Goal: Check status: Check status

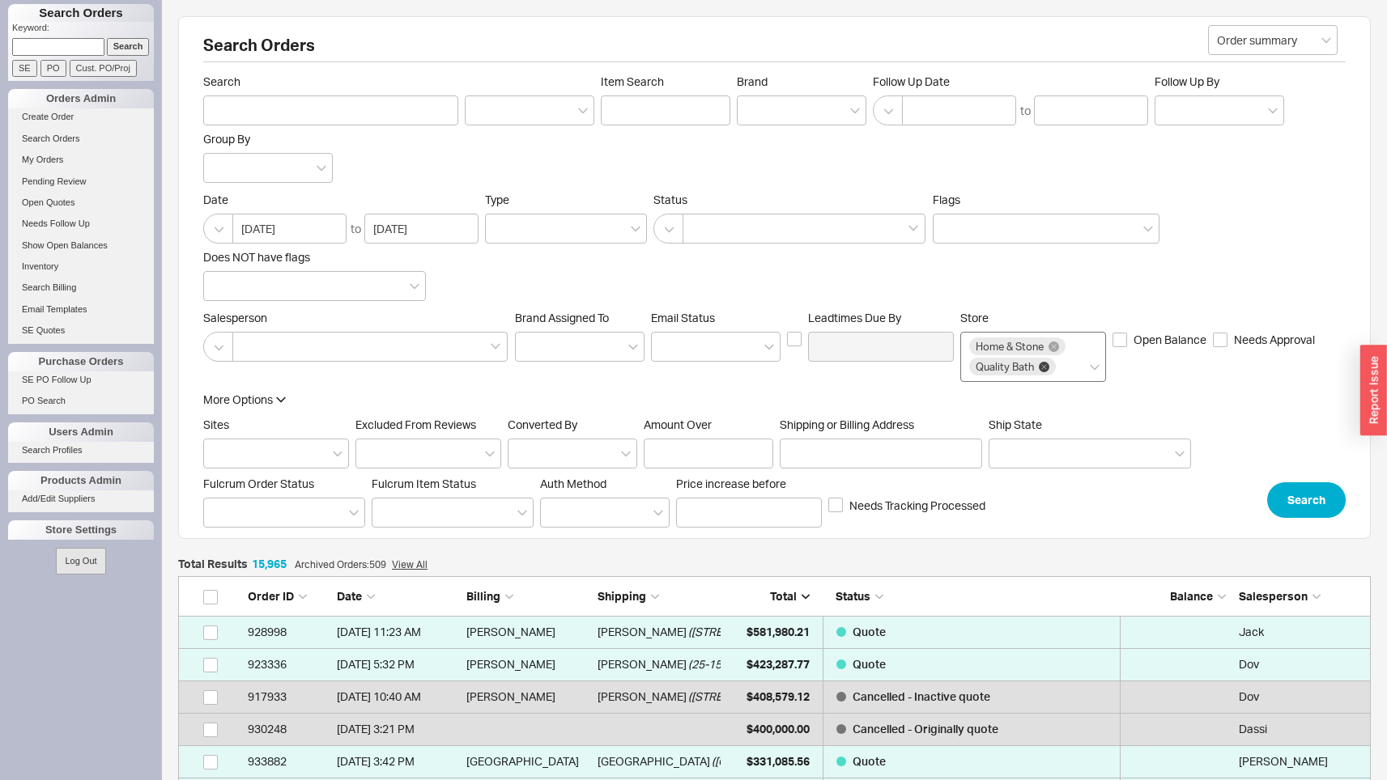
click at [812, 367] on icon at bounding box center [1044, 367] width 11 height 11
click at [812, 367] on input "Store Home & Stone Quality Bath" at bounding box center [1063, 367] width 11 height 19
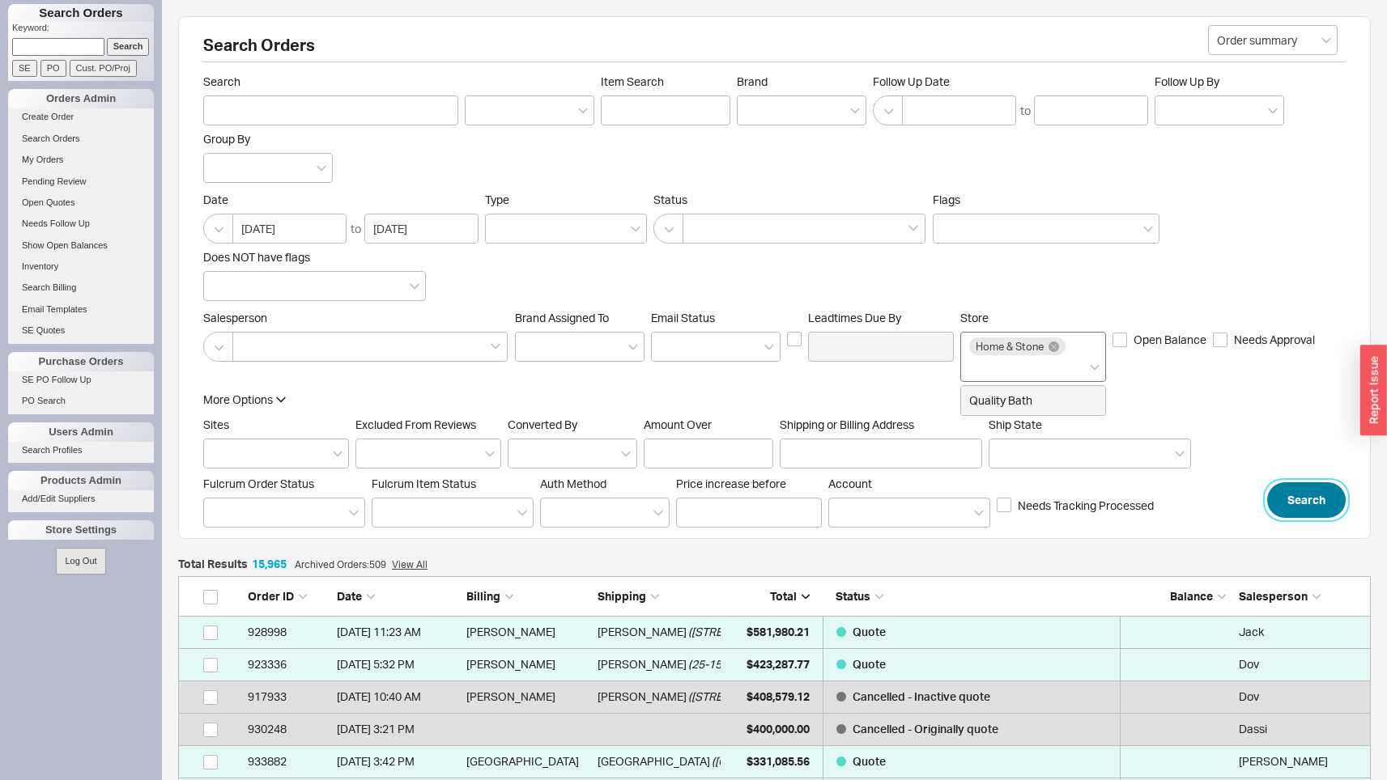
click at [812, 492] on button "Search" at bounding box center [1306, 501] width 79 height 36
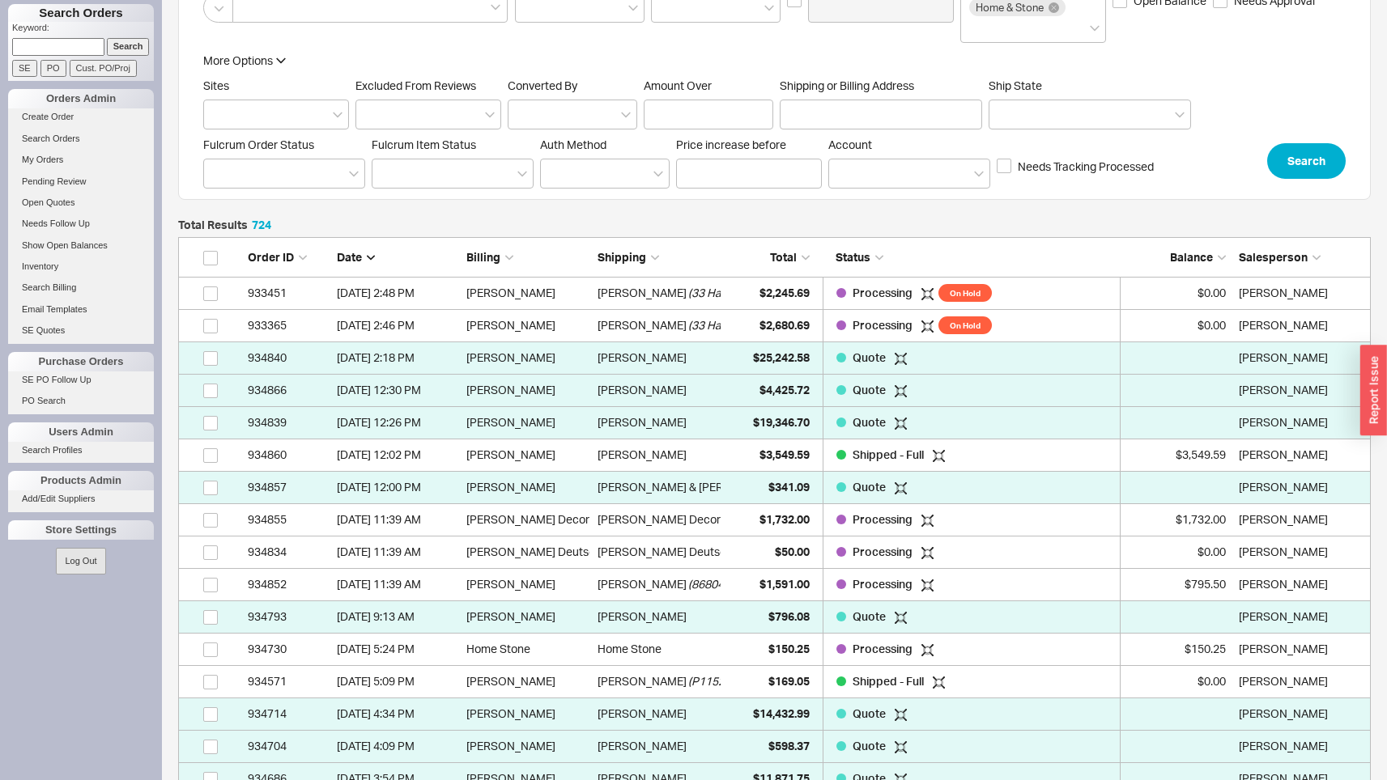
scroll to position [1055, 0]
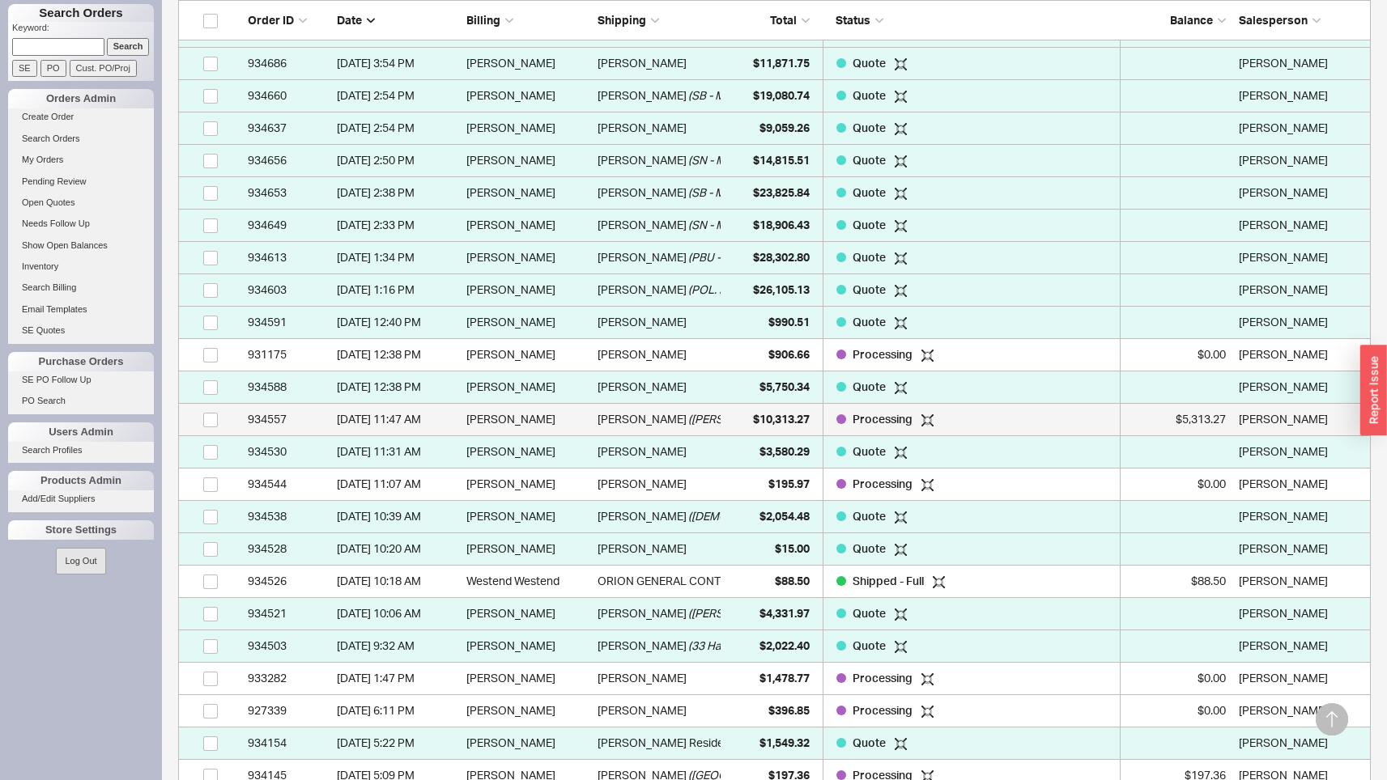
click at [812, 423] on span "Processing" at bounding box center [884, 419] width 62 height 14
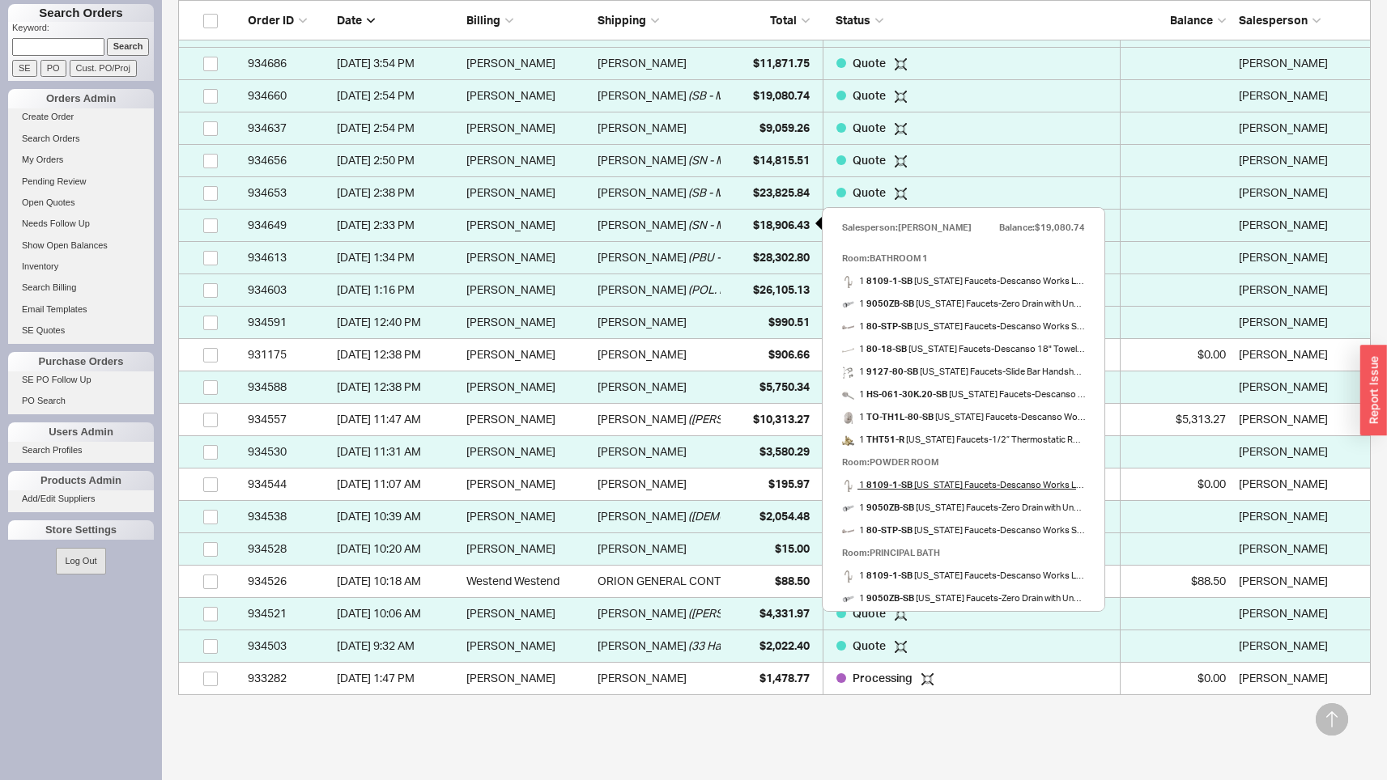
scroll to position [0, 0]
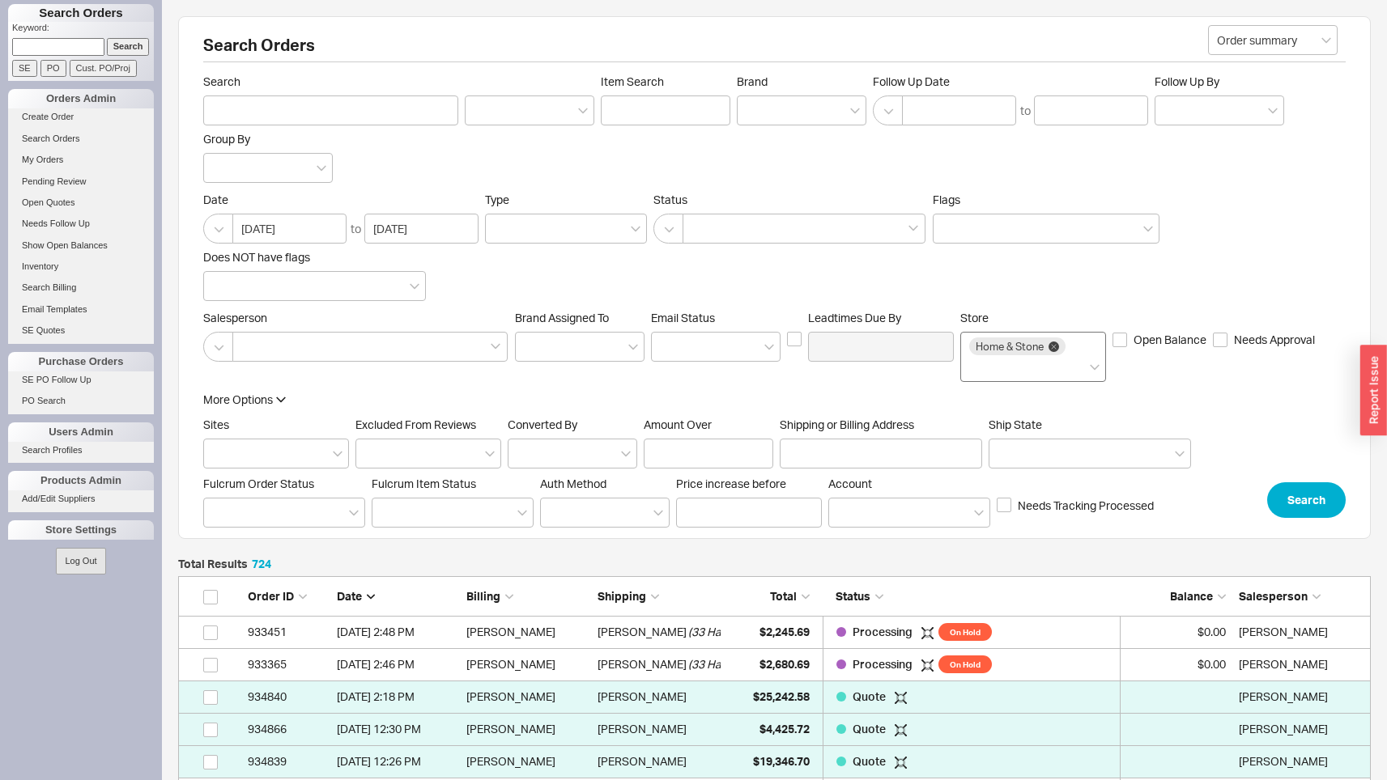
click at [812, 346] on icon at bounding box center [1053, 347] width 11 height 11
click at [812, 358] on input "Store Home & Stone" at bounding box center [974, 367] width 11 height 19
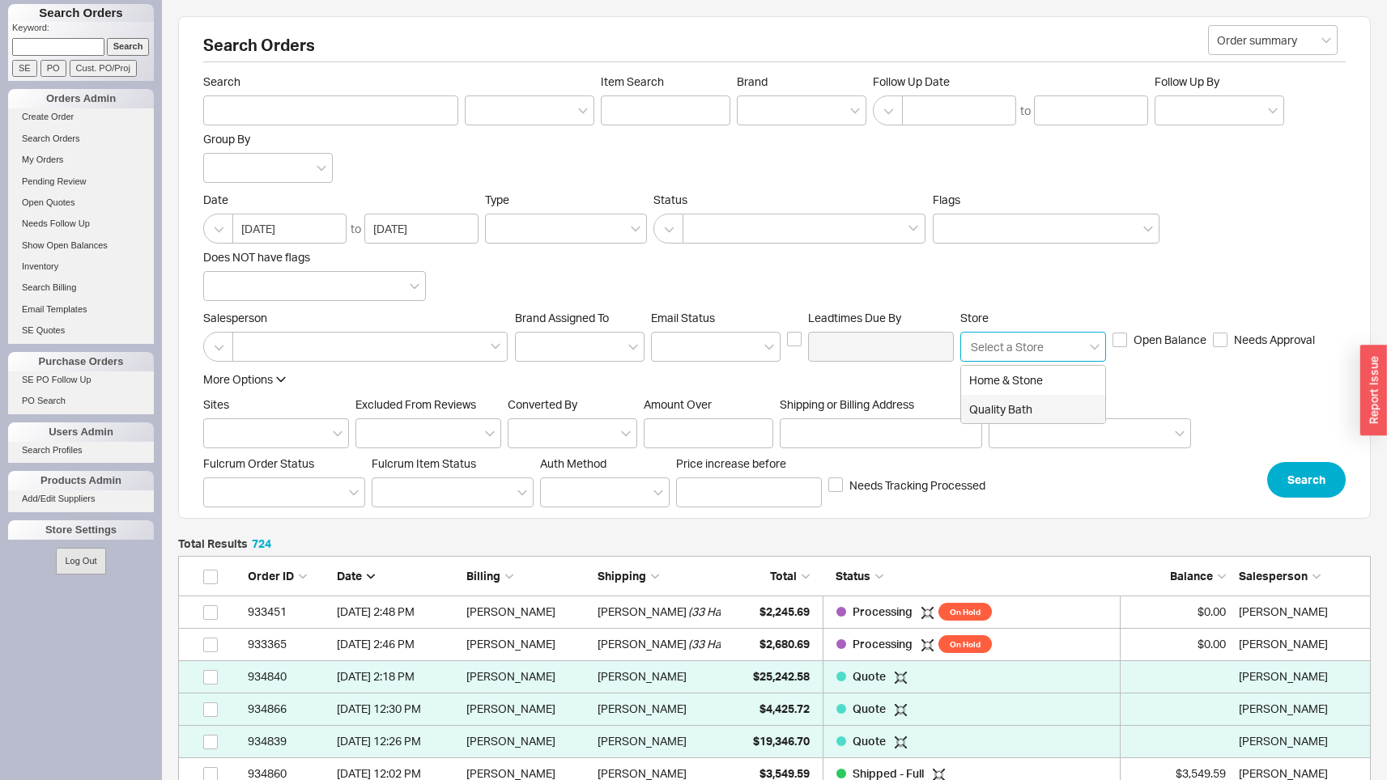
click at [812, 402] on div "Quality Bath" at bounding box center [1033, 409] width 144 height 29
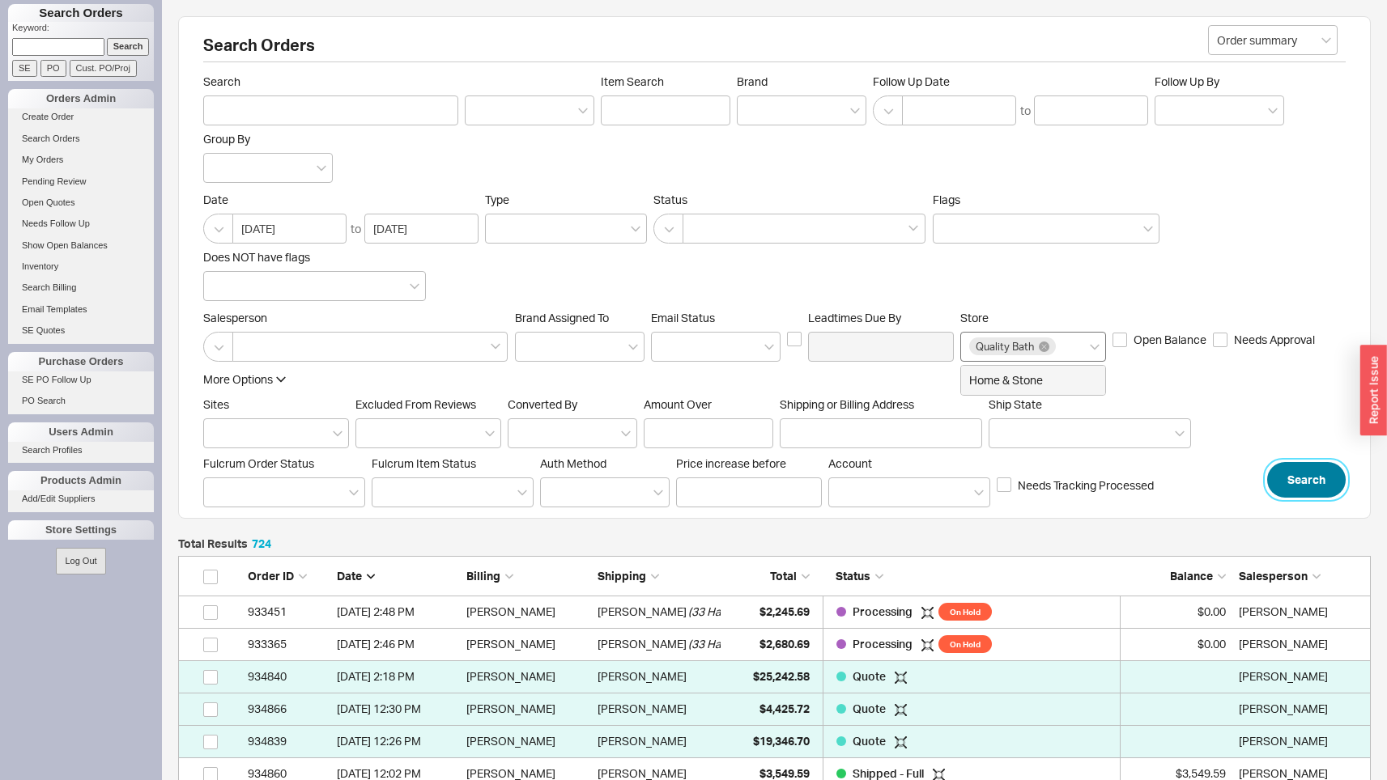
click at [812, 485] on button "Search" at bounding box center [1306, 480] width 79 height 36
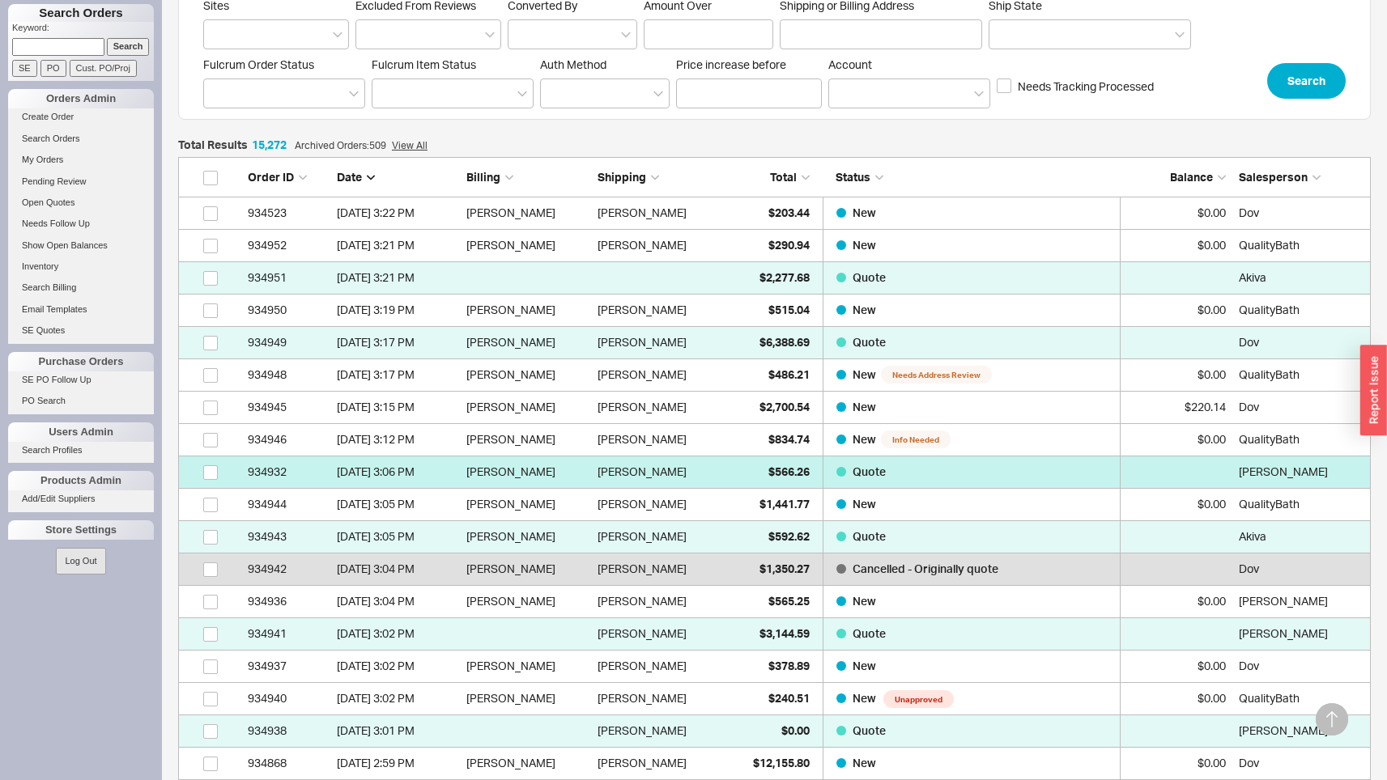
scroll to position [333, 0]
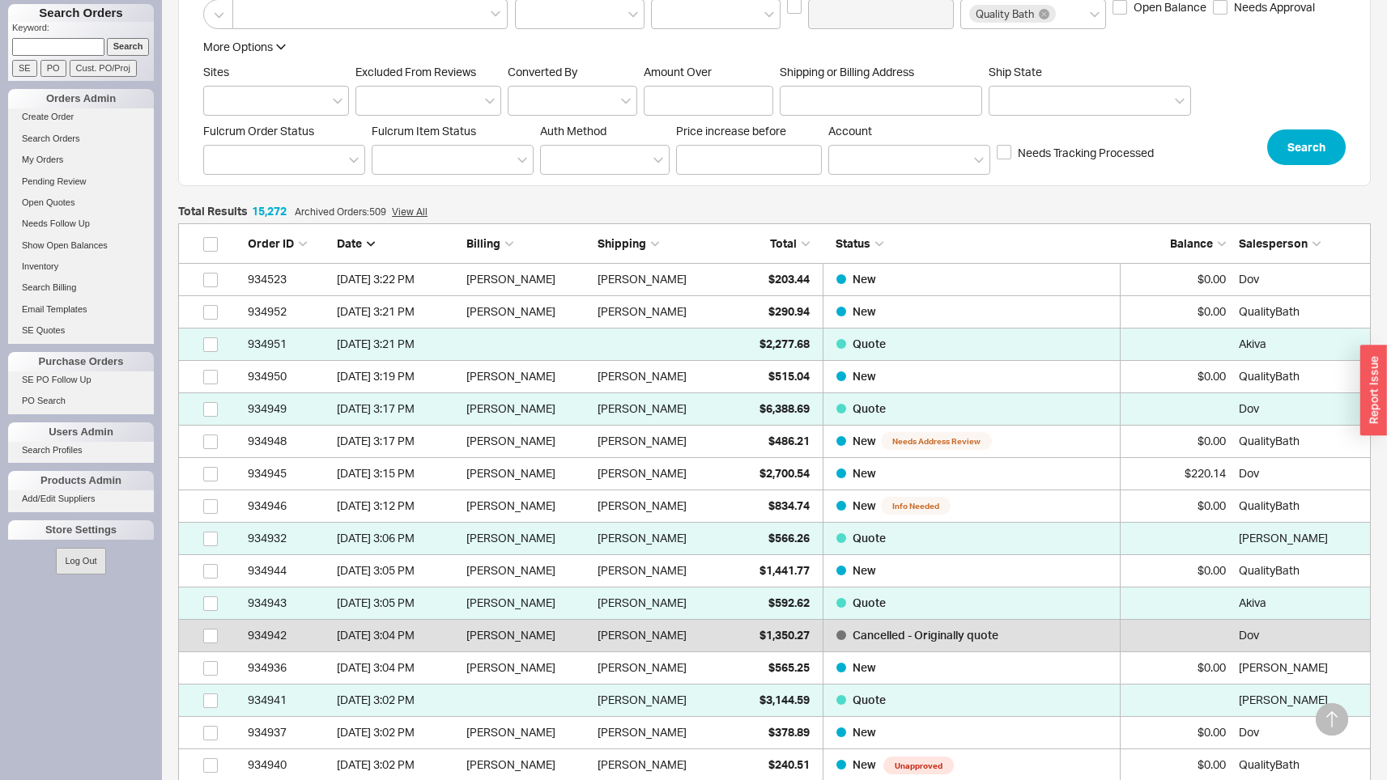
click at [780, 244] on span "Total" at bounding box center [783, 243] width 27 height 14
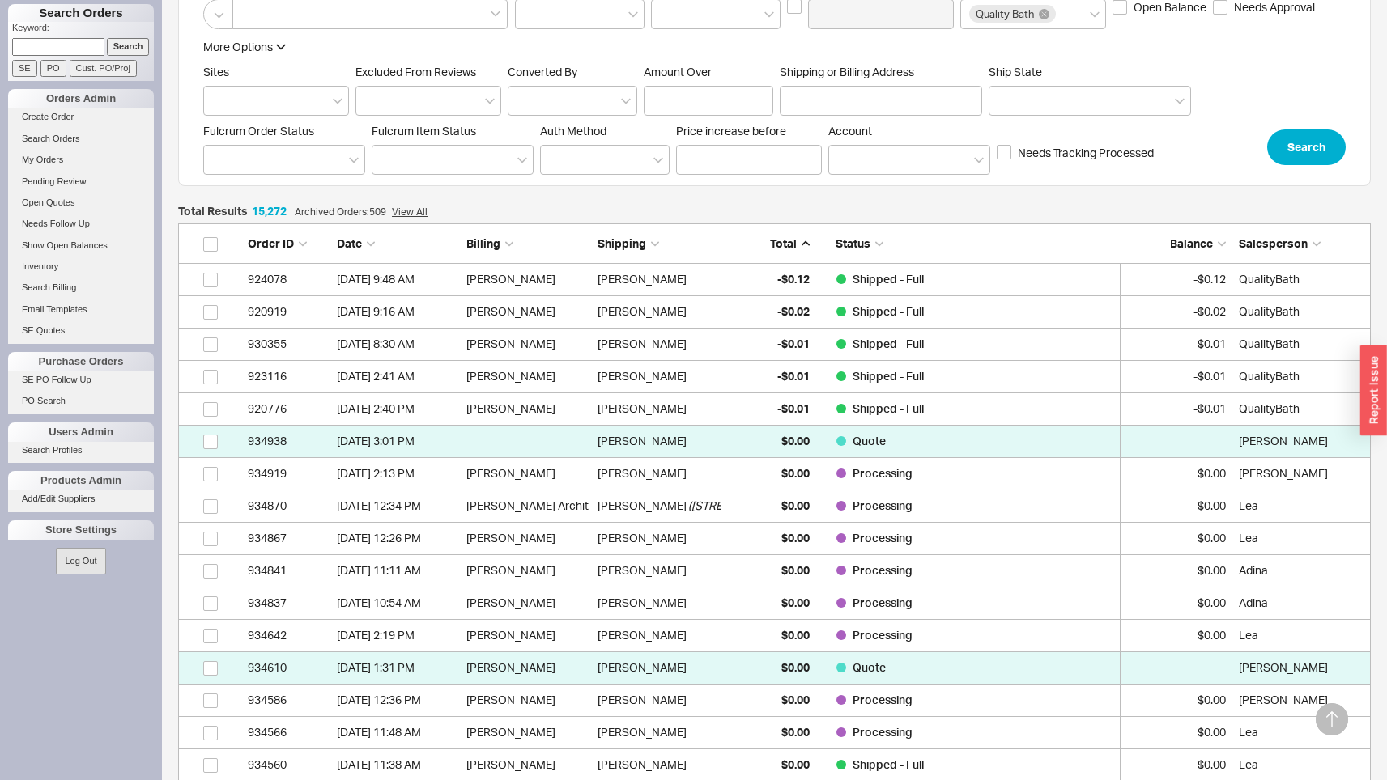
click at [780, 244] on span "Total" at bounding box center [783, 243] width 27 height 14
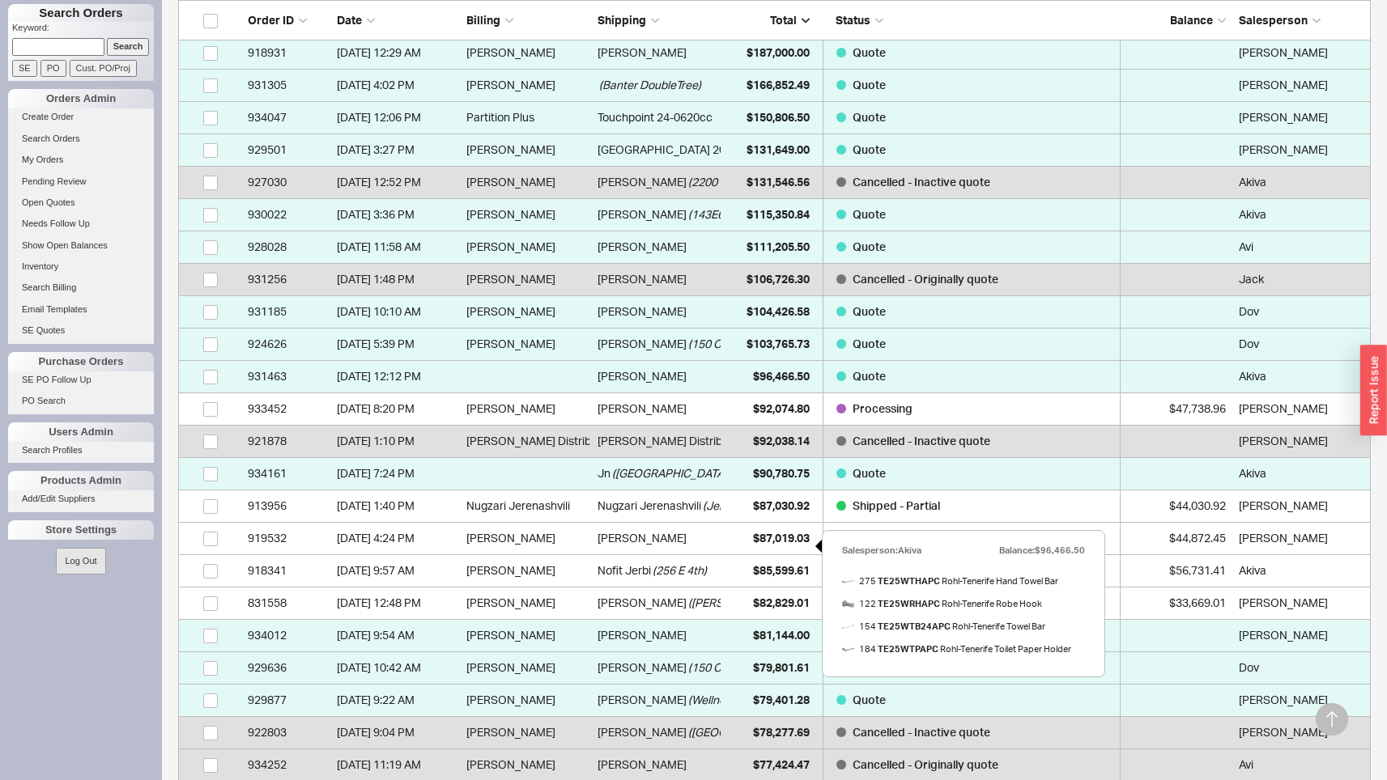
scroll to position [1215, 0]
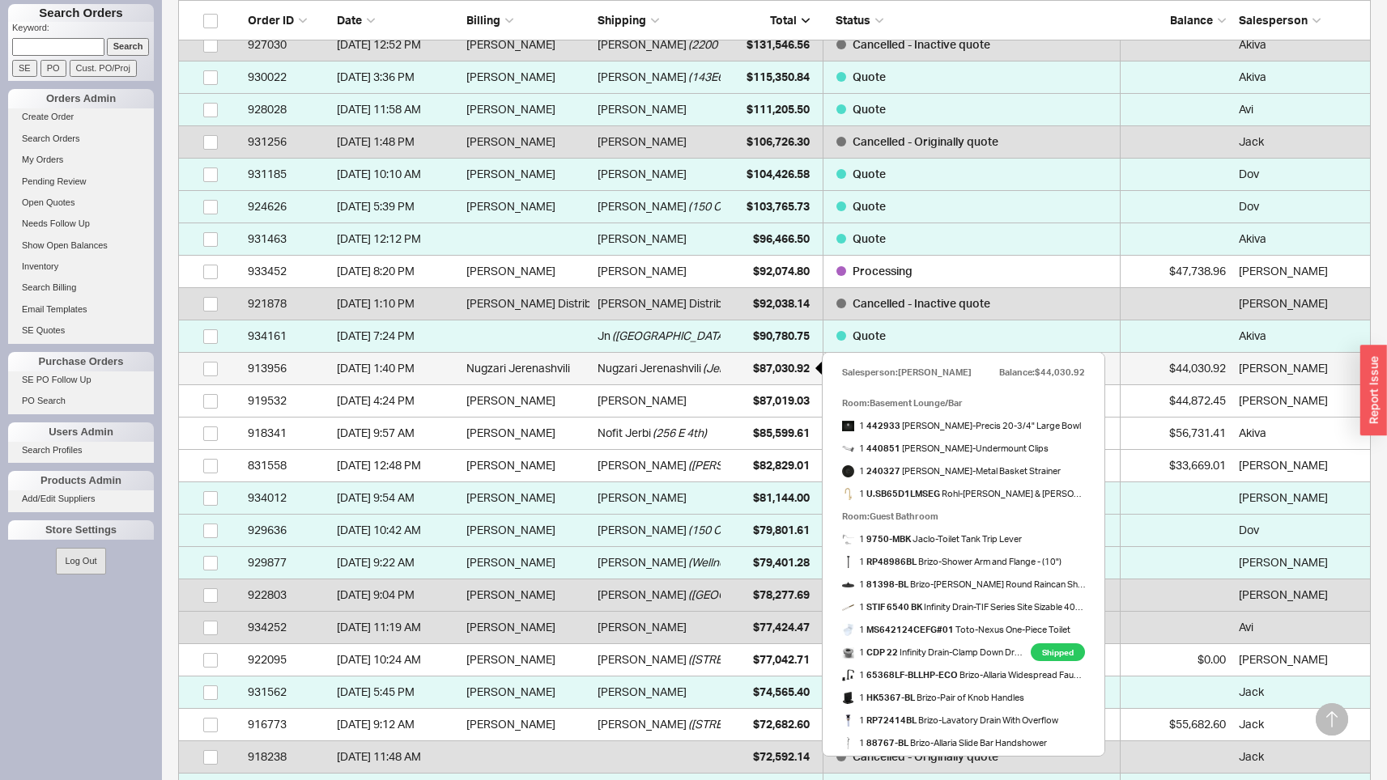
click at [775, 370] on span "$87,030.92" at bounding box center [781, 368] width 57 height 14
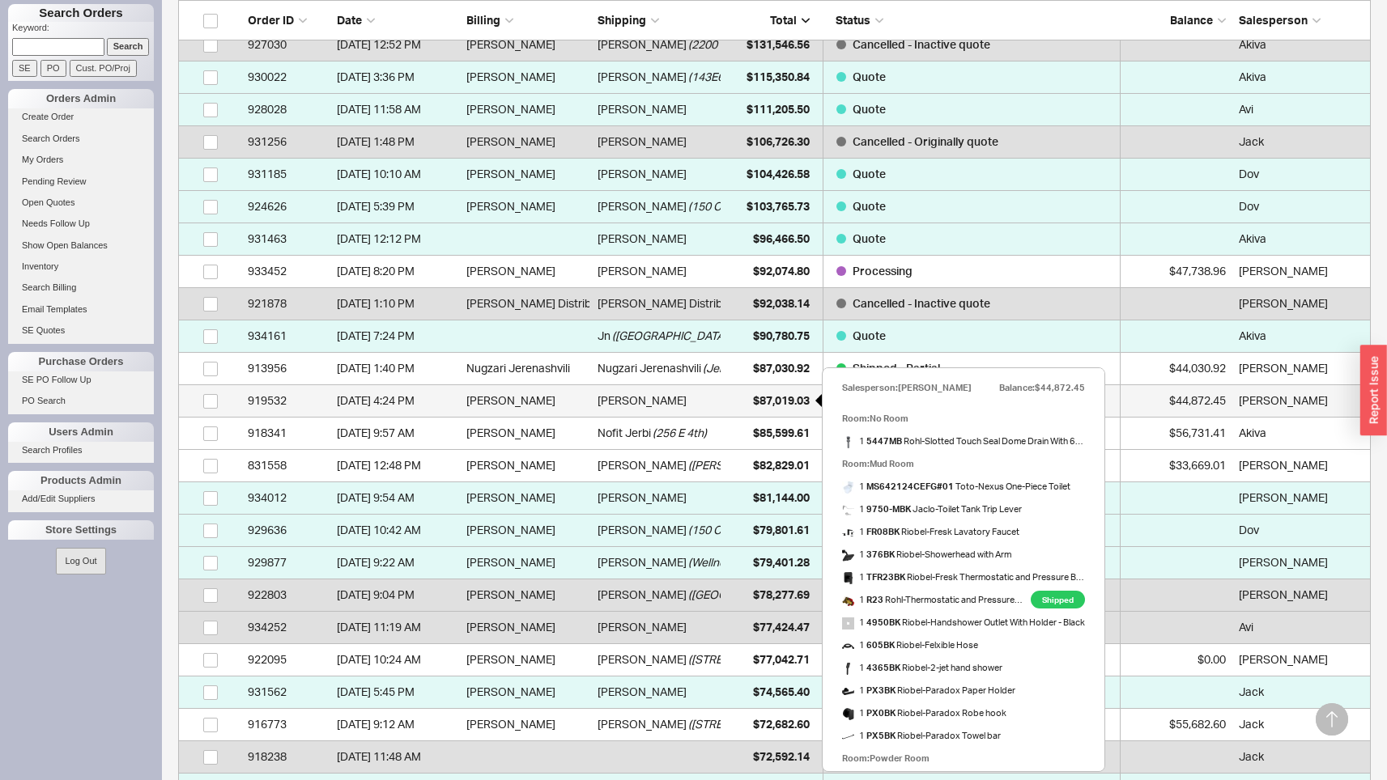
click at [785, 402] on span "$87,019.03" at bounding box center [781, 400] width 57 height 14
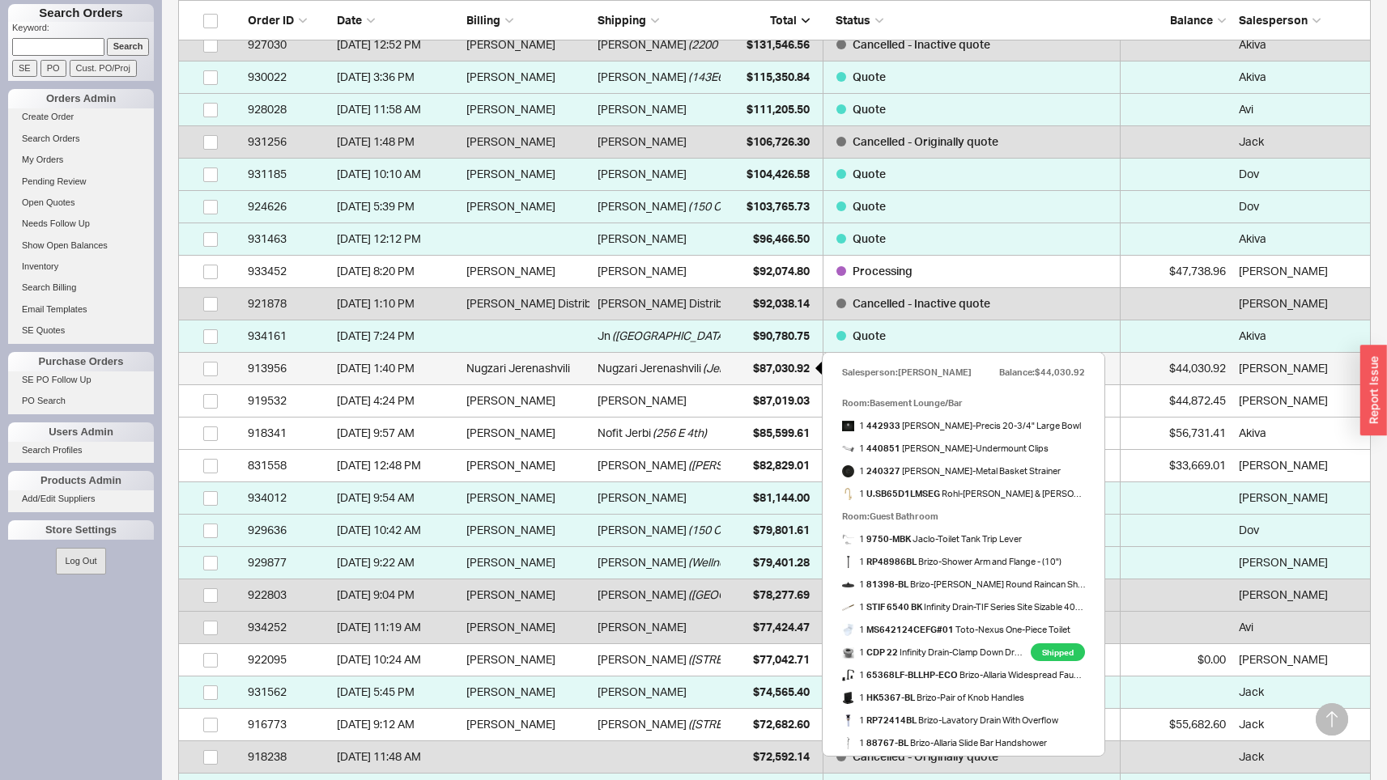
click at [797, 369] on span "$87,030.92" at bounding box center [781, 368] width 57 height 14
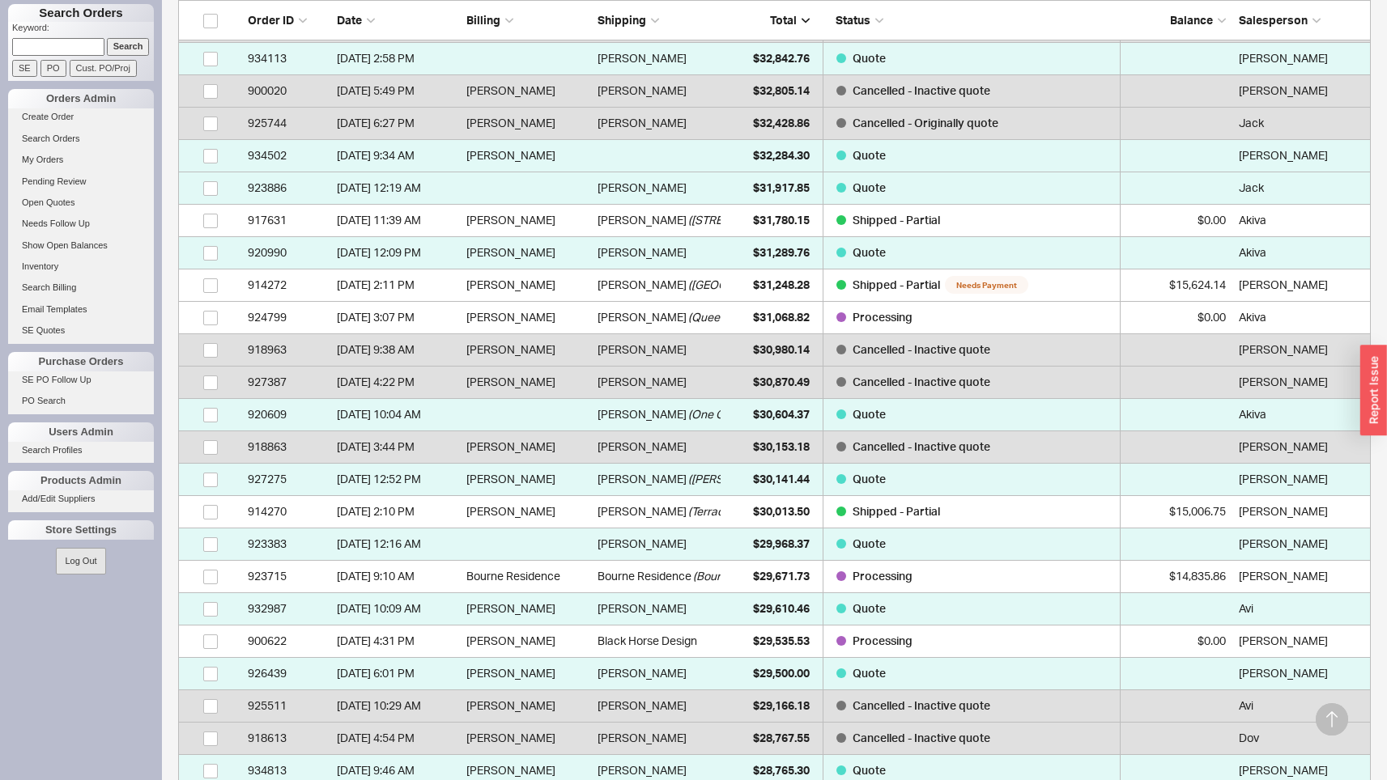
scroll to position [4110, 0]
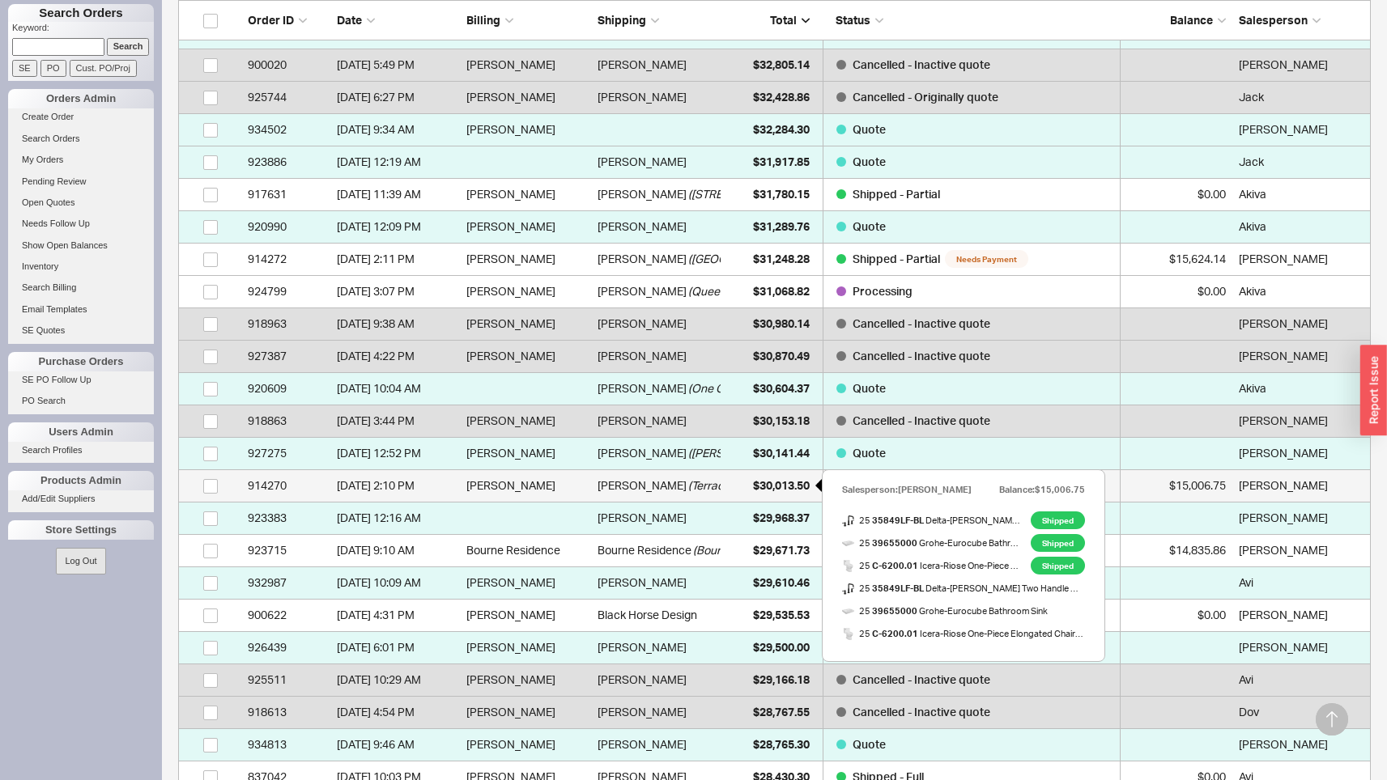
click at [750, 478] on div "$30,013.50" at bounding box center [769, 486] width 81 height 32
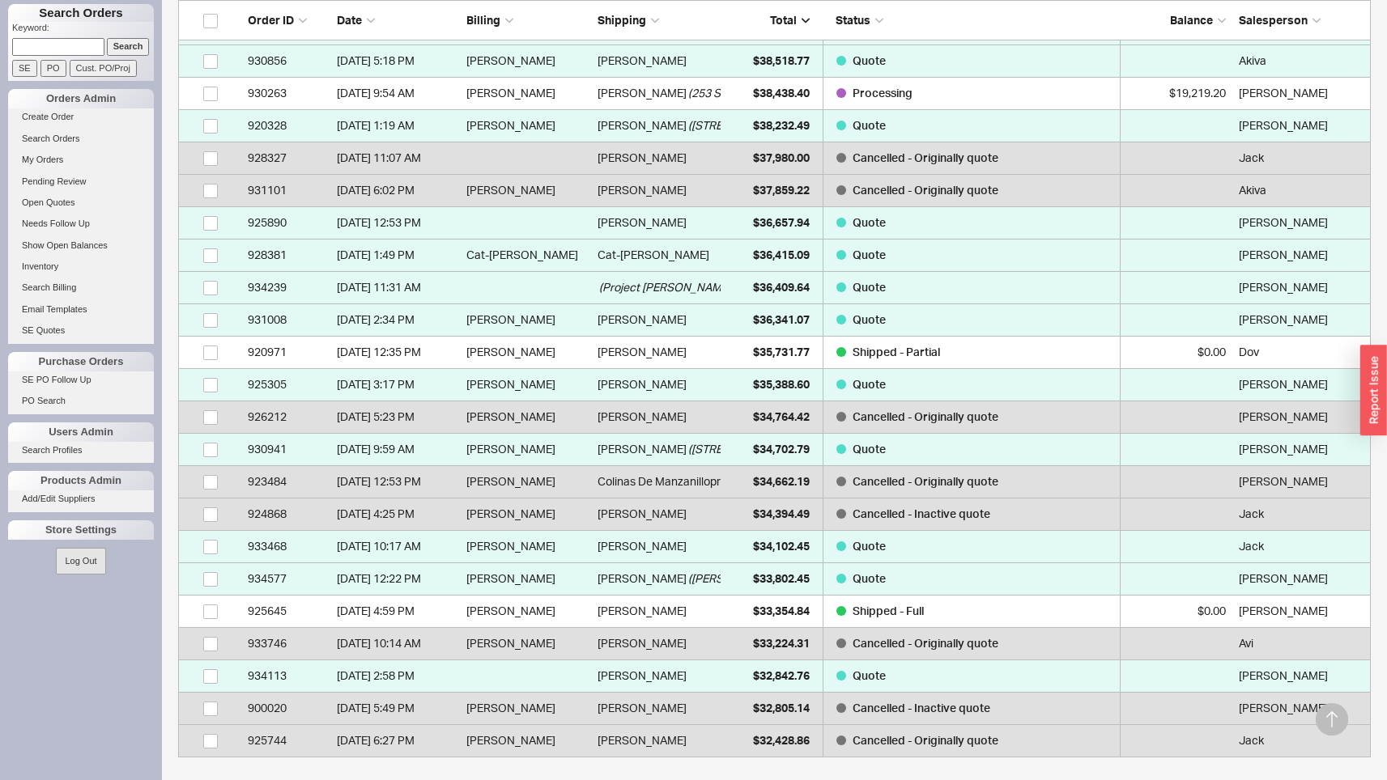
scroll to position [3345, 0]
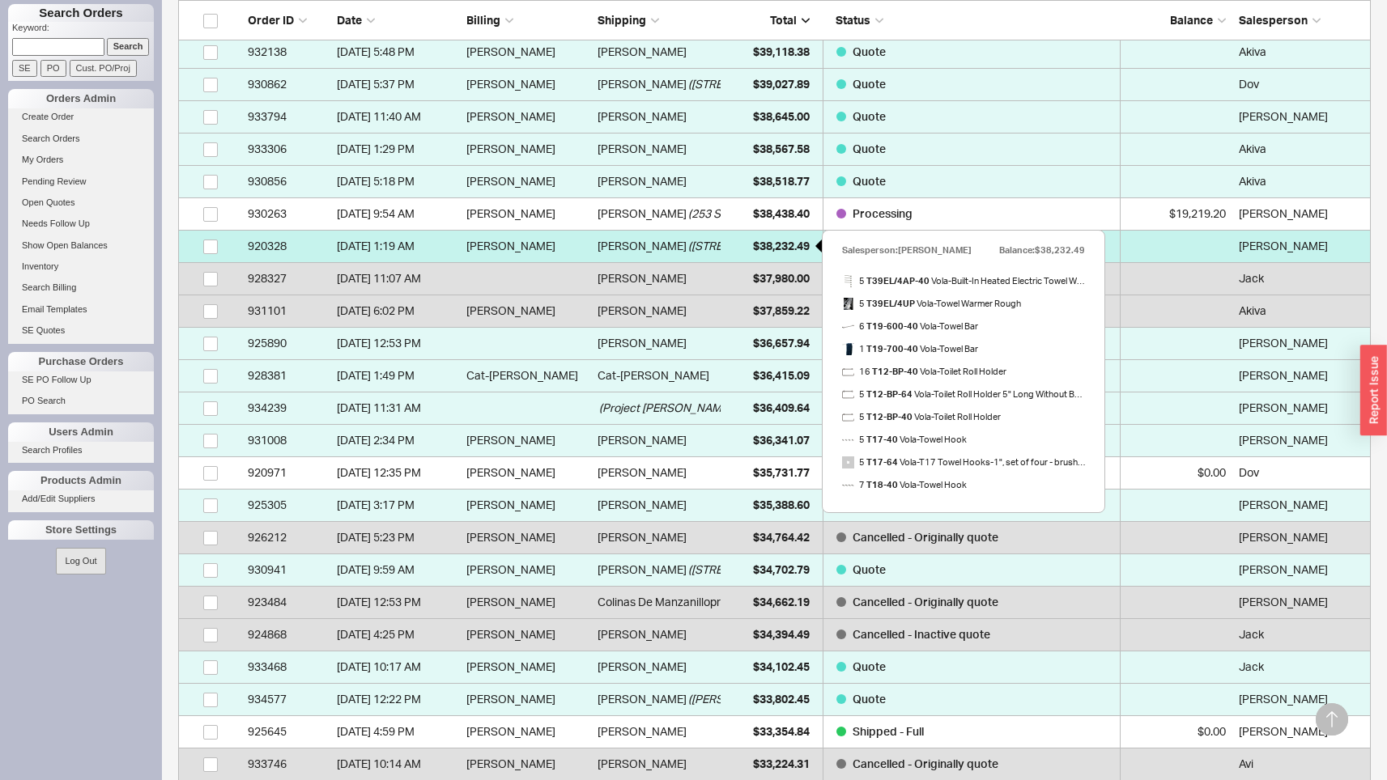
click at [780, 247] on span "$38,232.49" at bounding box center [781, 246] width 57 height 14
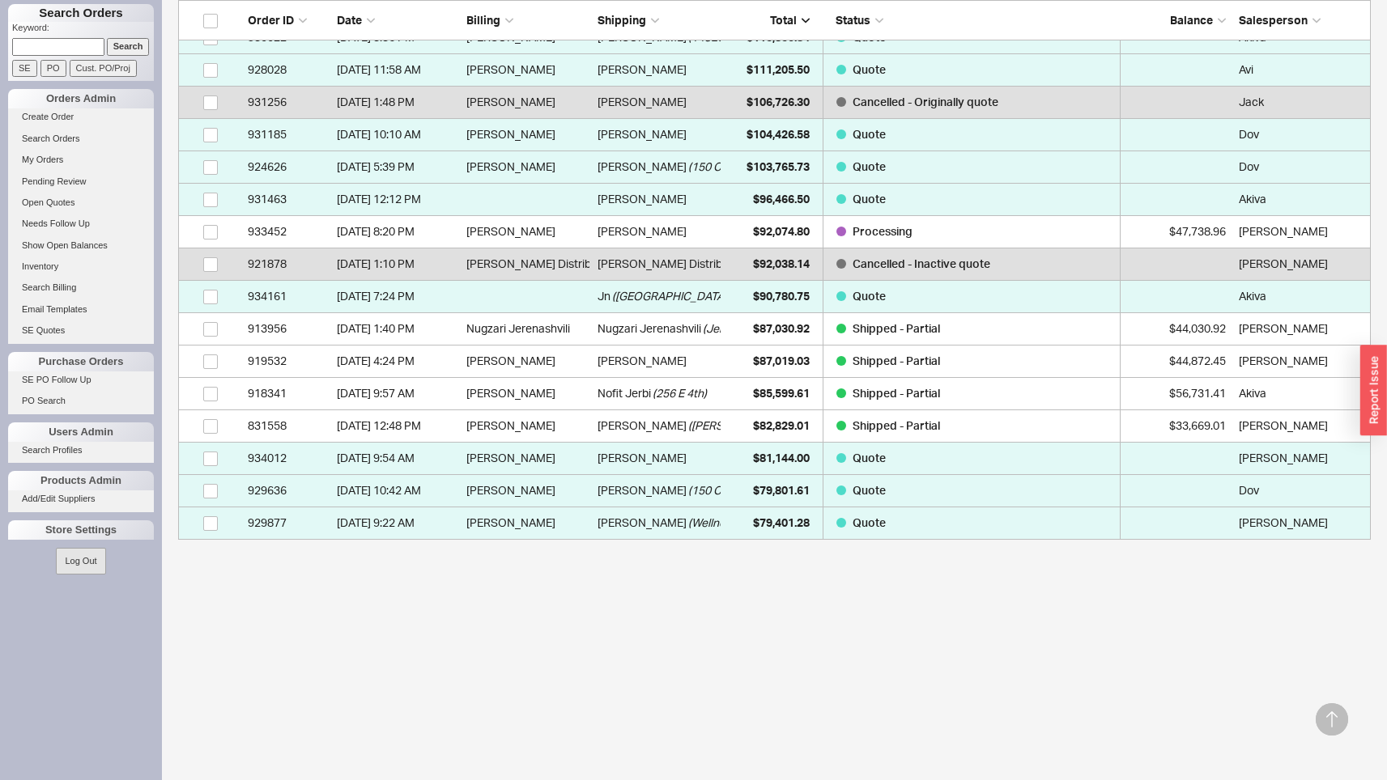
scroll to position [967, 0]
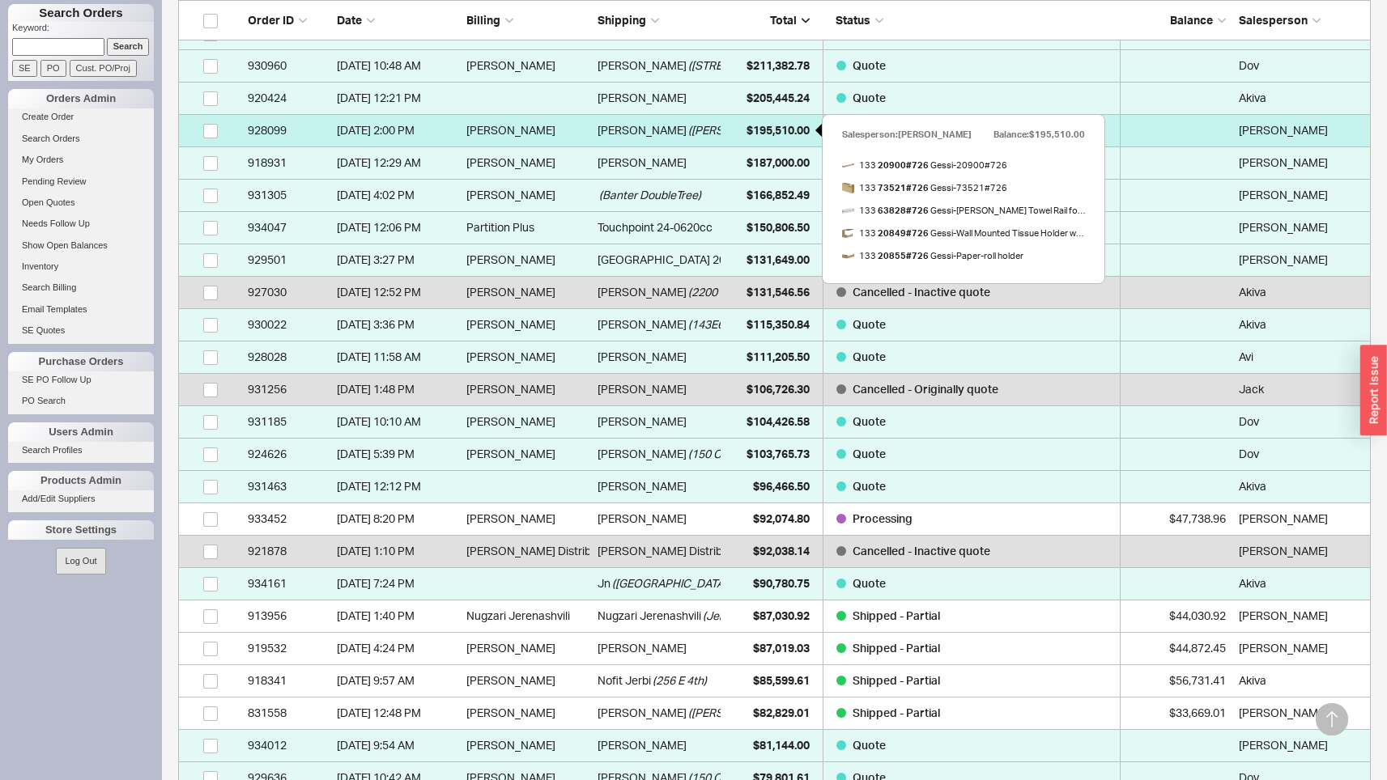
click at [756, 137] on div "$195,510.00" at bounding box center [769, 130] width 81 height 32
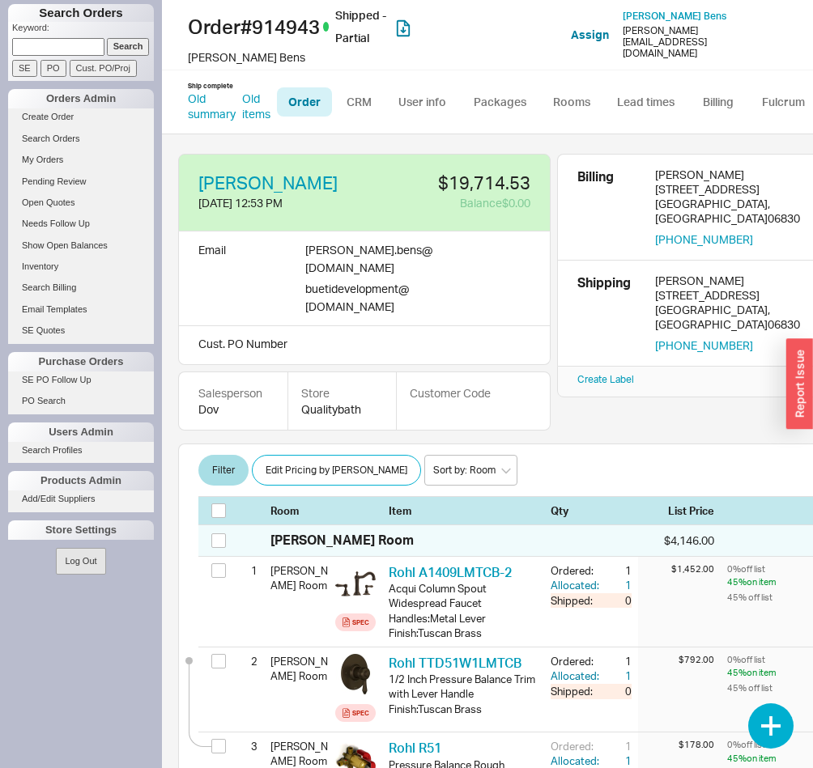
select select "LOW"
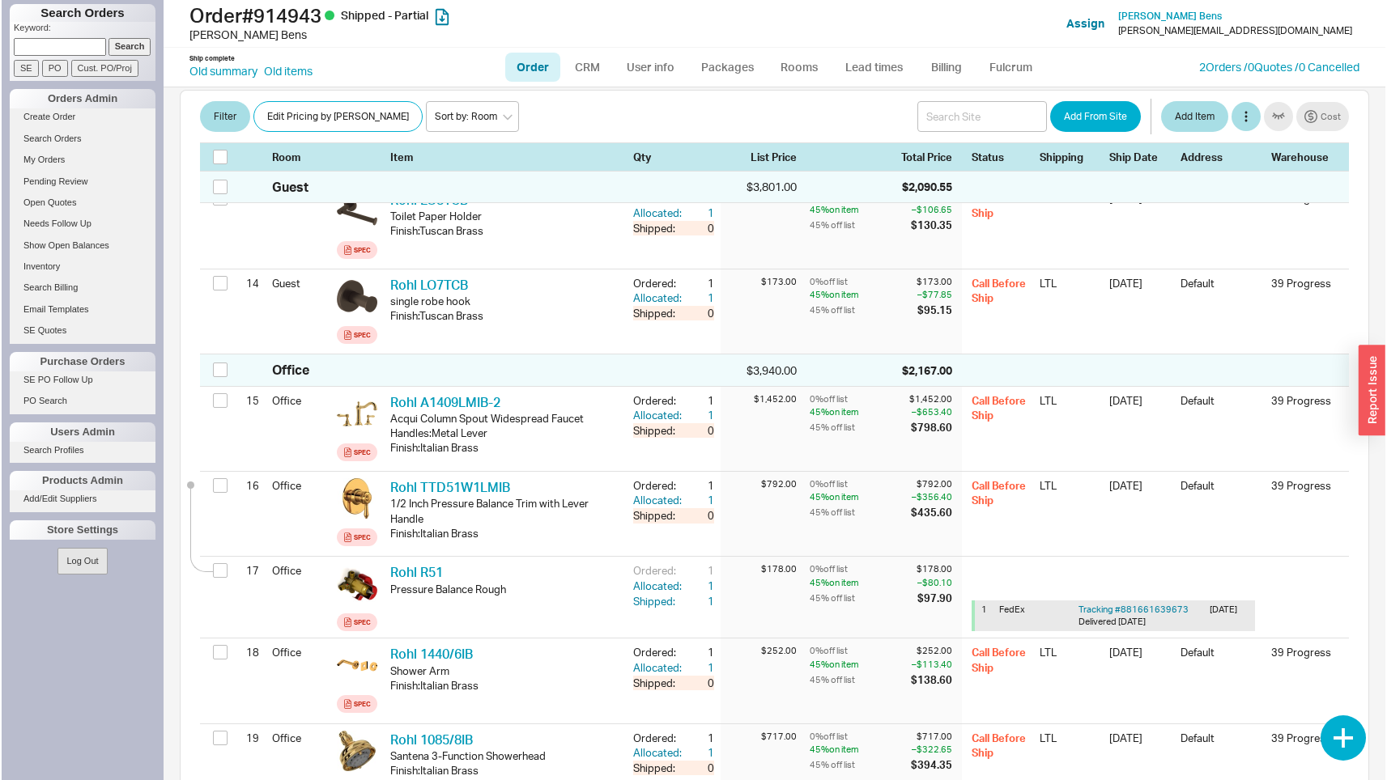
scroll to position [1374, 0]
click at [75, 46] on input at bounding box center [58, 46] width 92 height 17
type input "933780"
click at [107, 38] on input "Search" at bounding box center [128, 46] width 43 height 17
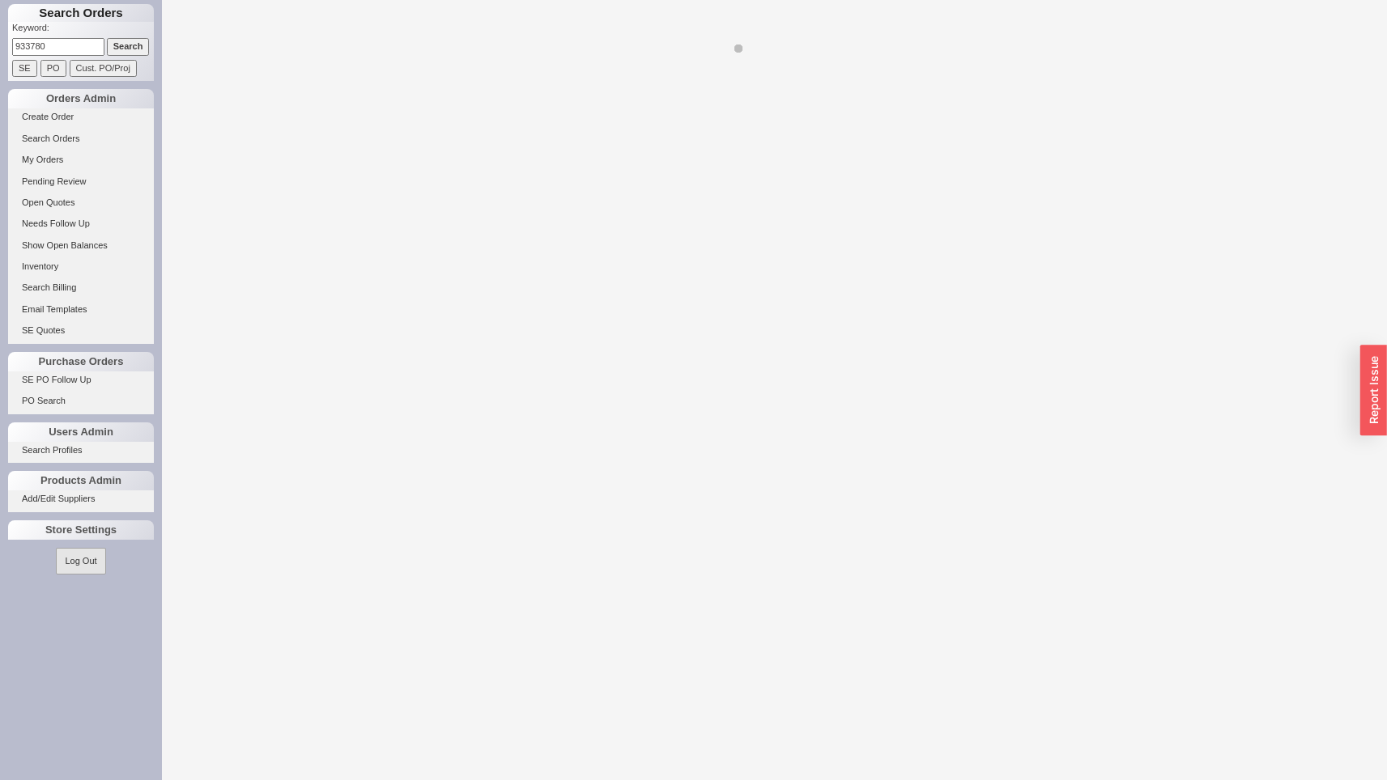
select select "LOW"
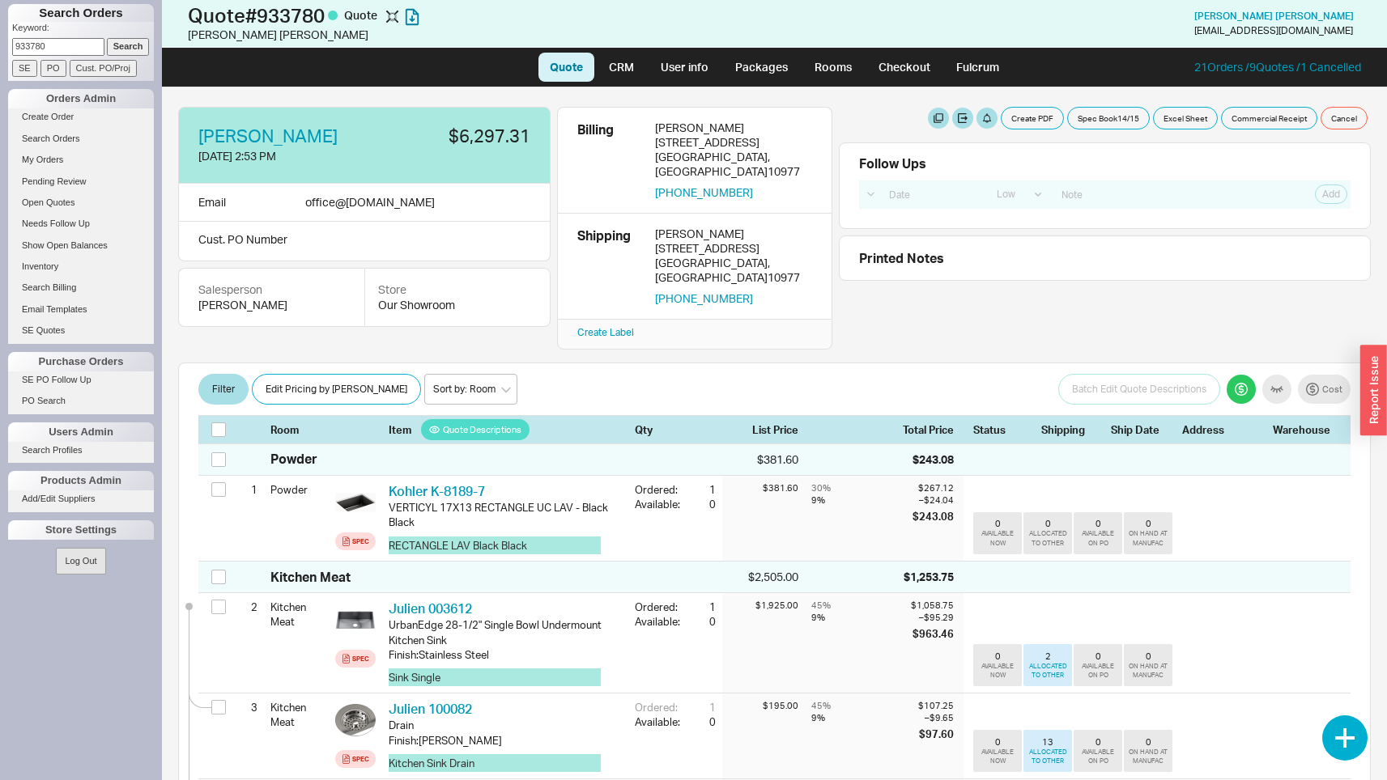
click at [812, 330] on div "Chaim Wiznitzer 8/14/25 2:53 PM $6,297.31 Email office @ shimmysenterprise.com …" at bounding box center [774, 433] width 1225 height 693
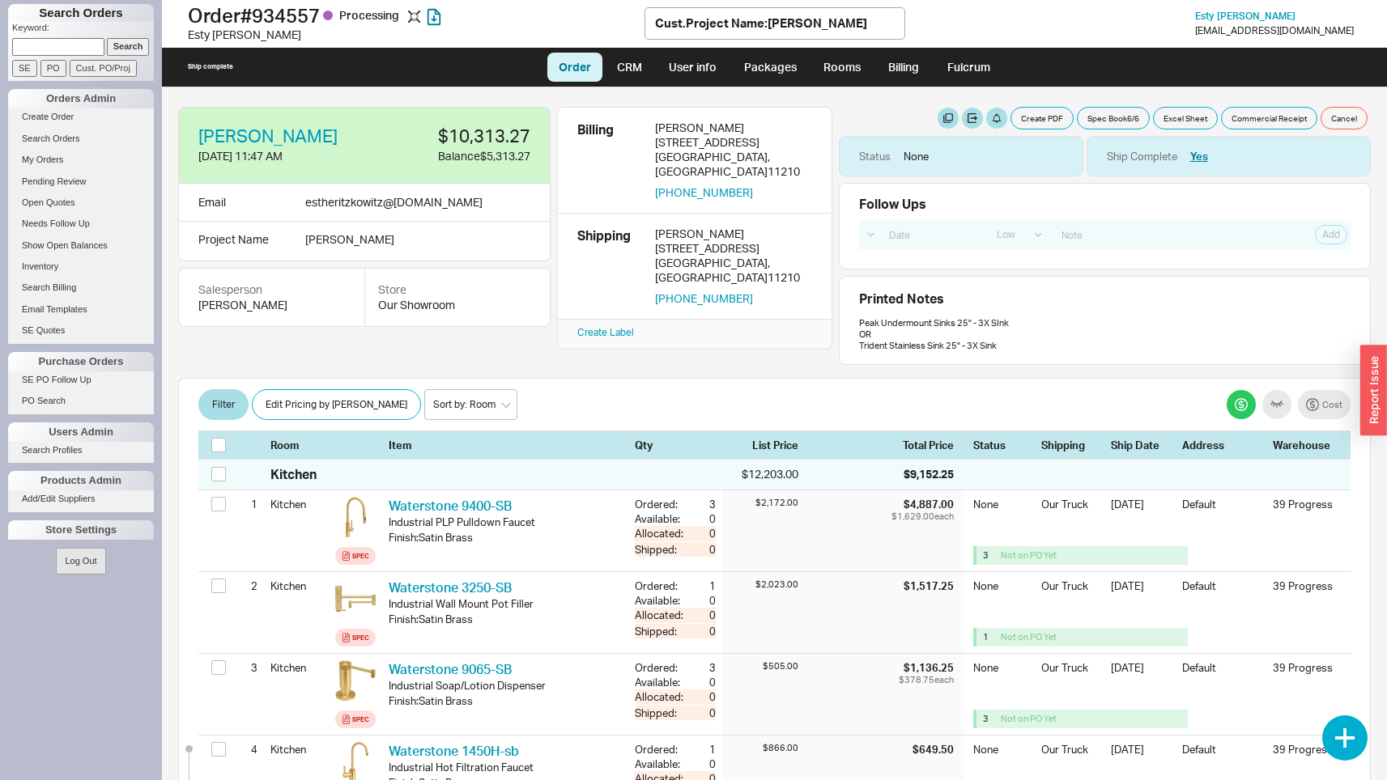
select select "LOW"
click at [1235, 410] on button "button" at bounding box center [1241, 404] width 29 height 29
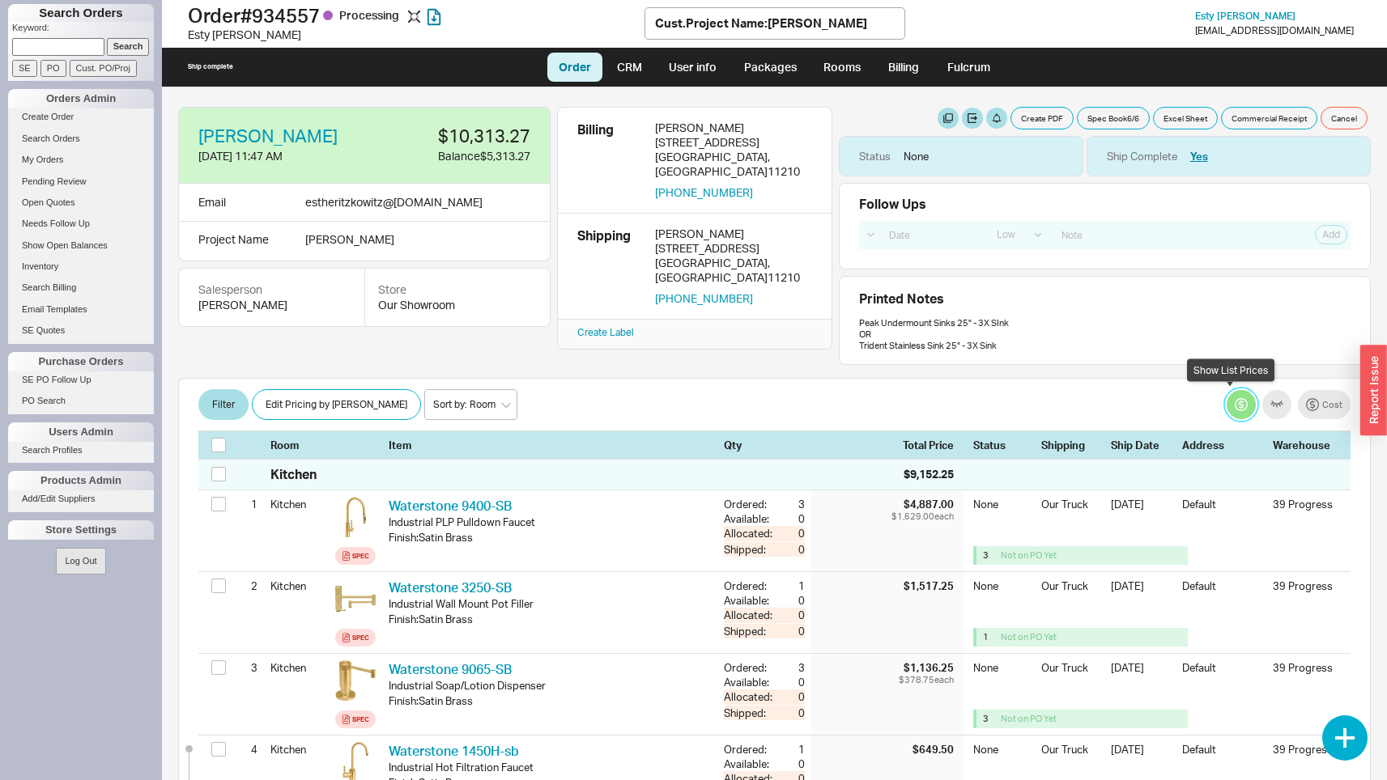
click at [1234, 406] on button "button" at bounding box center [1241, 404] width 29 height 29
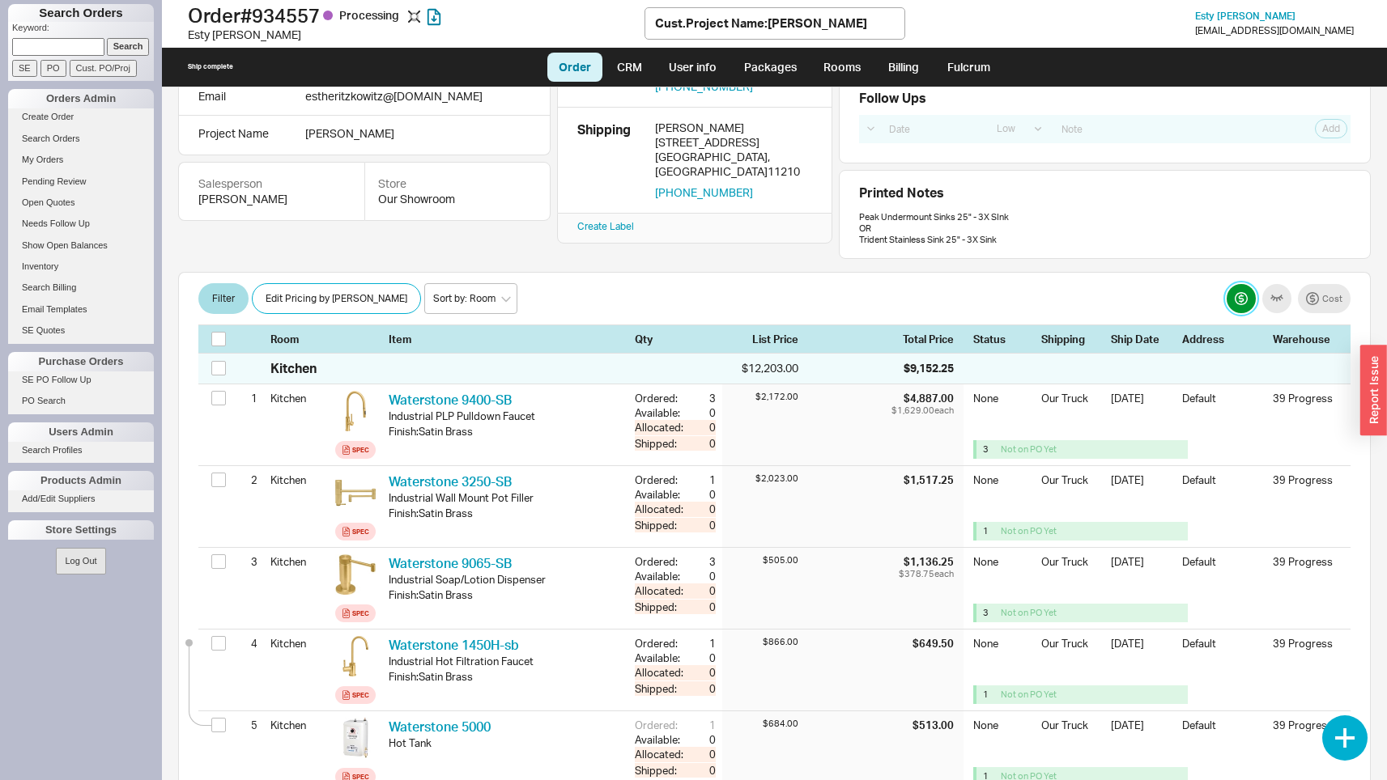
scroll to position [104, 0]
click at [70, 40] on input at bounding box center [58, 46] width 92 height 17
type input "934839"
click at [107, 38] on input "Search" at bounding box center [128, 46] width 43 height 17
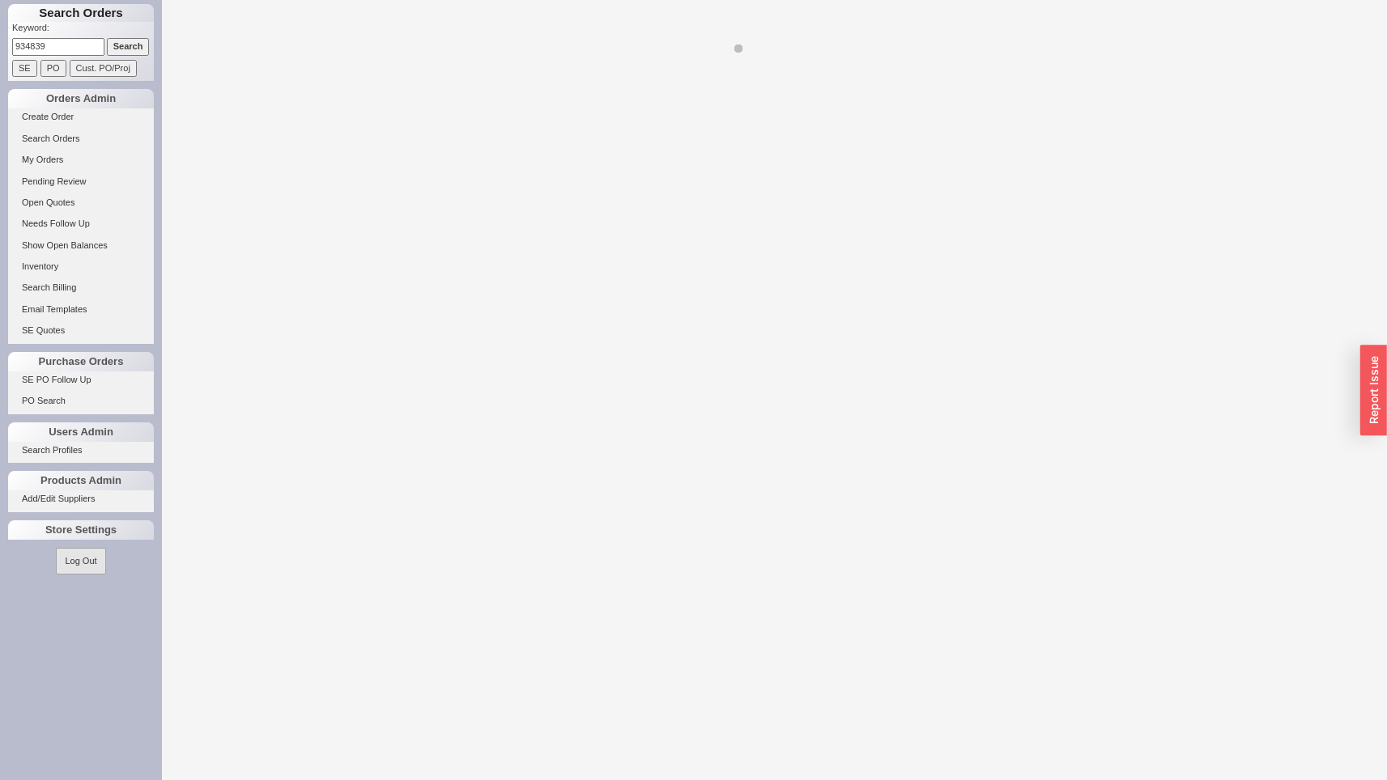
select select "LOW"
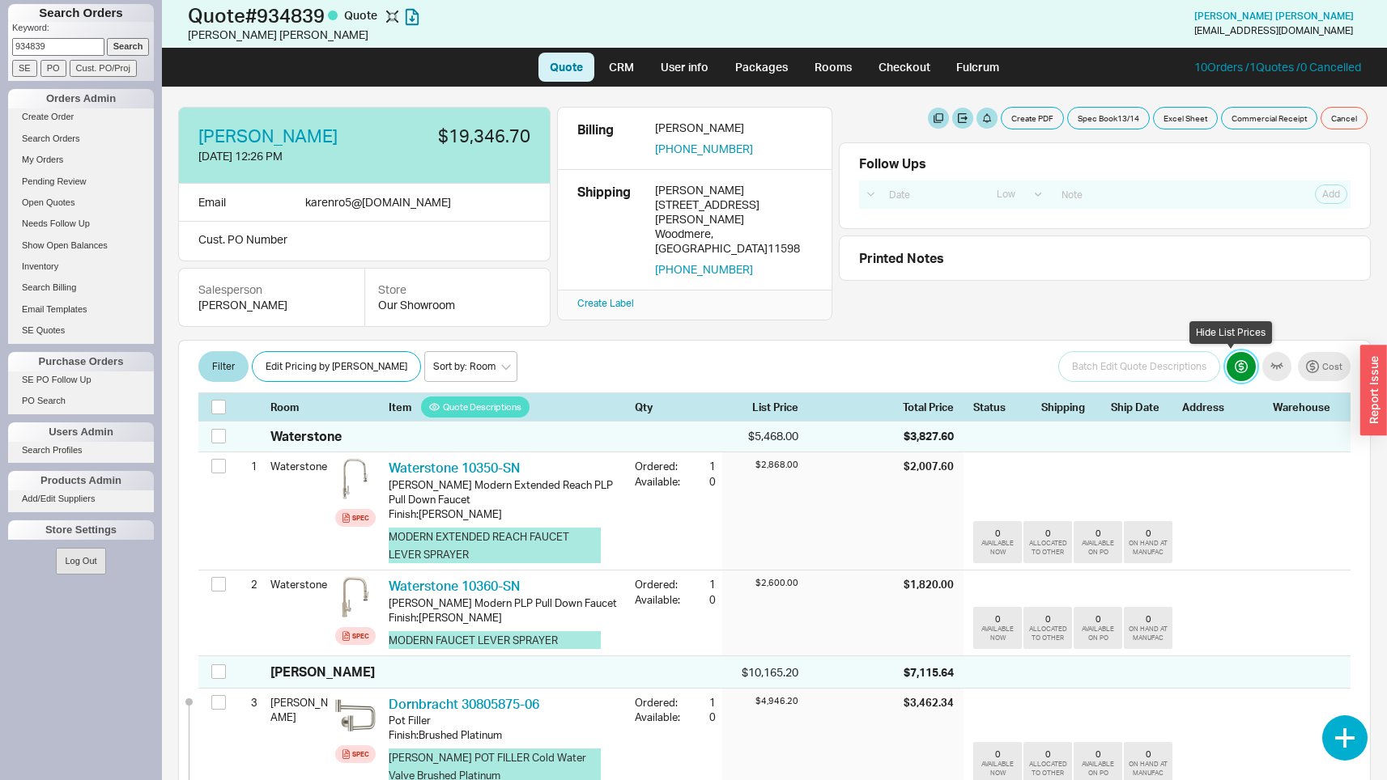
click at [1235, 375] on button "button" at bounding box center [1241, 366] width 29 height 29
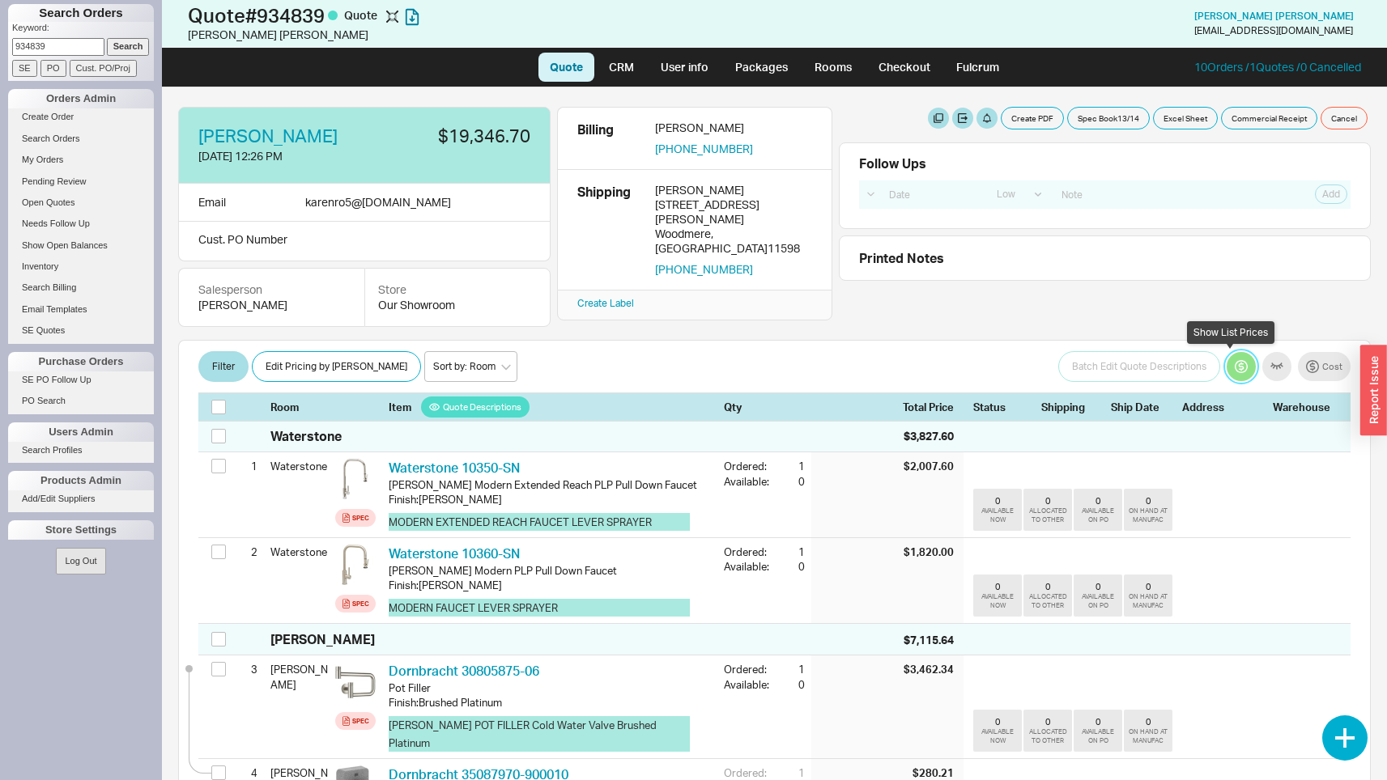
click at [1233, 370] on button "button" at bounding box center [1241, 366] width 29 height 29
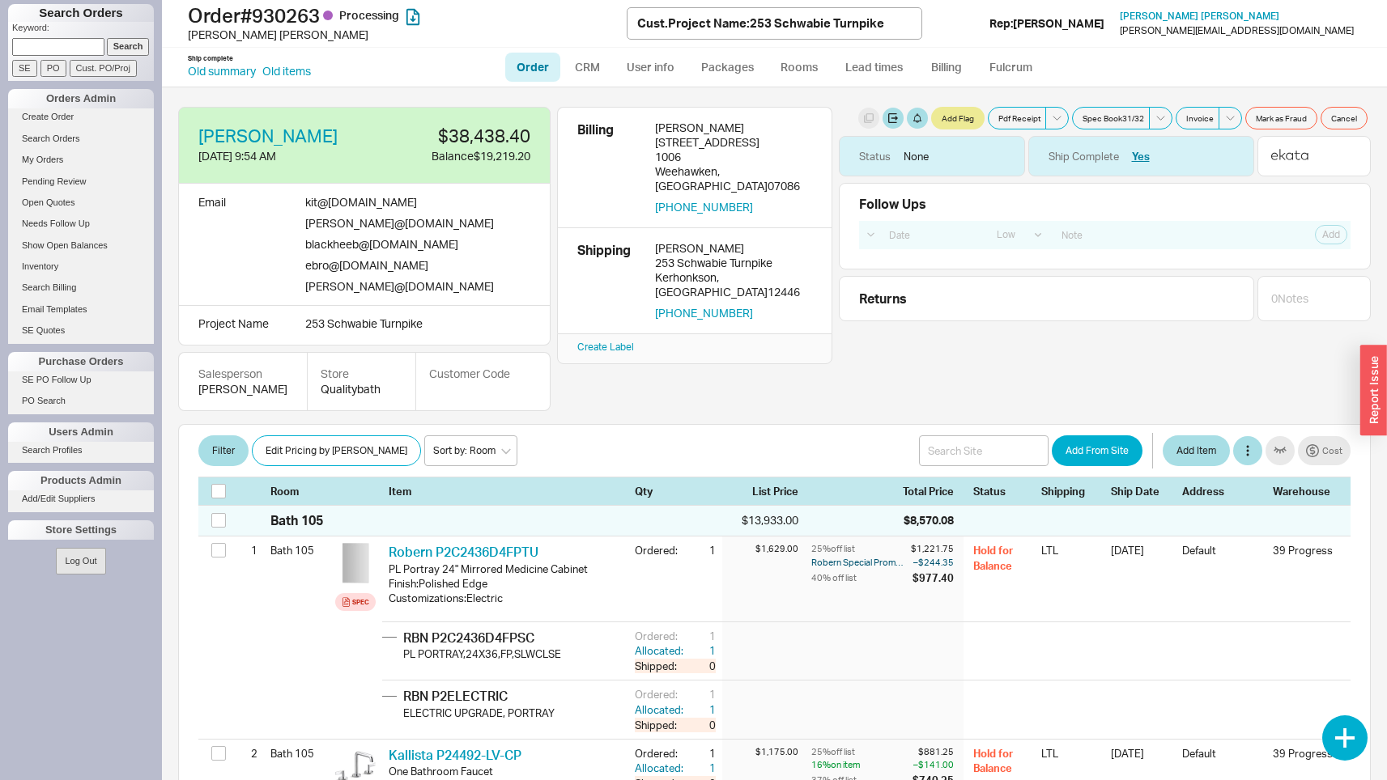
select select "LOW"
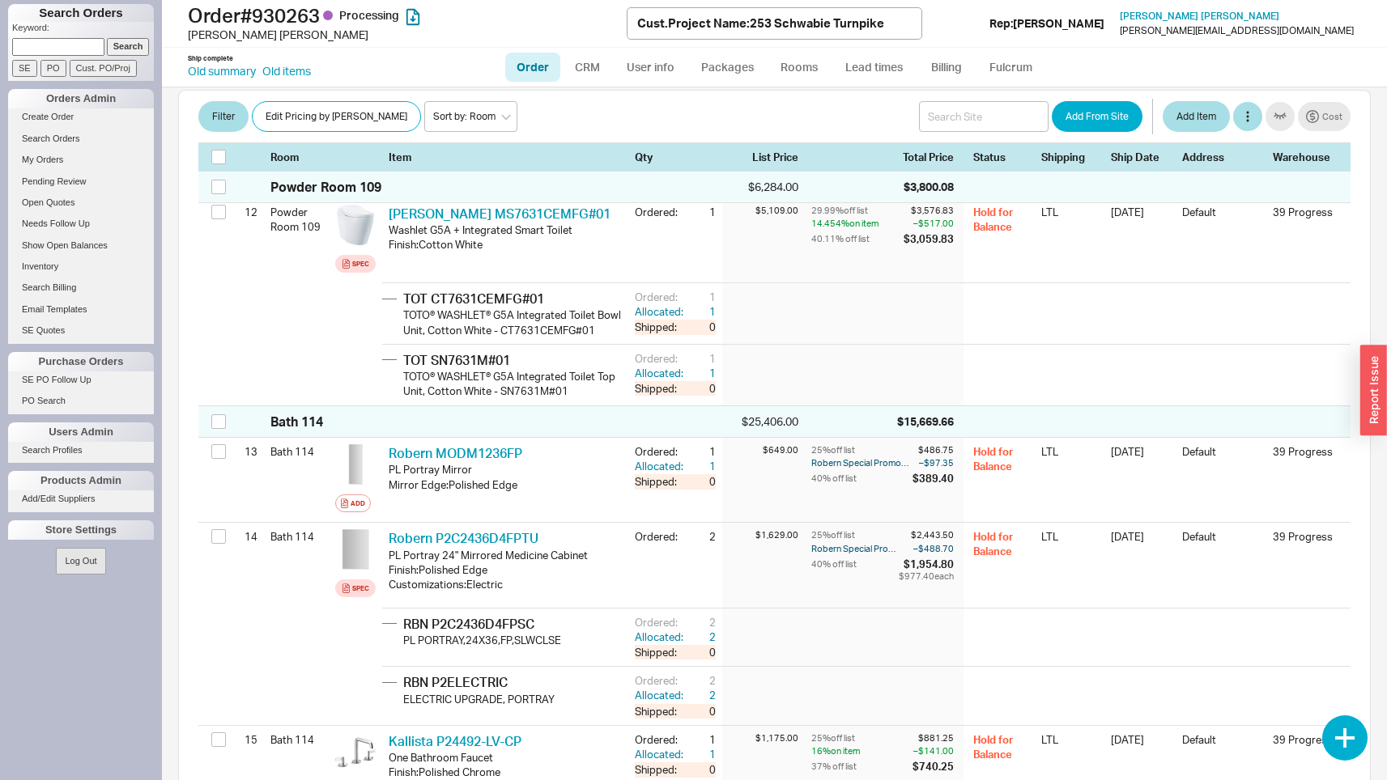
scroll to position [1105, 0]
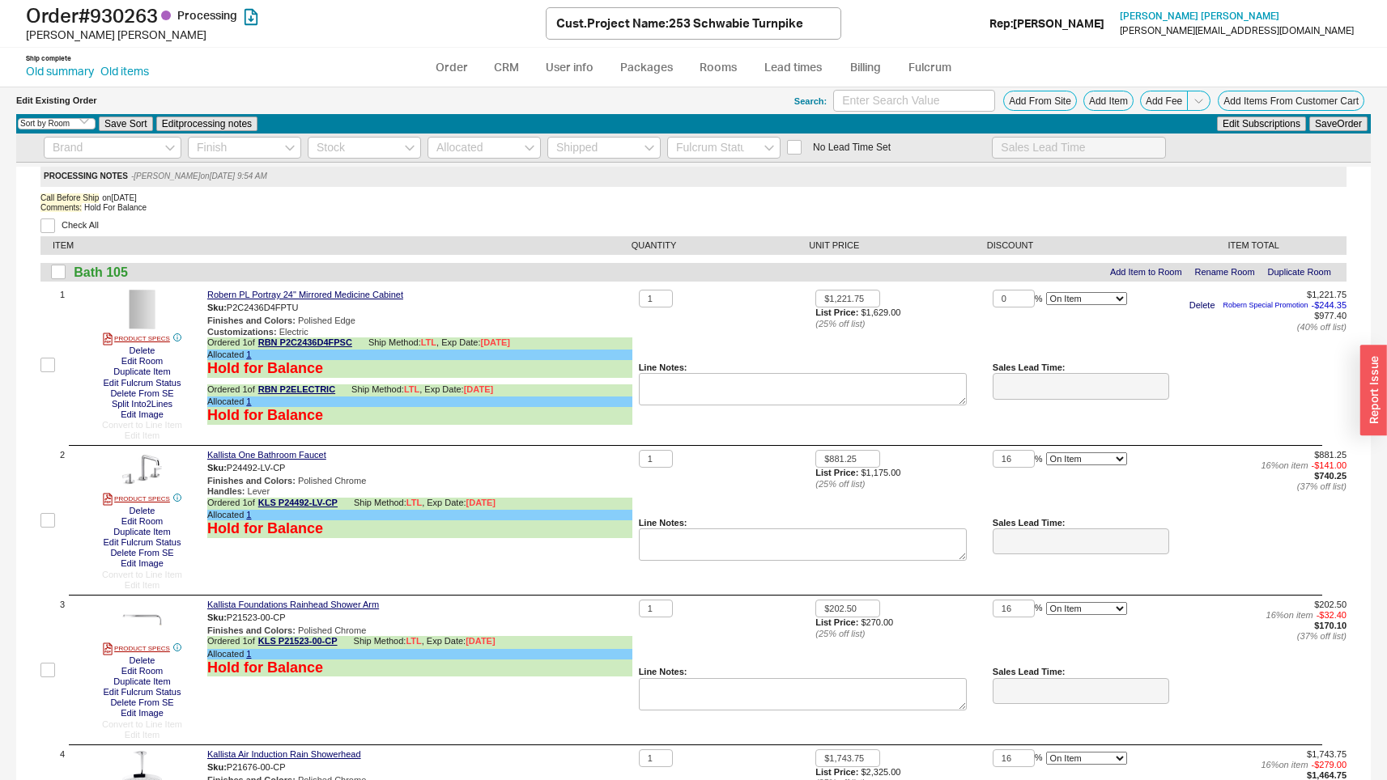
select select "3"
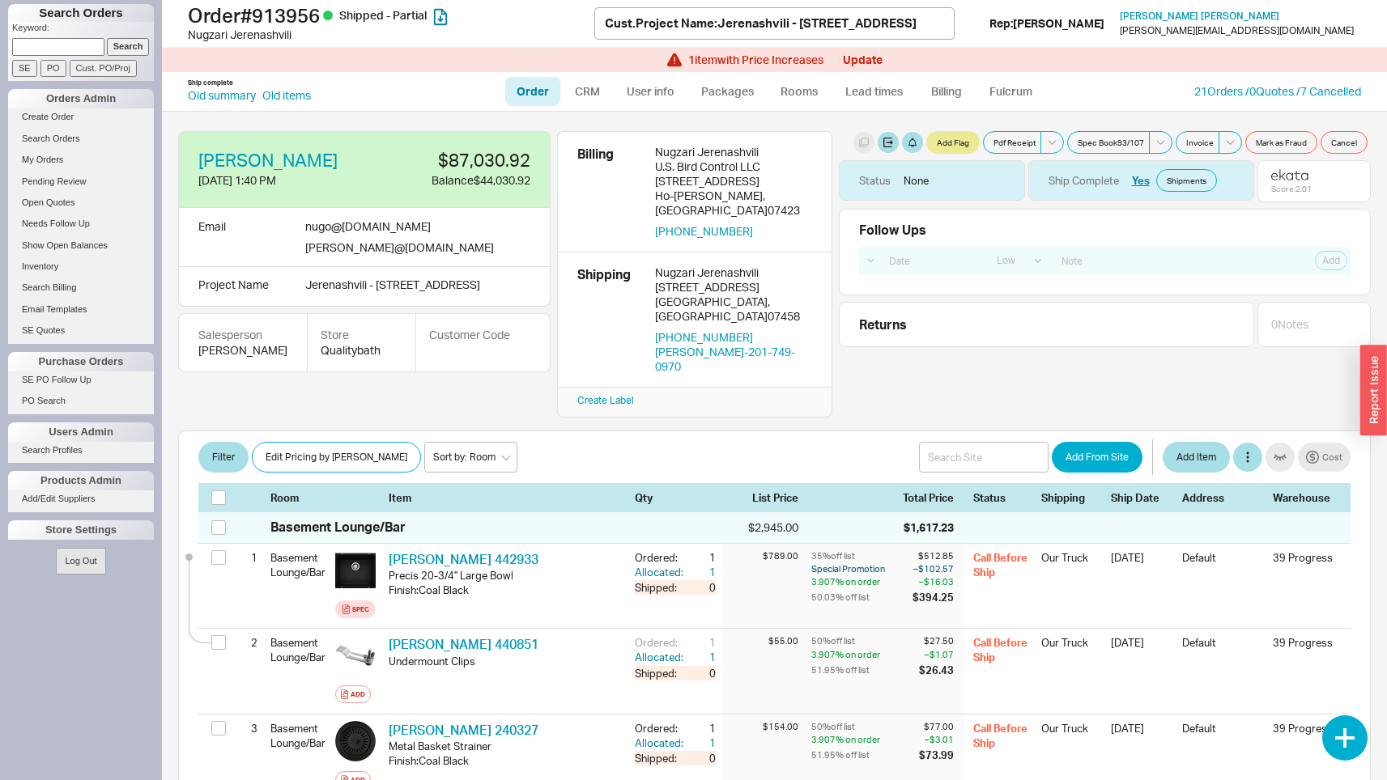
select select "LOW"
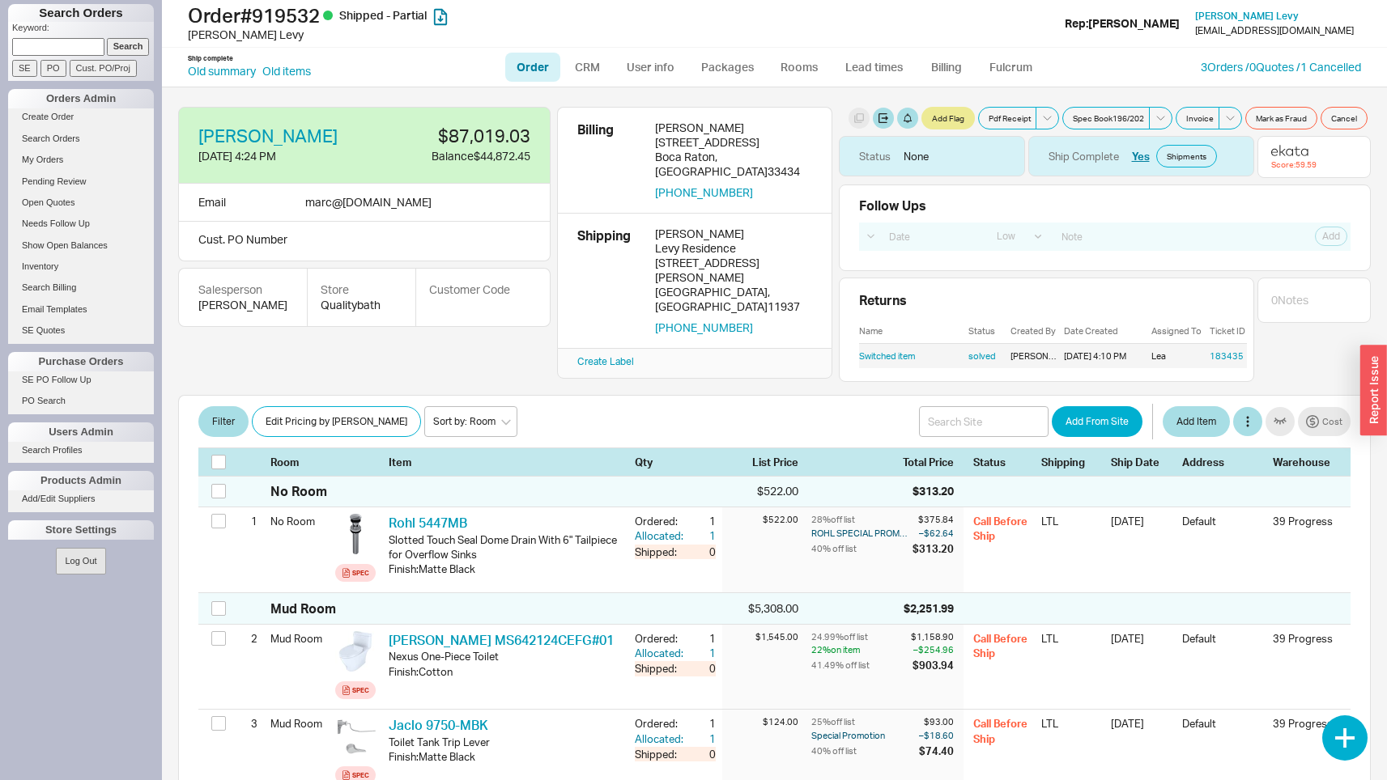
select select "LOW"
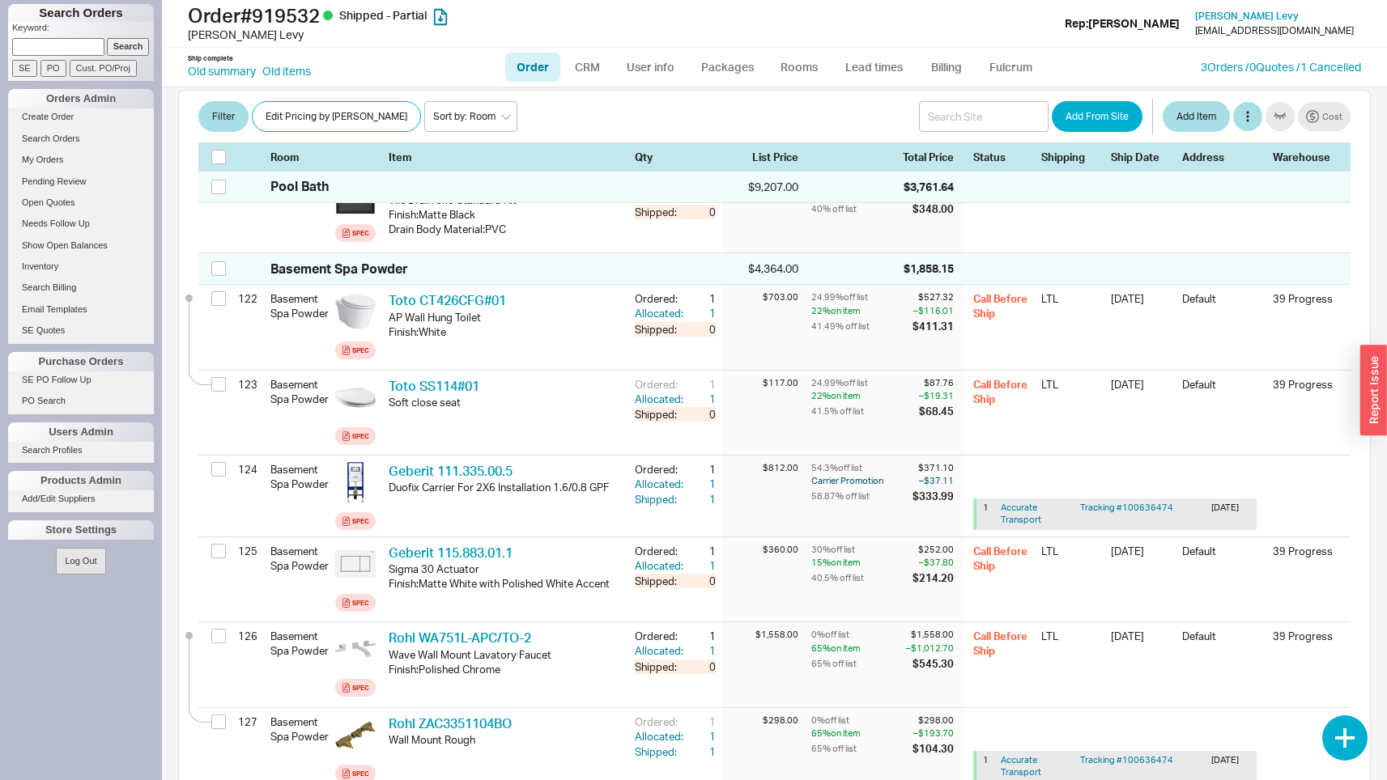
scroll to position [10815, 0]
click at [1329, 116] on button "Cost" at bounding box center [1324, 116] width 53 height 29
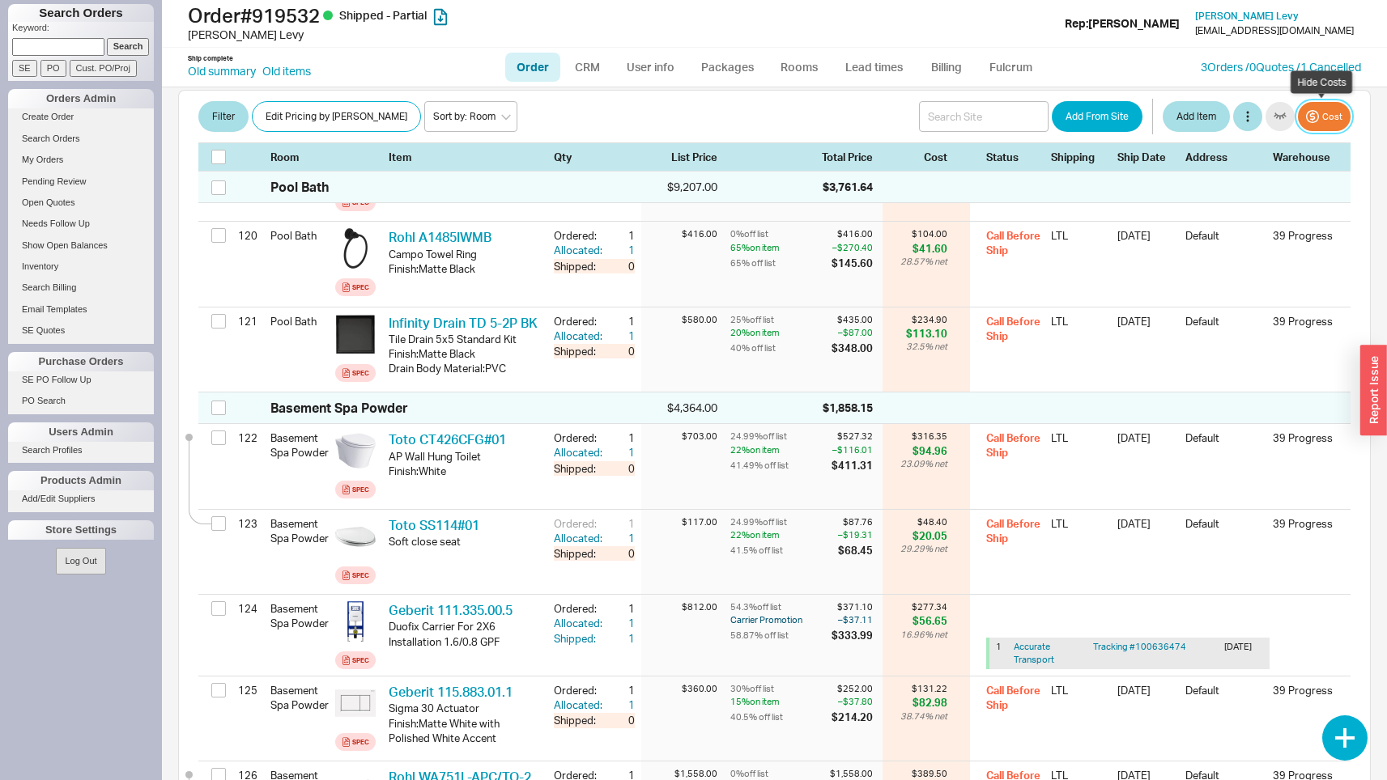
scroll to position [10935, 0]
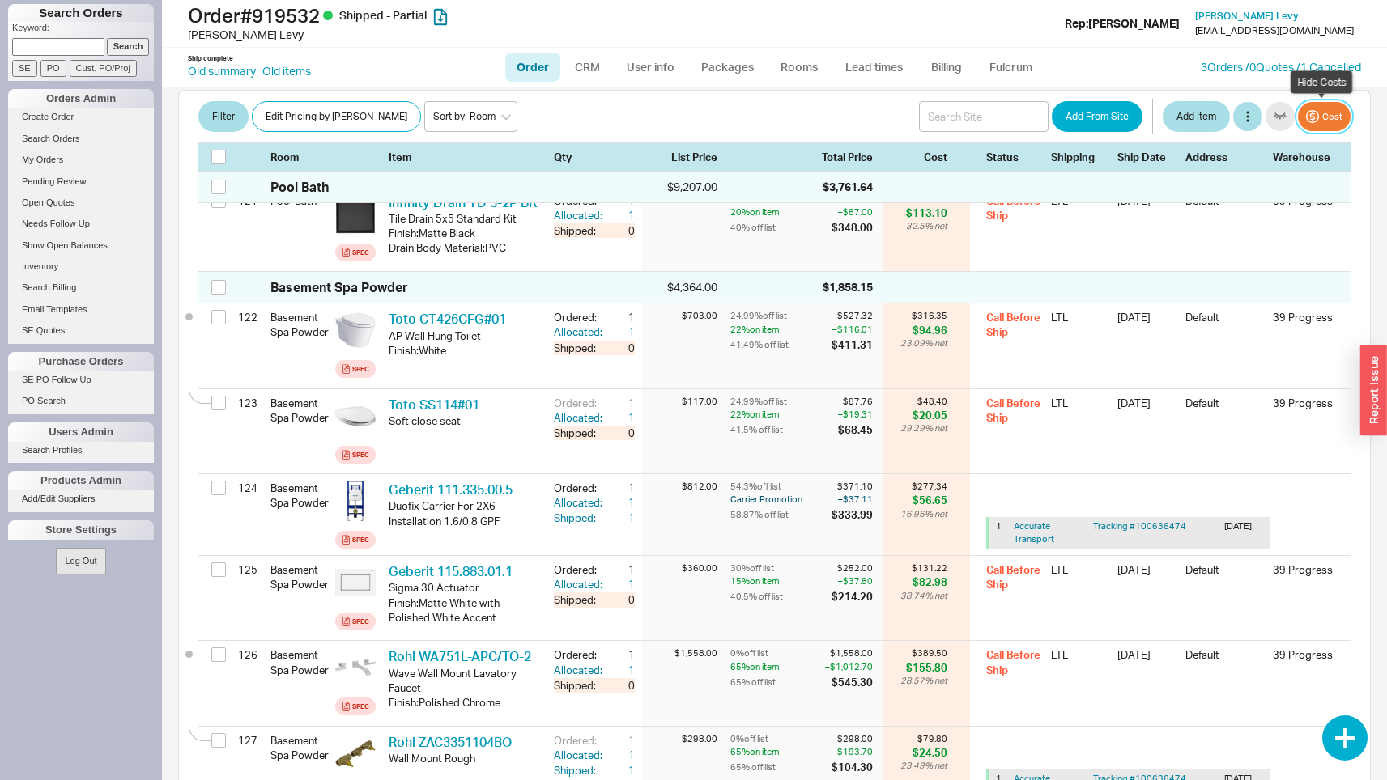
click at [1327, 115] on button "Cost" at bounding box center [1324, 116] width 53 height 29
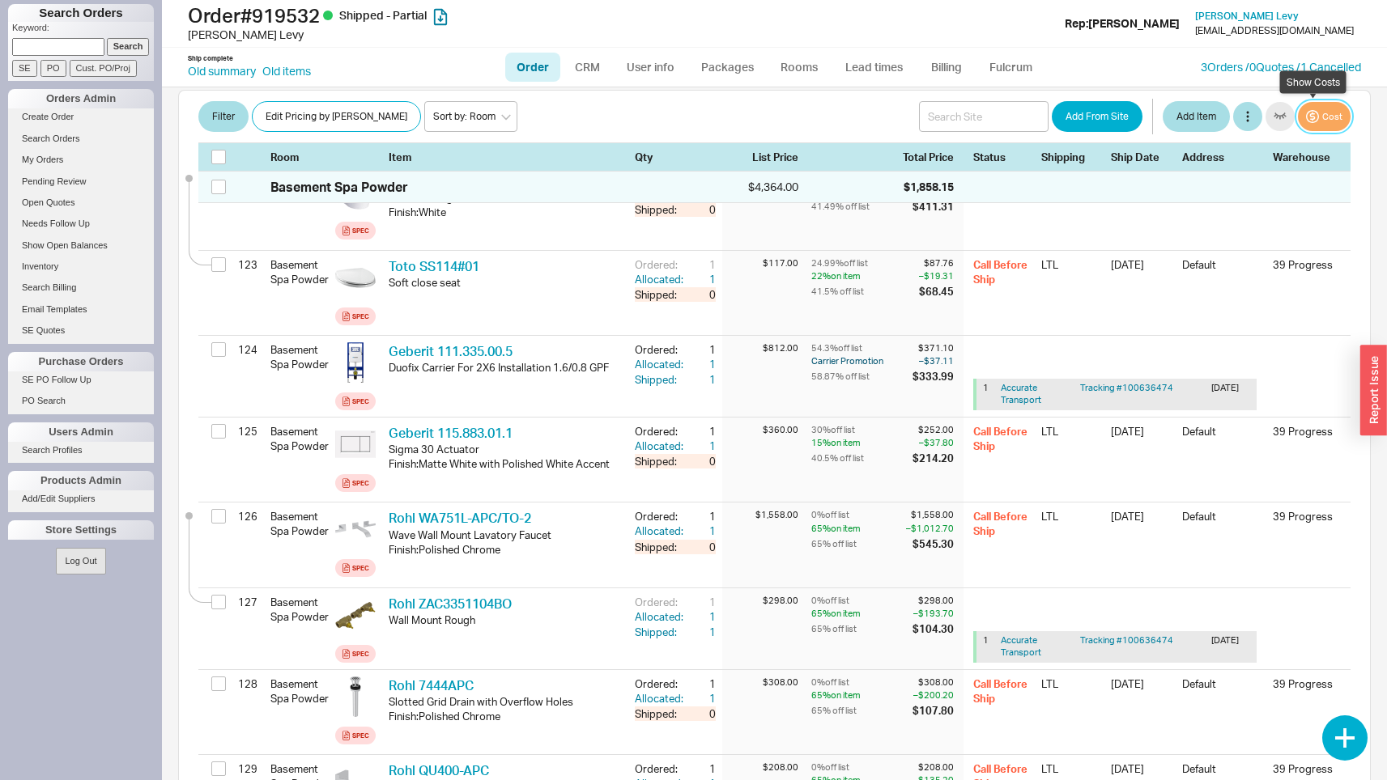
scroll to position [10815, 0]
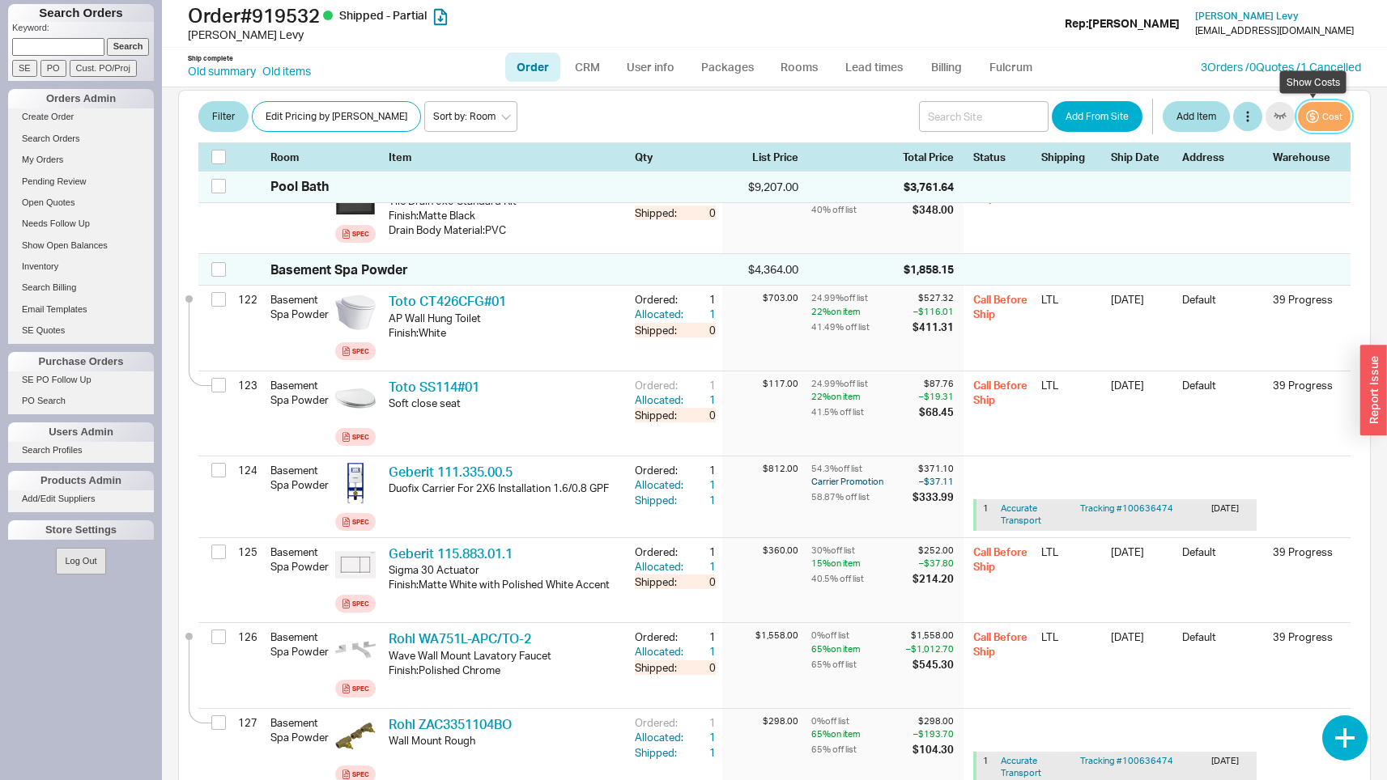
click at [1327, 115] on button "Cost" at bounding box center [1324, 116] width 53 height 29
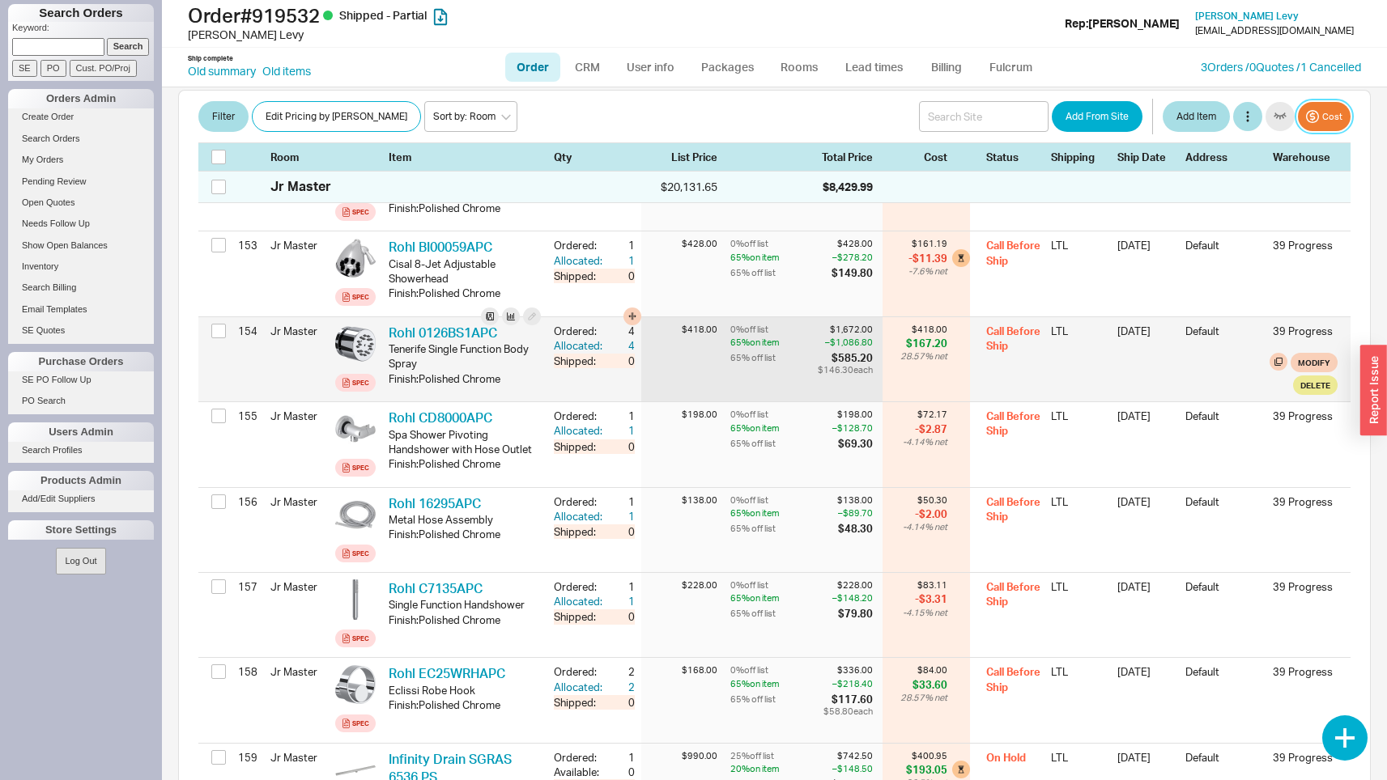
scroll to position [13733, 0]
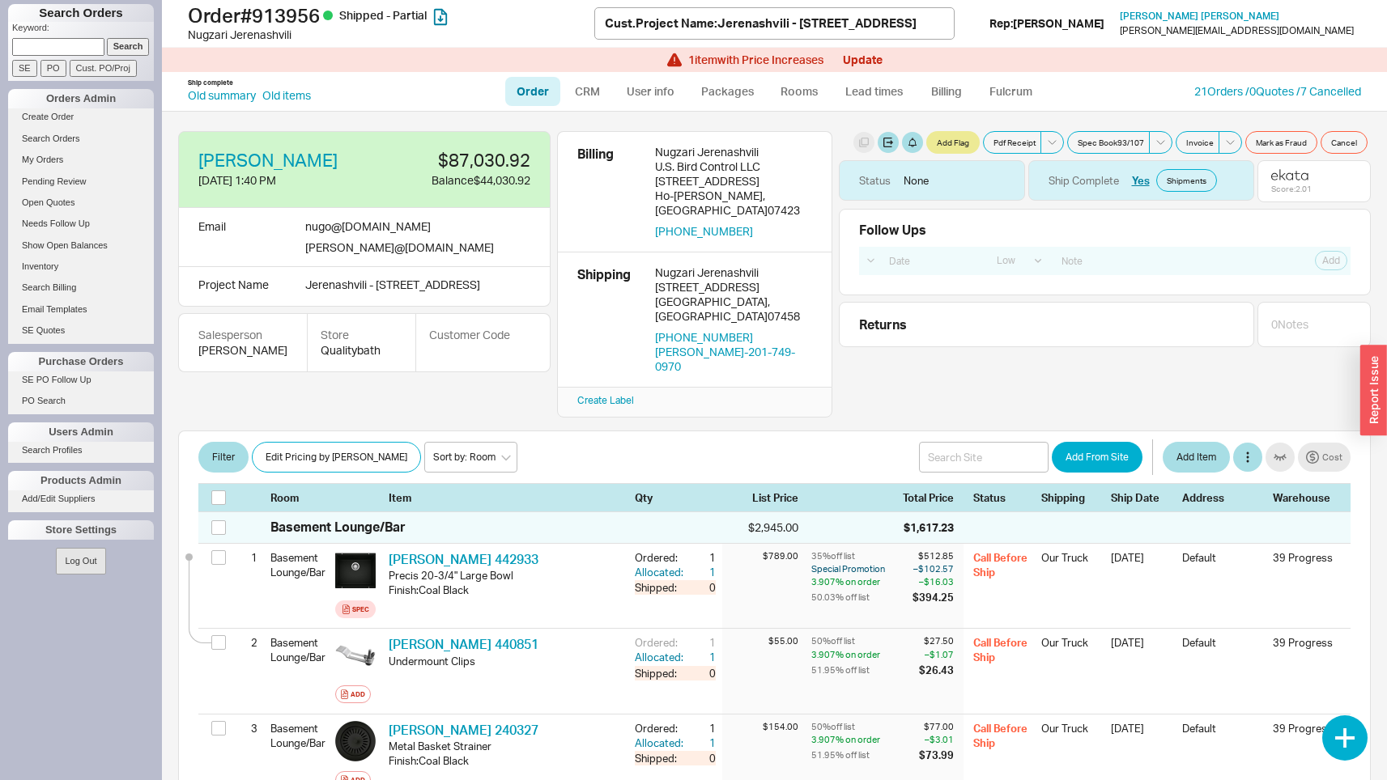
select select "LOW"
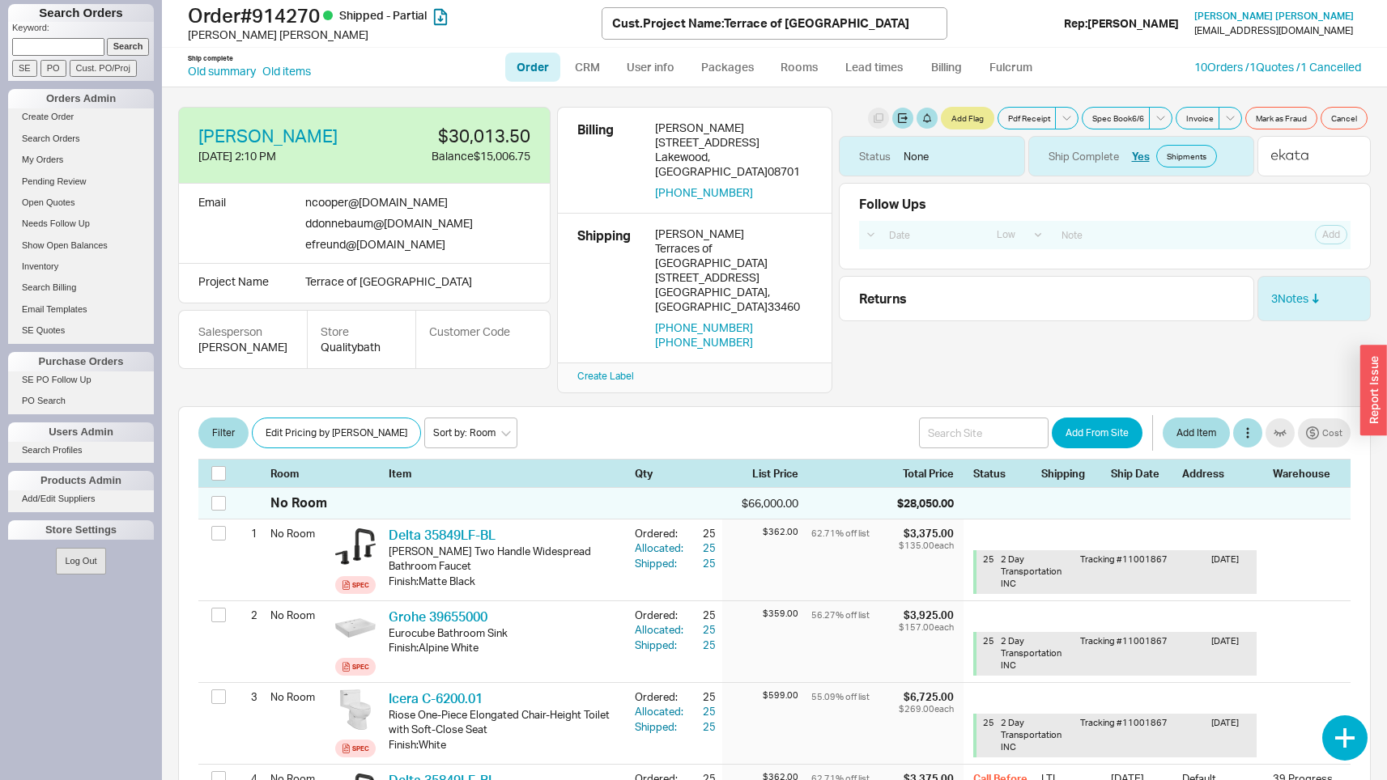
select select "LOW"
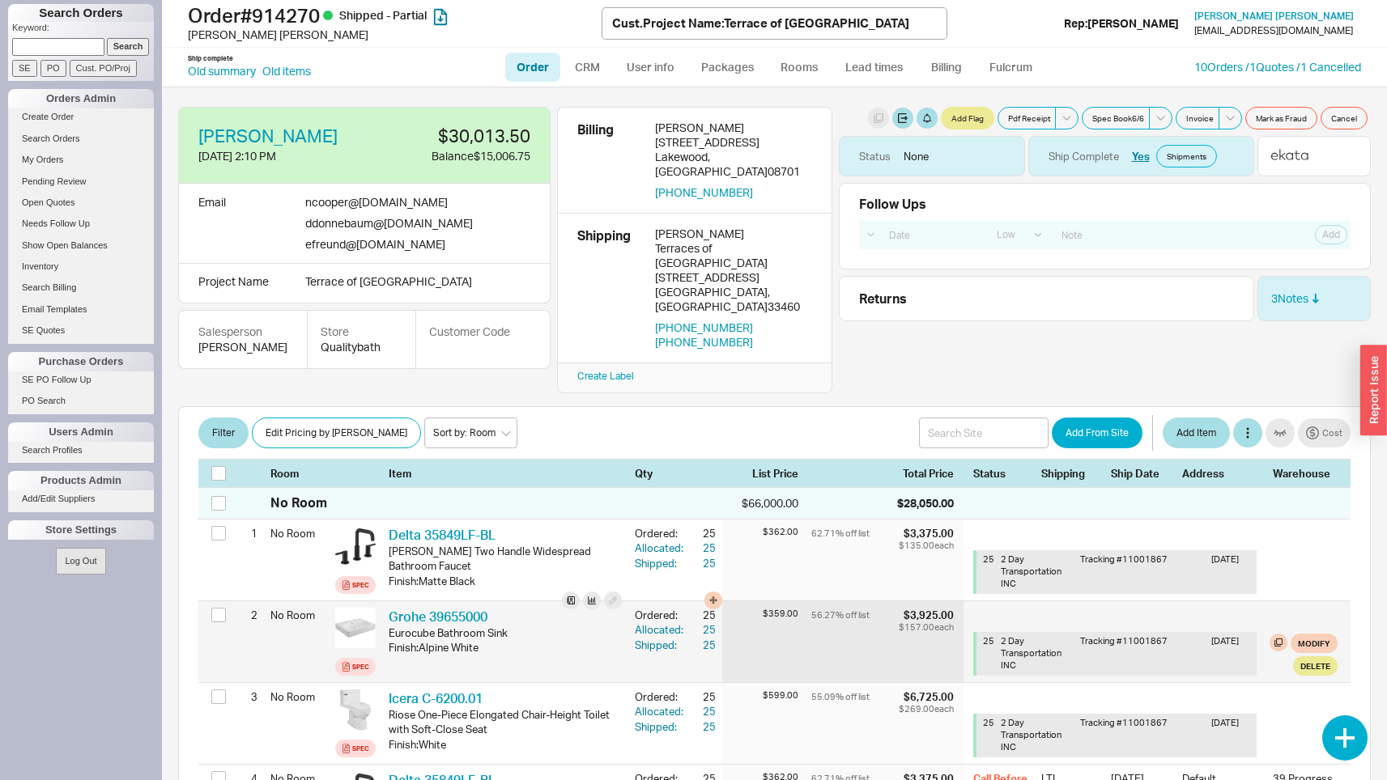
scroll to position [279, 0]
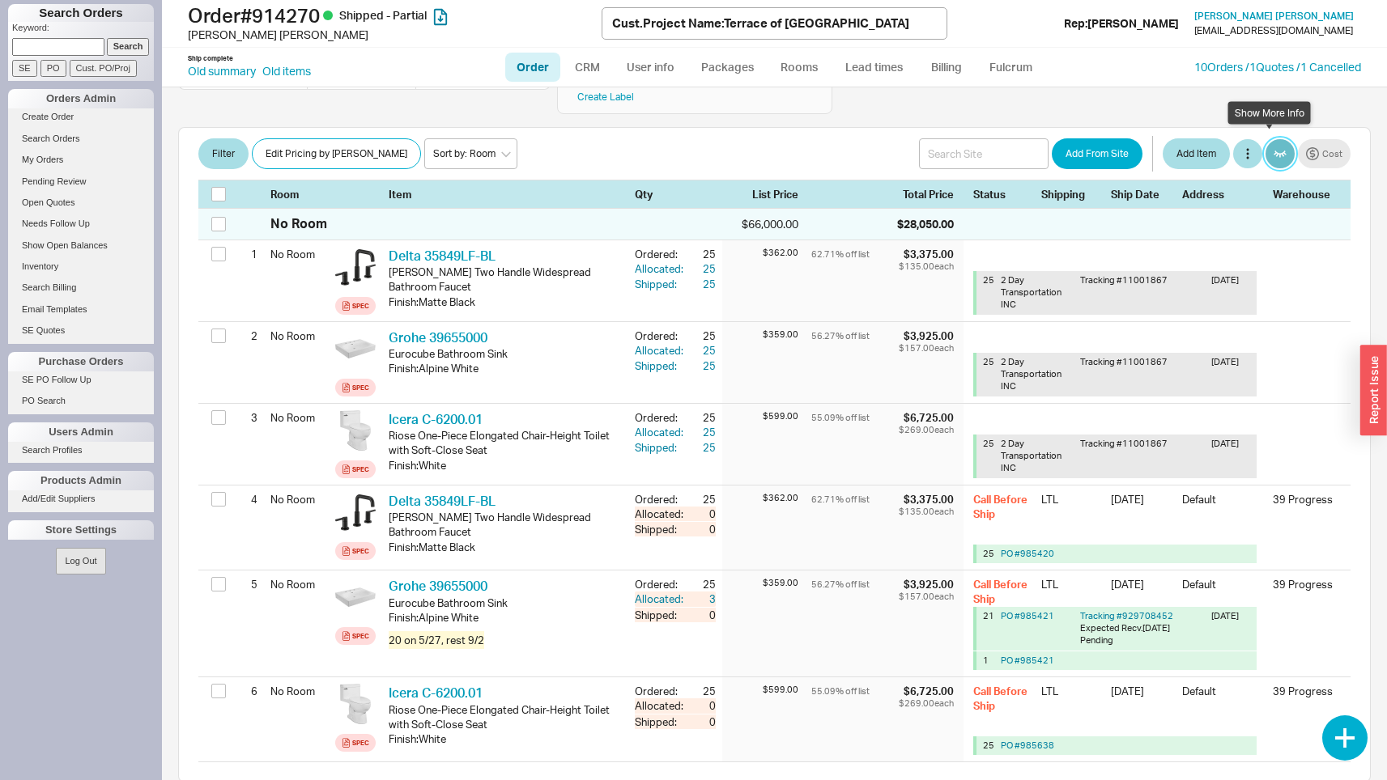
click at [1277, 147] on button "button" at bounding box center [1279, 153] width 29 height 29
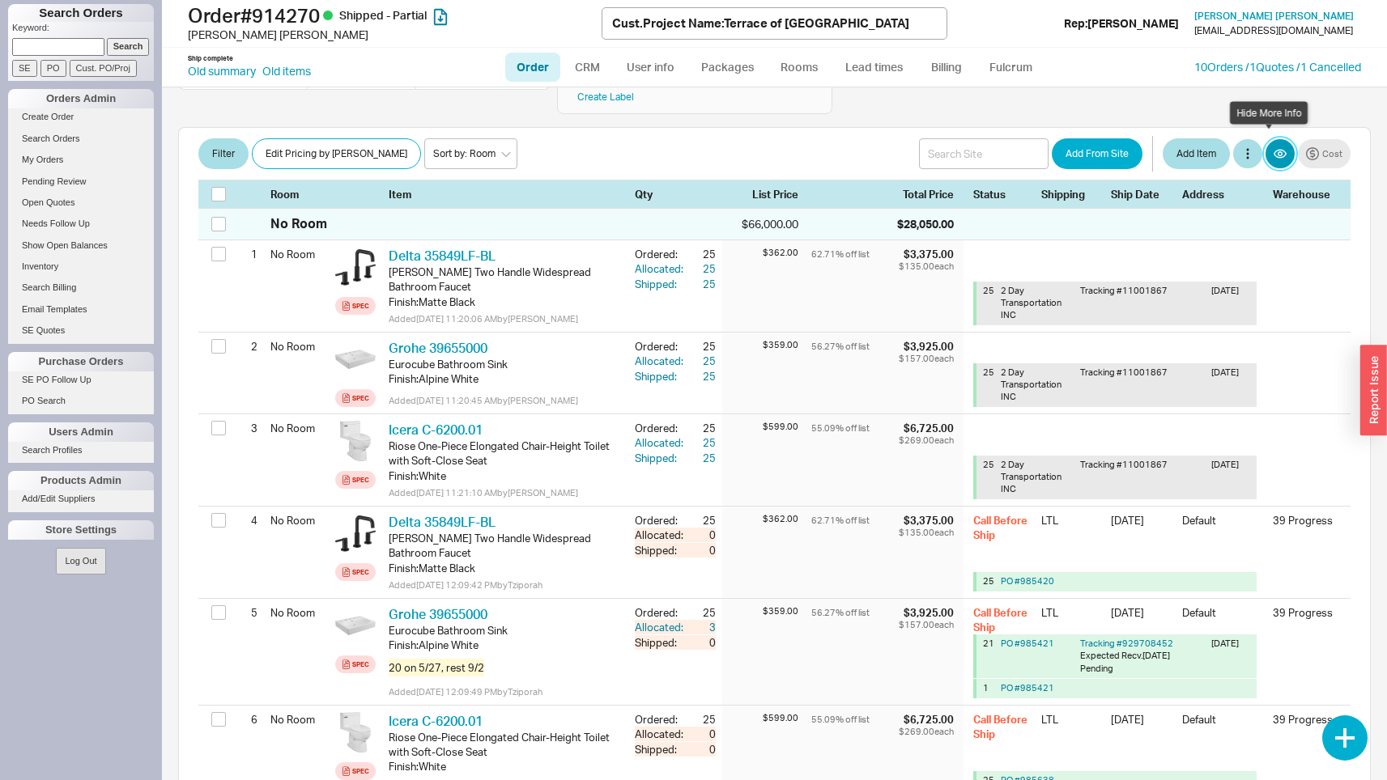
click at [1276, 147] on button "button" at bounding box center [1279, 153] width 29 height 29
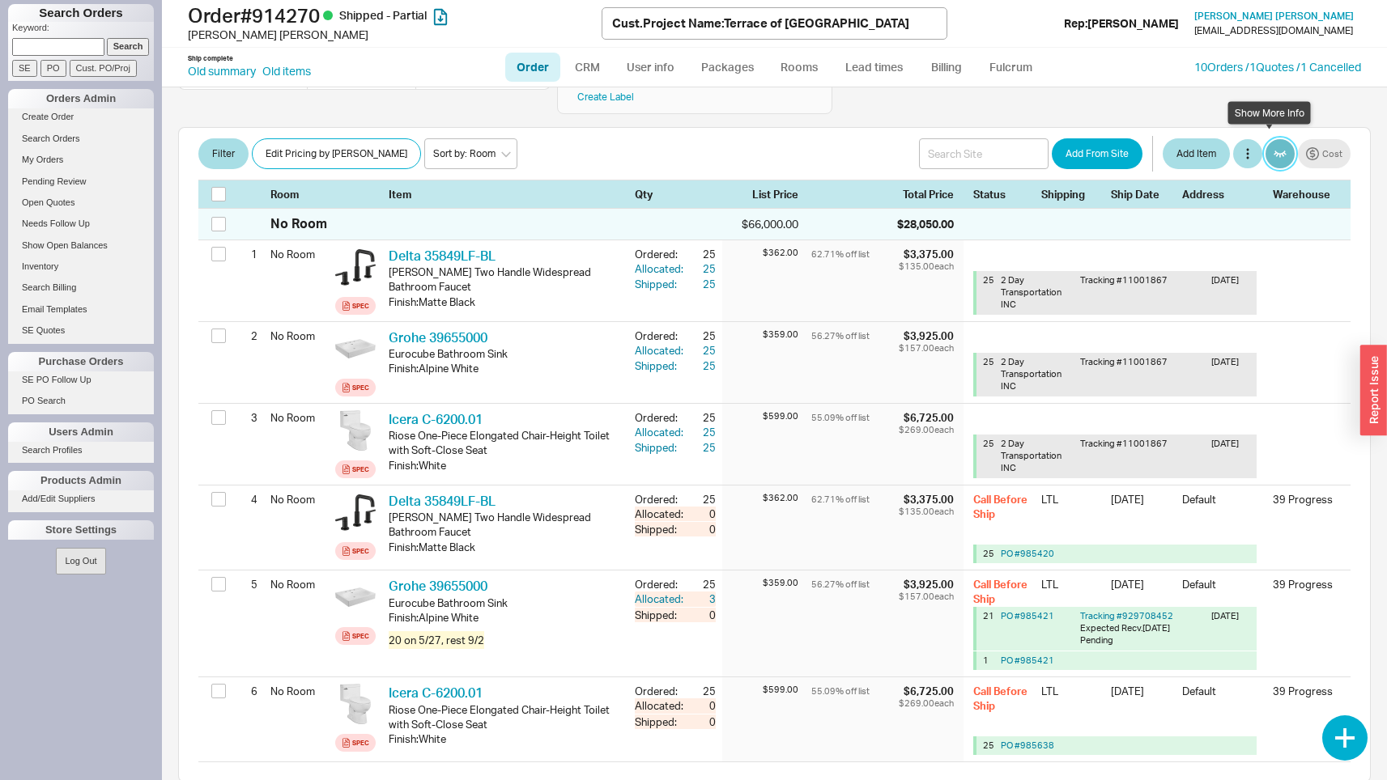
click at [1276, 147] on button "button" at bounding box center [1279, 153] width 29 height 29
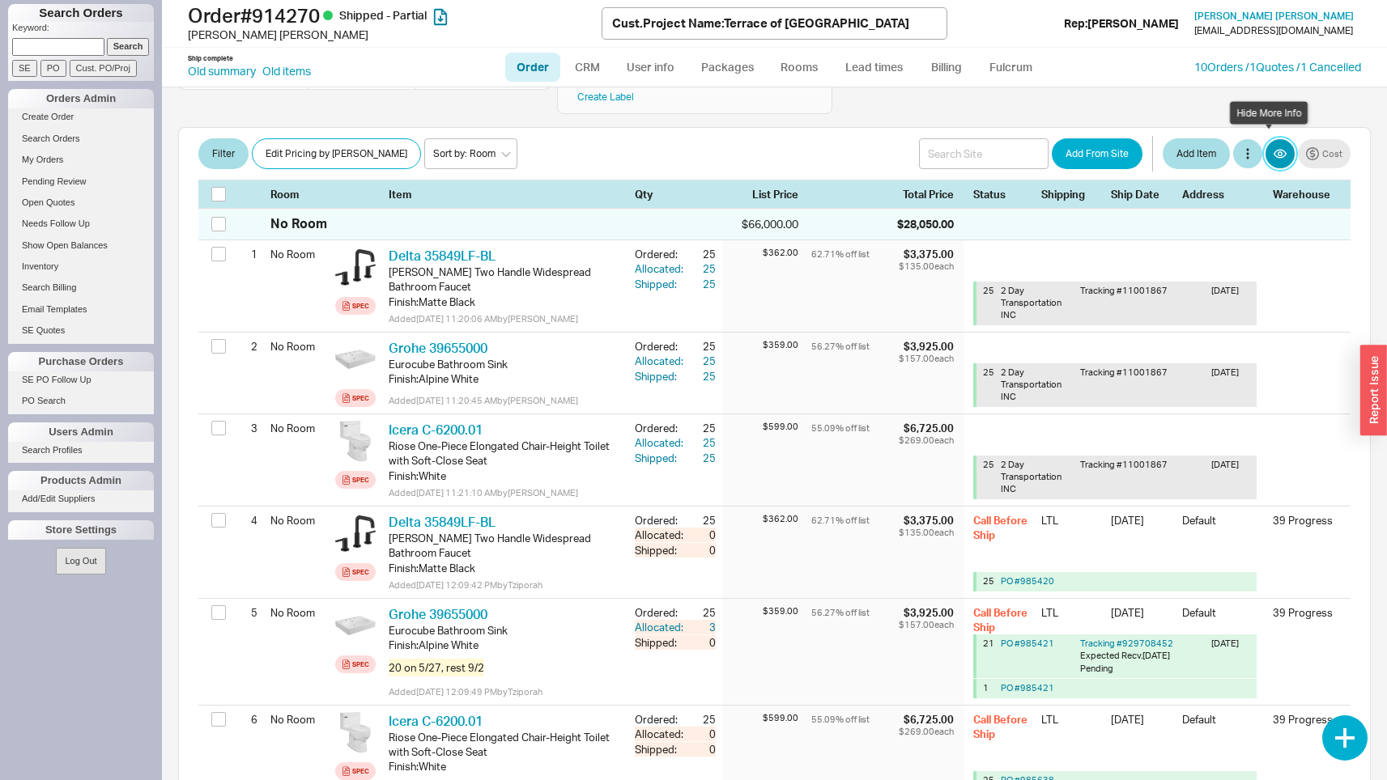
click at [1276, 147] on button "button" at bounding box center [1279, 153] width 29 height 29
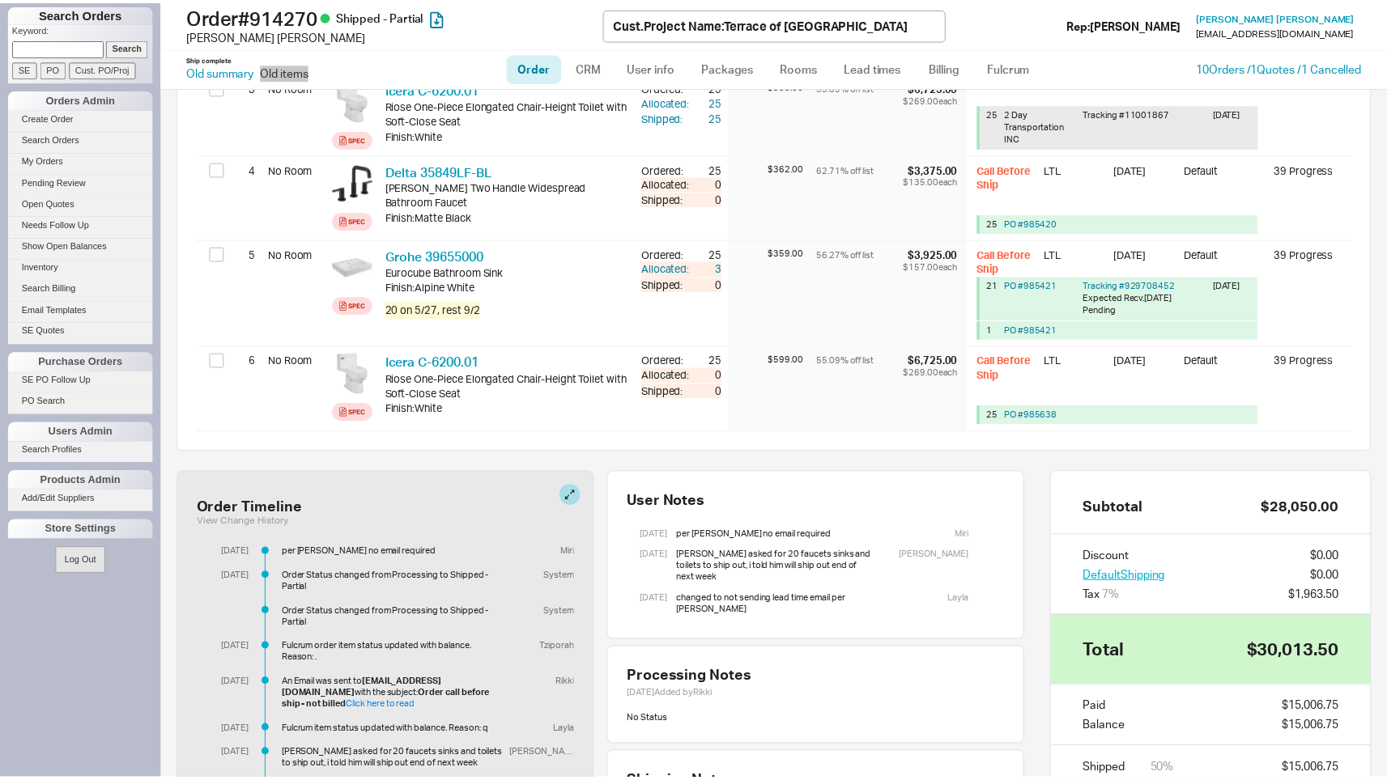
scroll to position [792, 0]
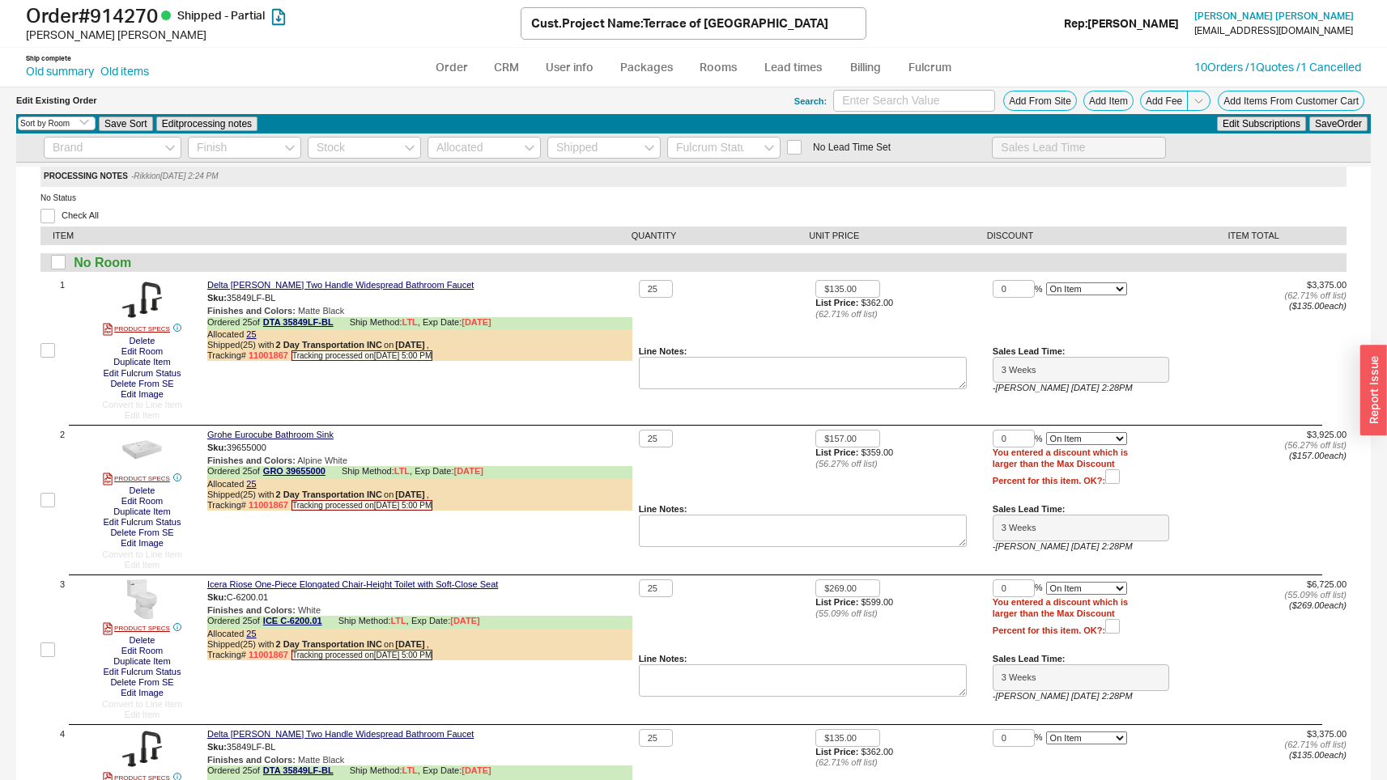
select select "3"
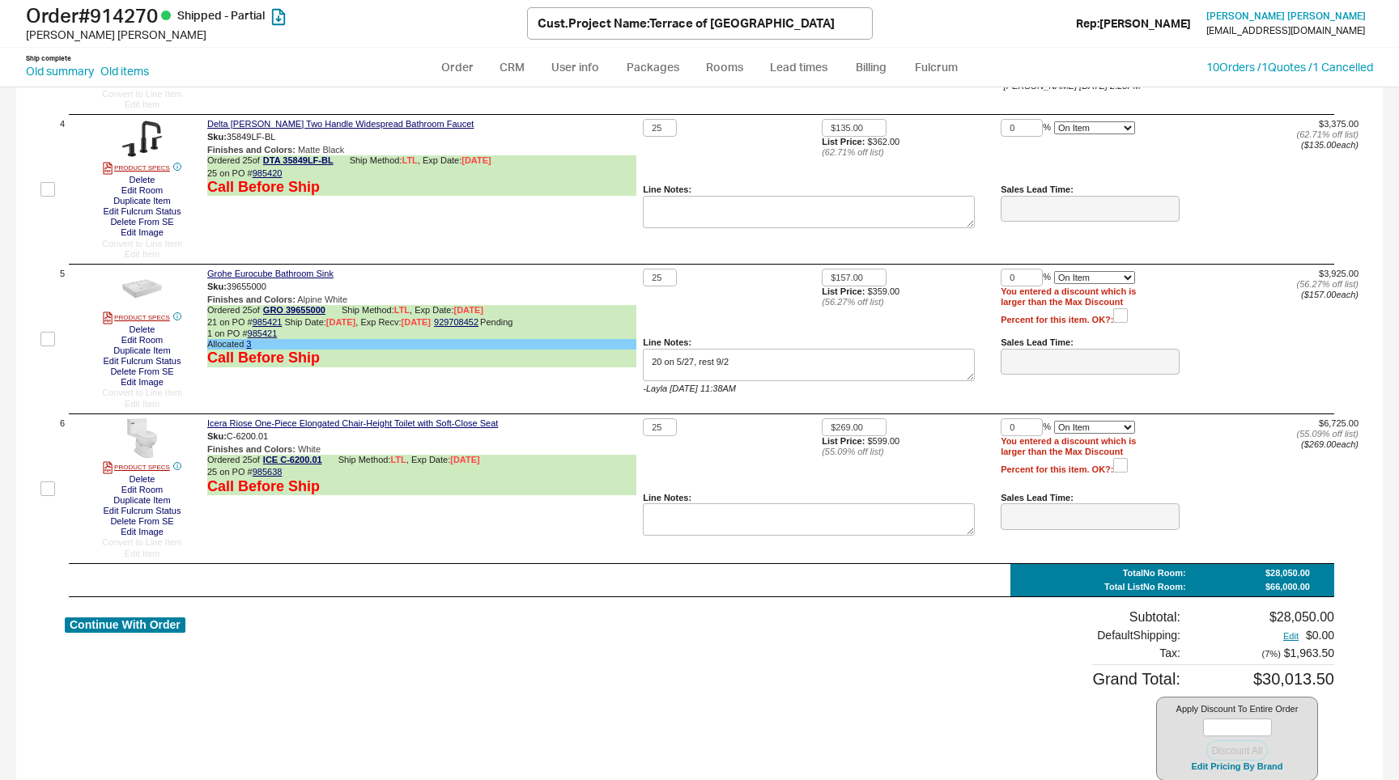
scroll to position [712, 0]
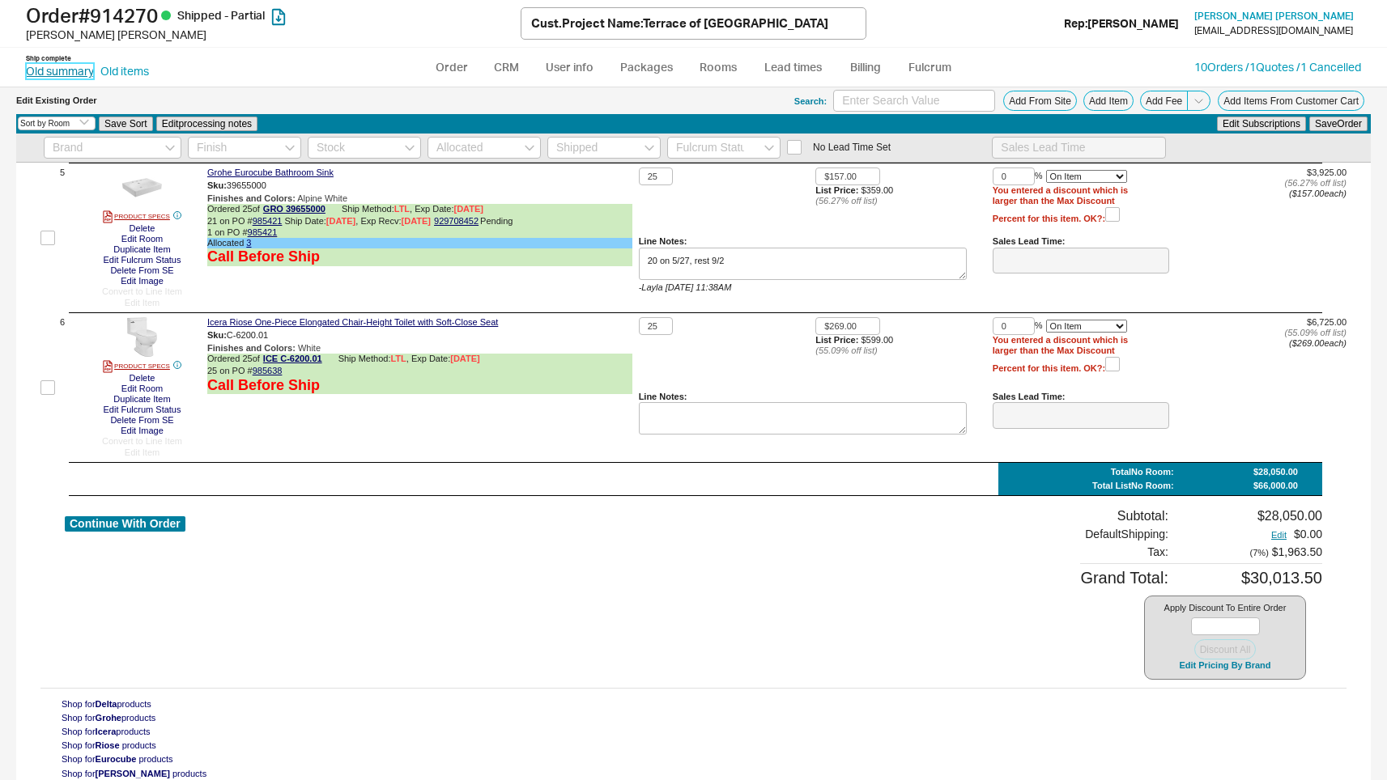
click at [62, 66] on link "Old summary" at bounding box center [60, 71] width 68 height 16
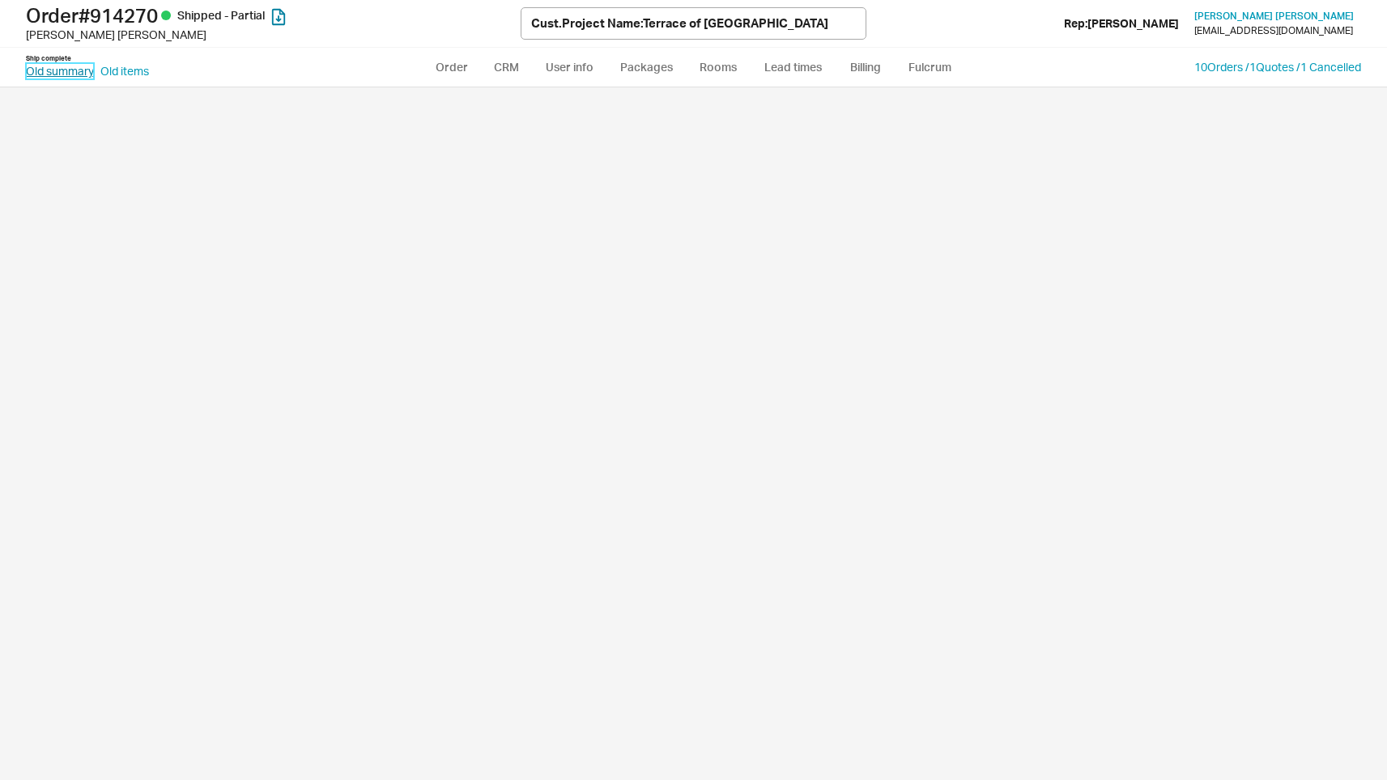
select select "**"
select select "LOW"
select select "3"
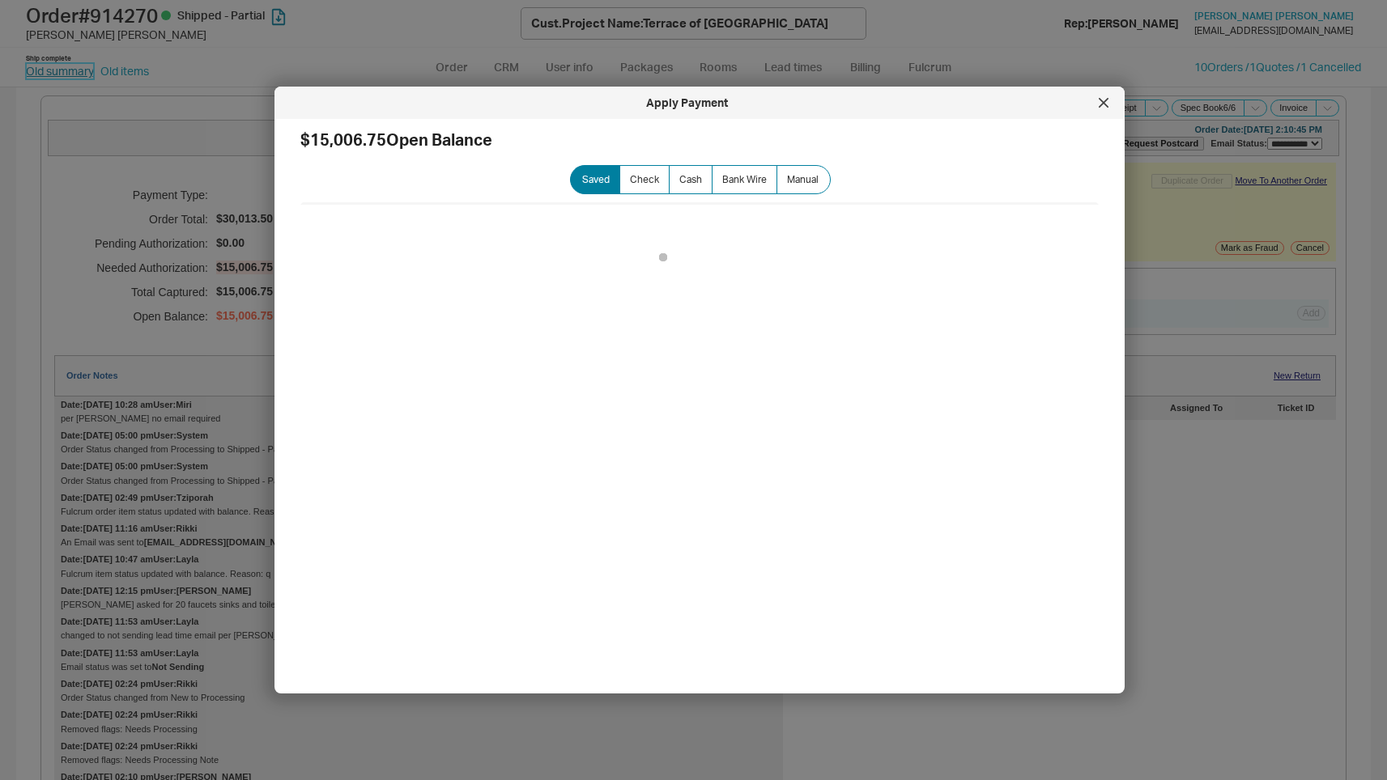
select select "*"
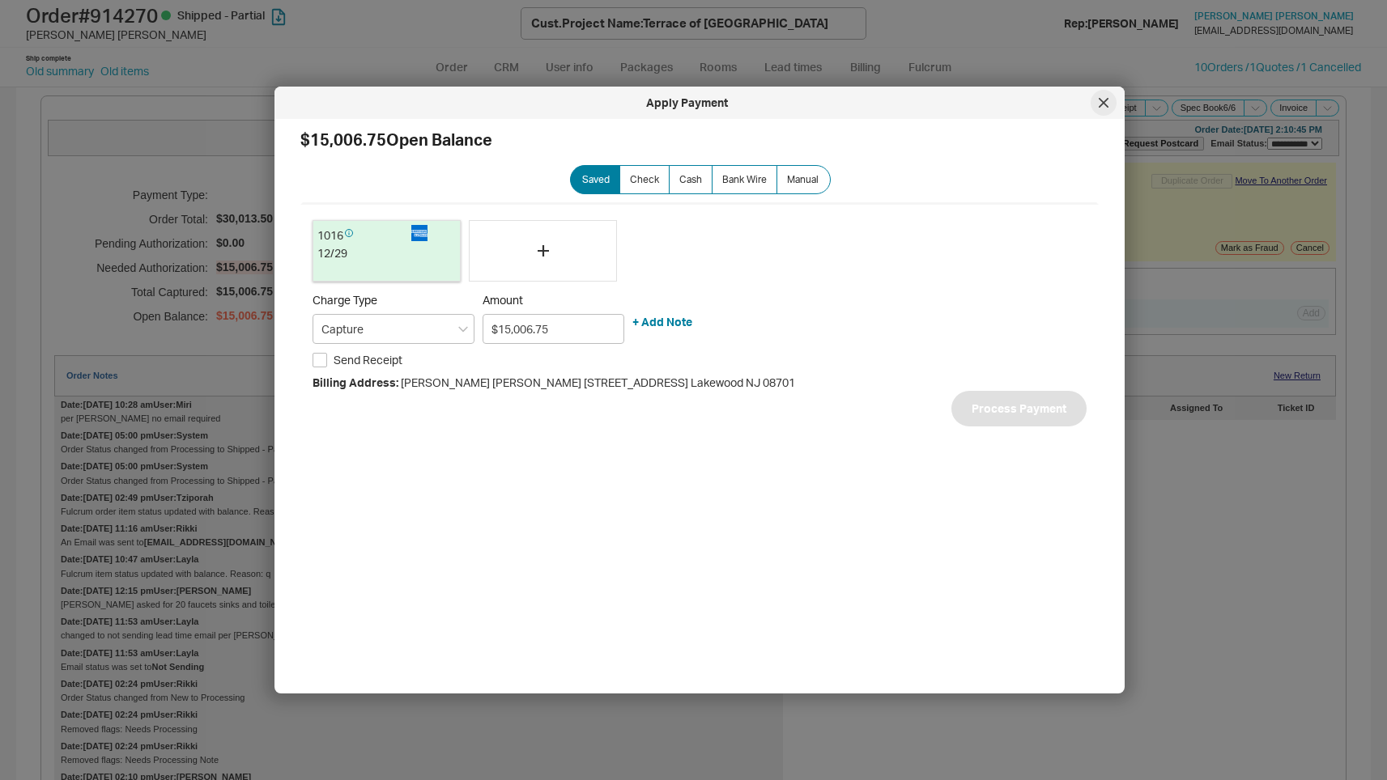
click at [1104, 101] on icon at bounding box center [1103, 103] width 8 height 8
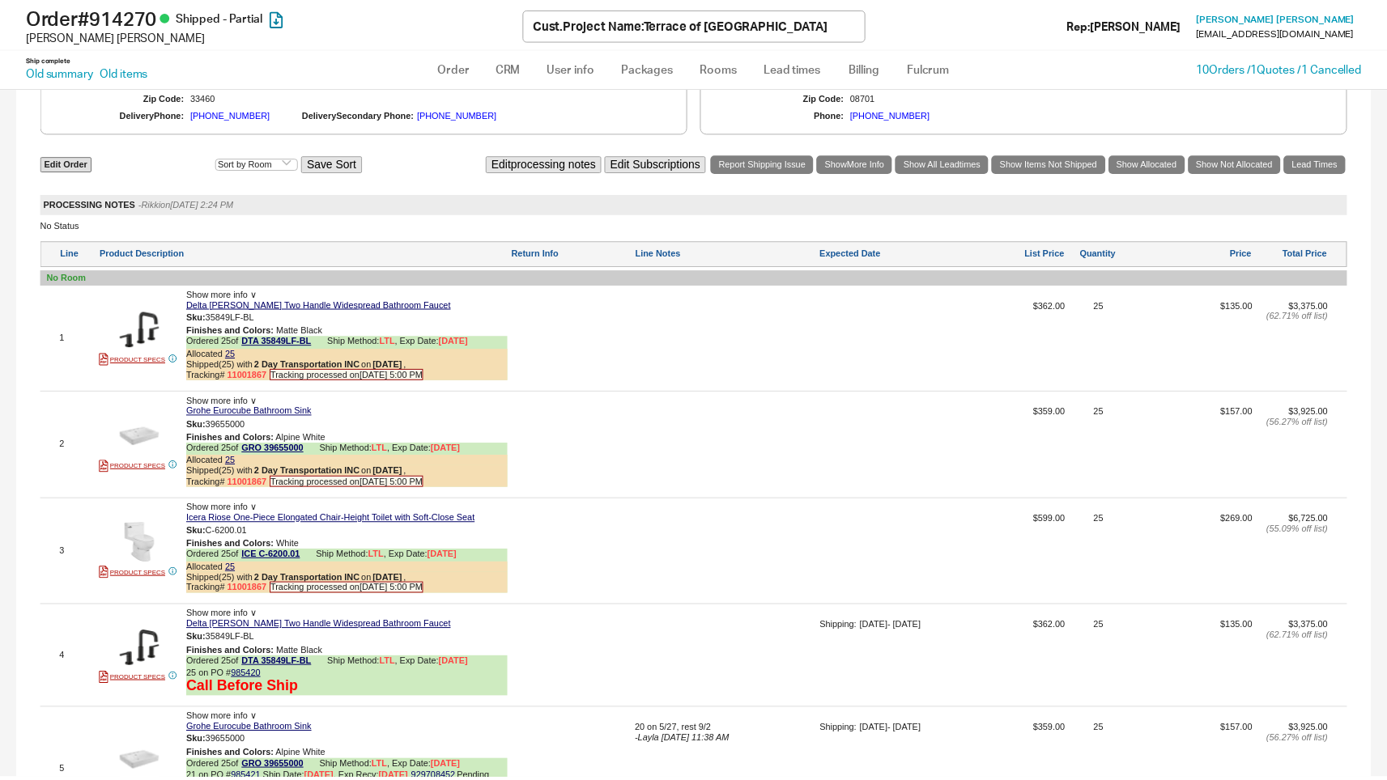
scroll to position [1593, 0]
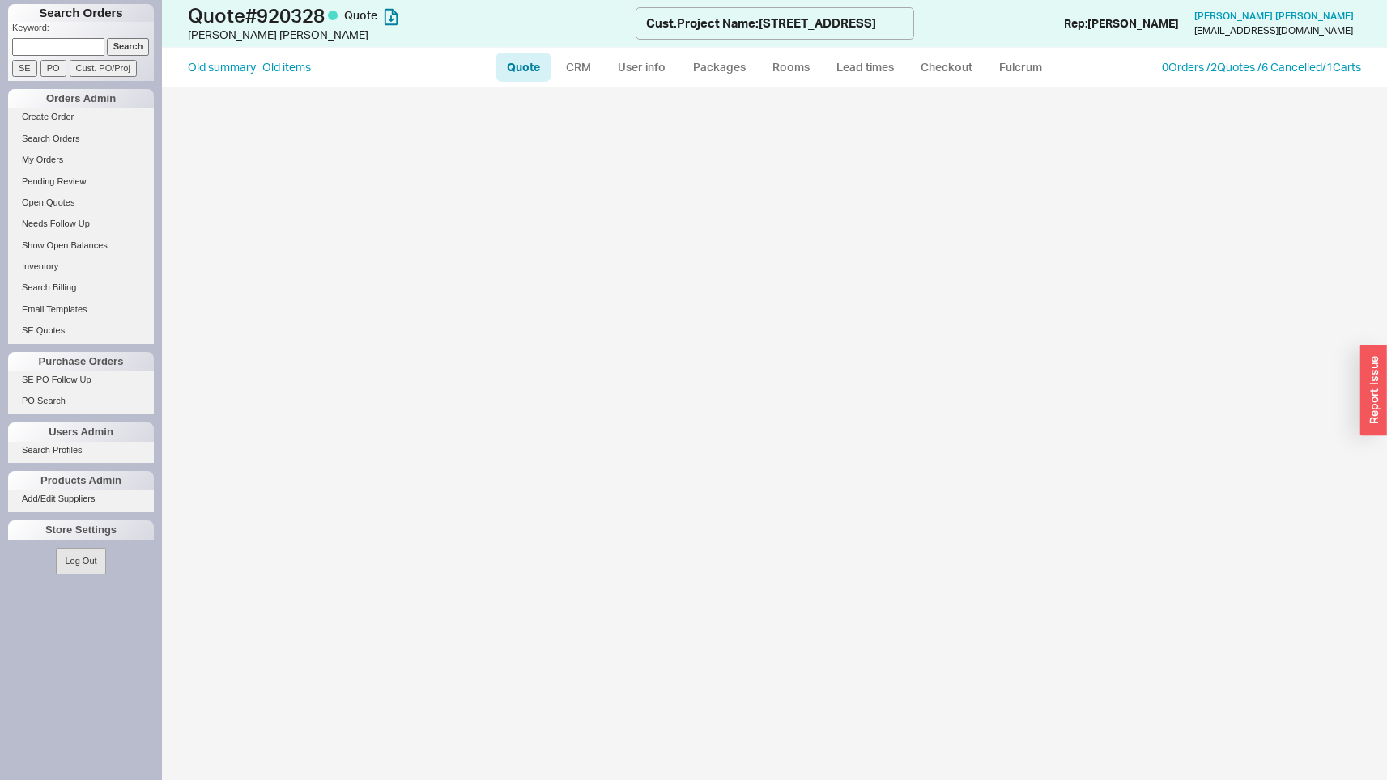
select select "LOW"
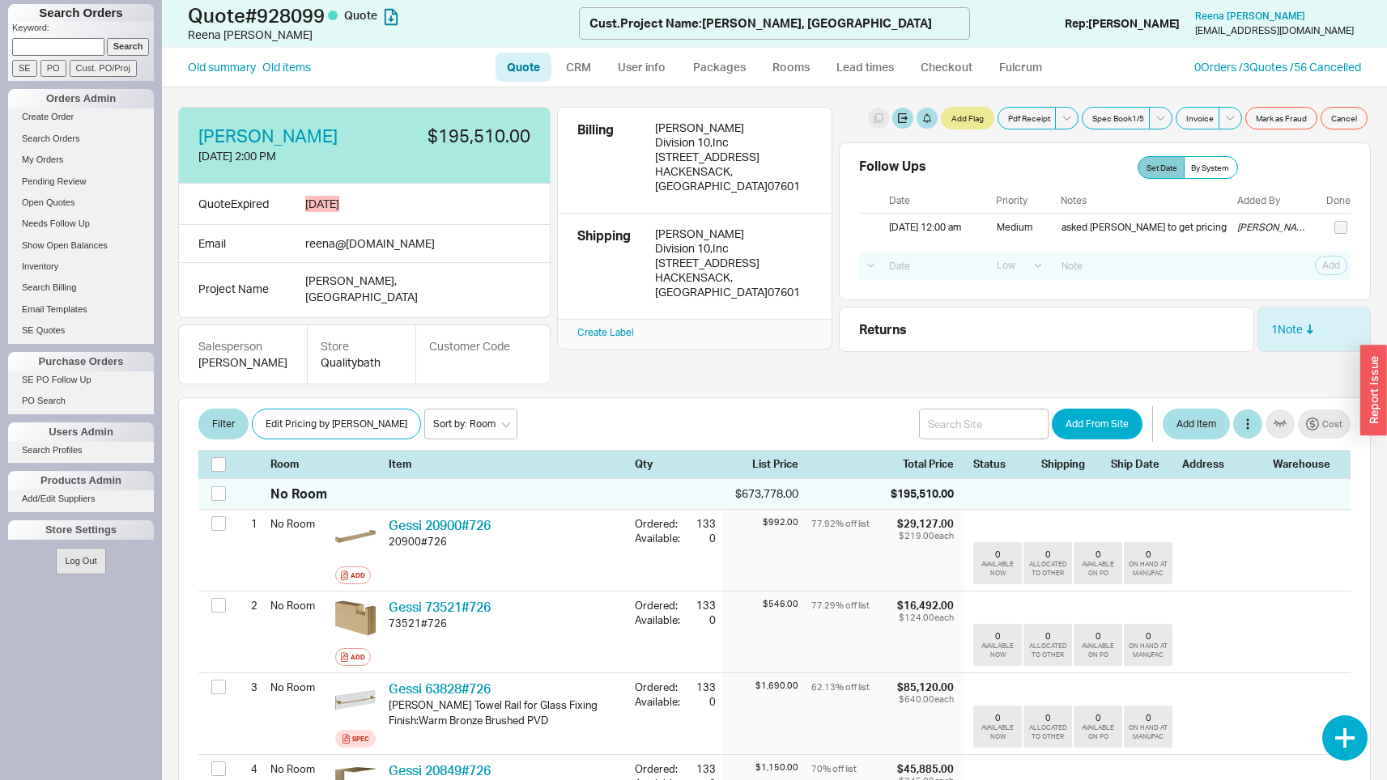
select select "LOW"
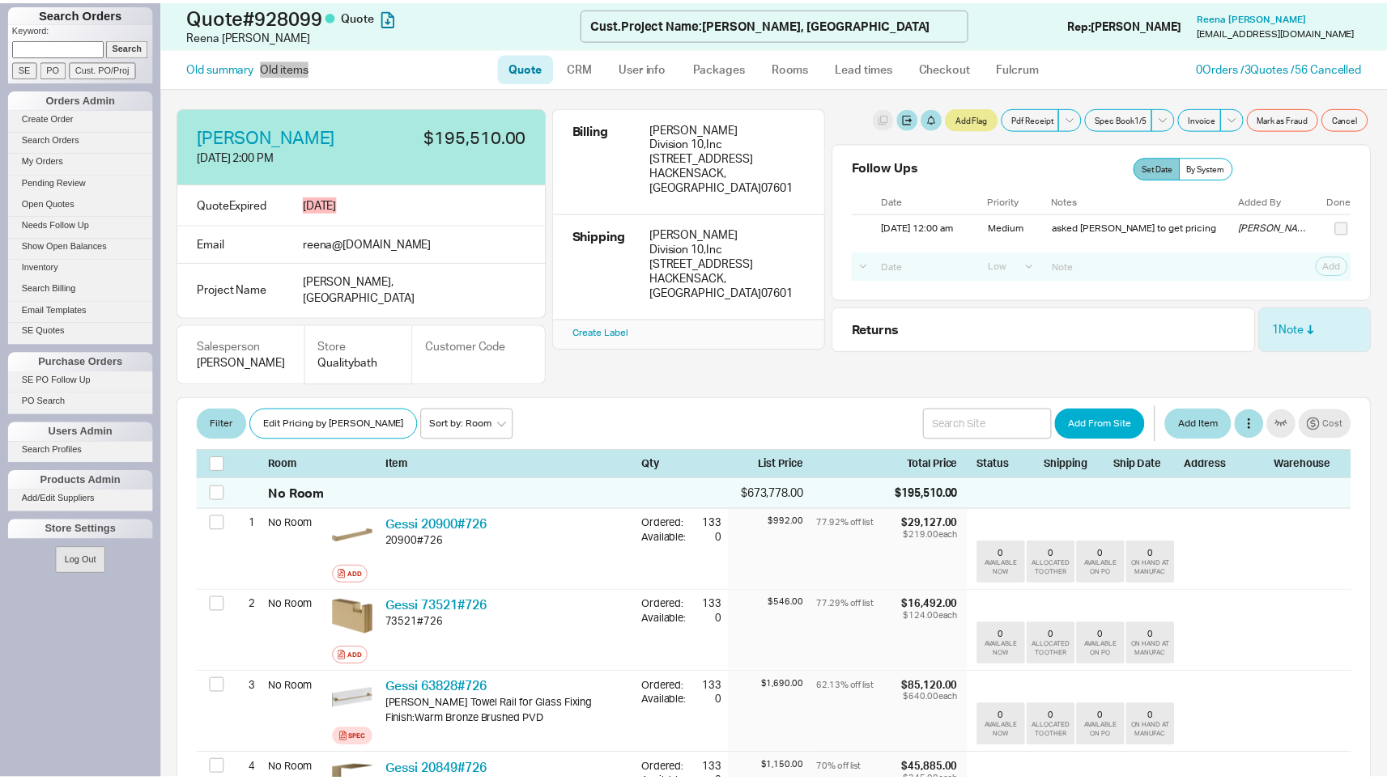
scroll to position [546, 0]
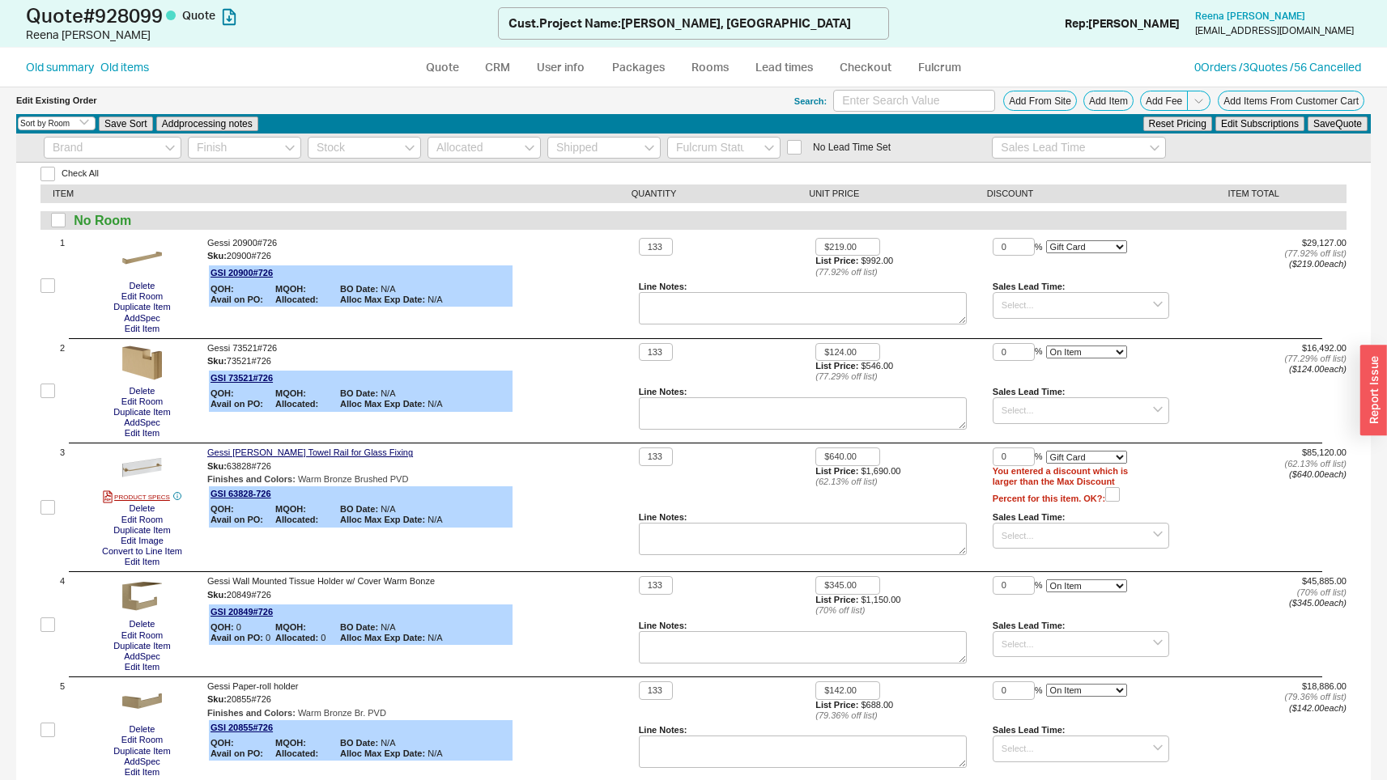
select select "3"
select select "ON_CHECKOUT_AGGREGATED"
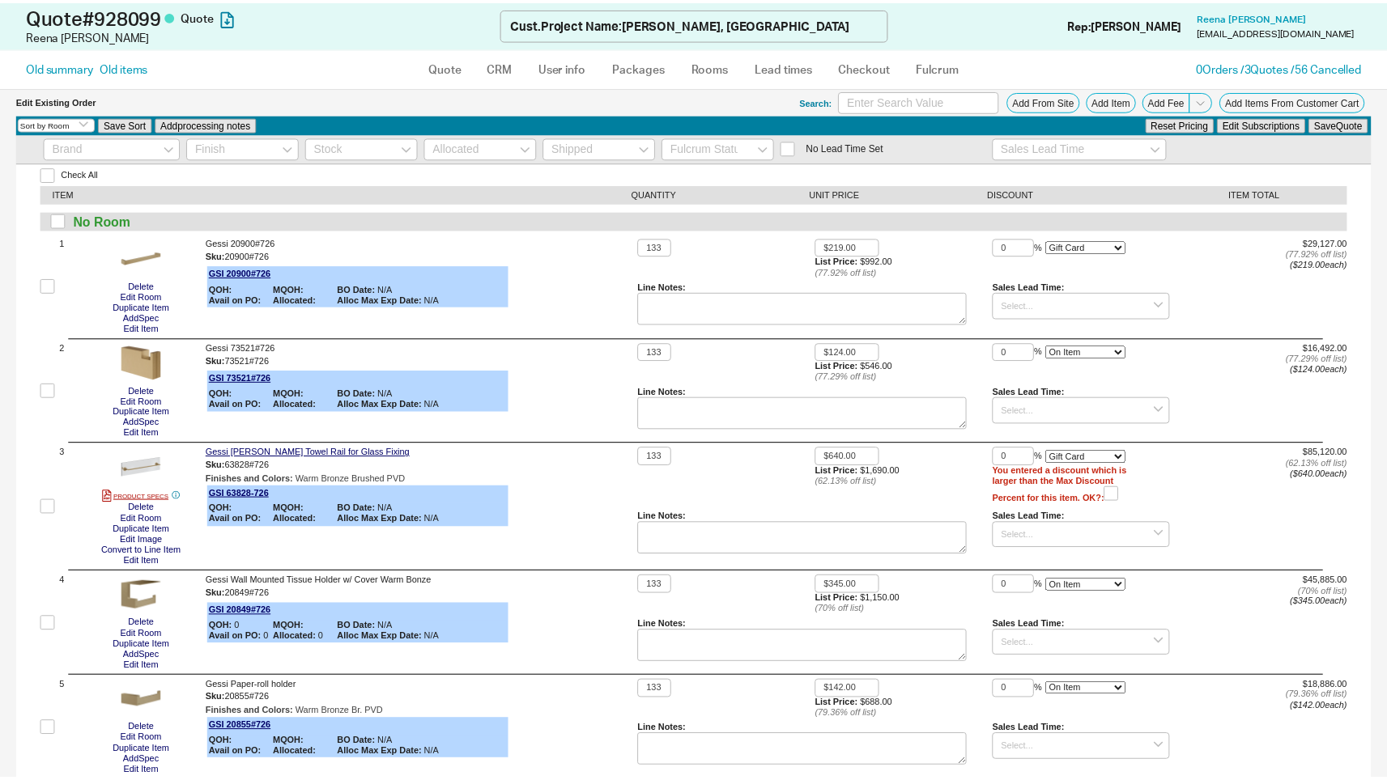
scroll to position [264, 0]
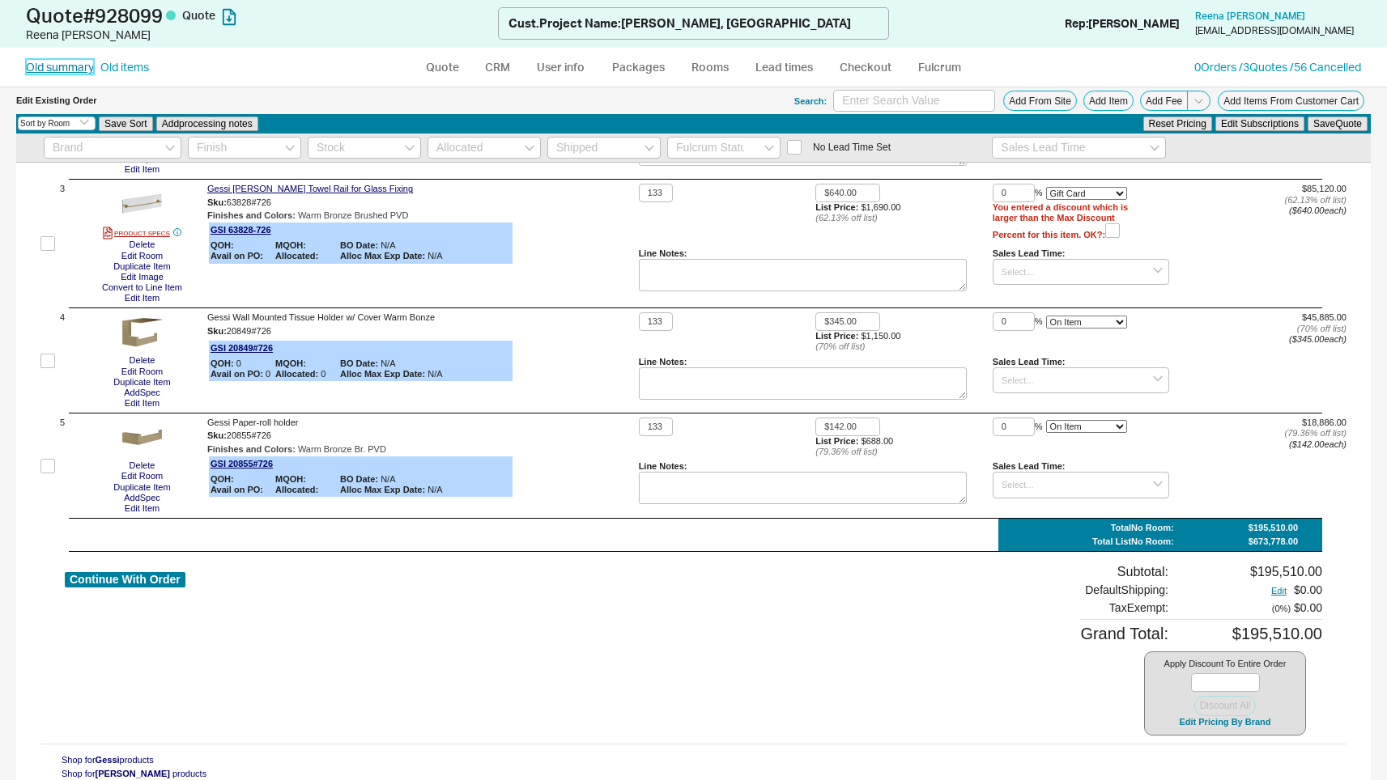
click at [56, 66] on link "Old summary" at bounding box center [60, 67] width 68 height 16
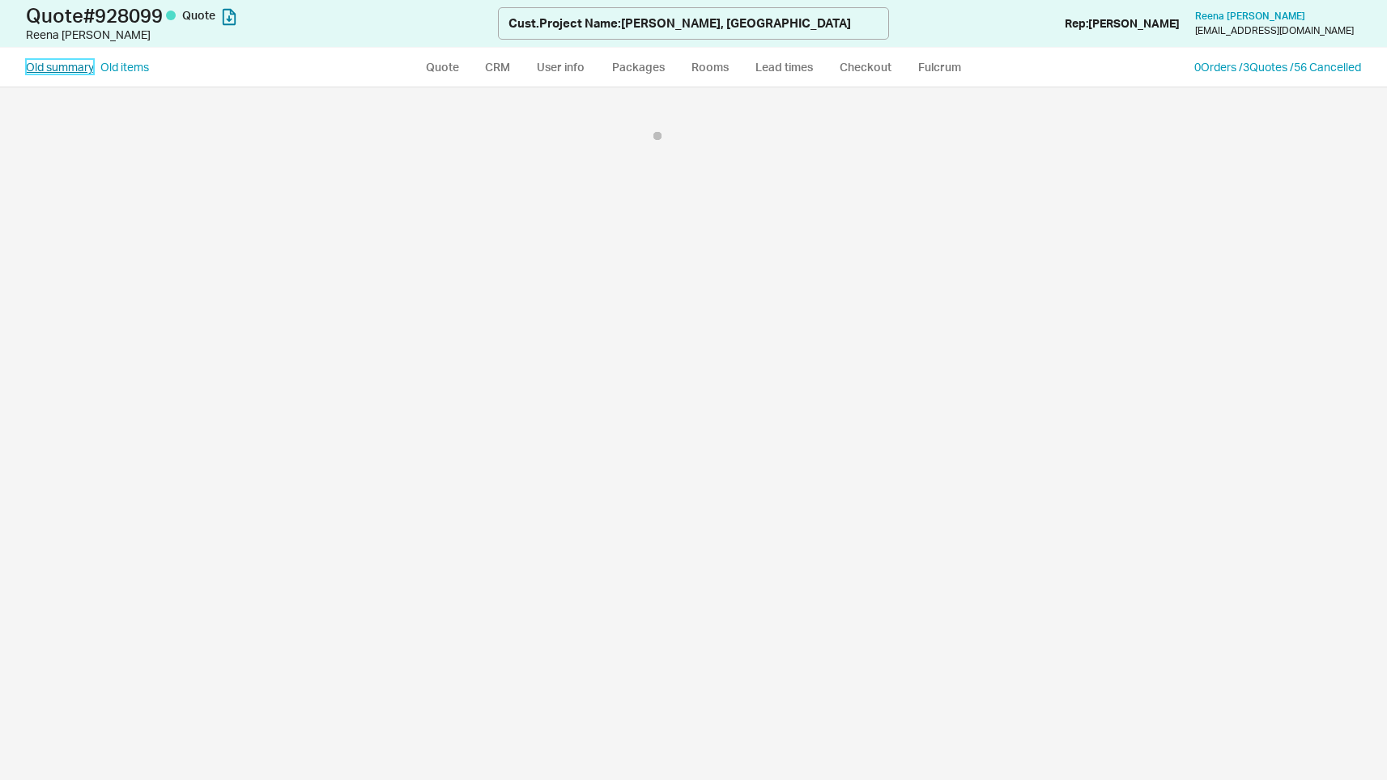
select select "*"
select select "LOW"
select select "3"
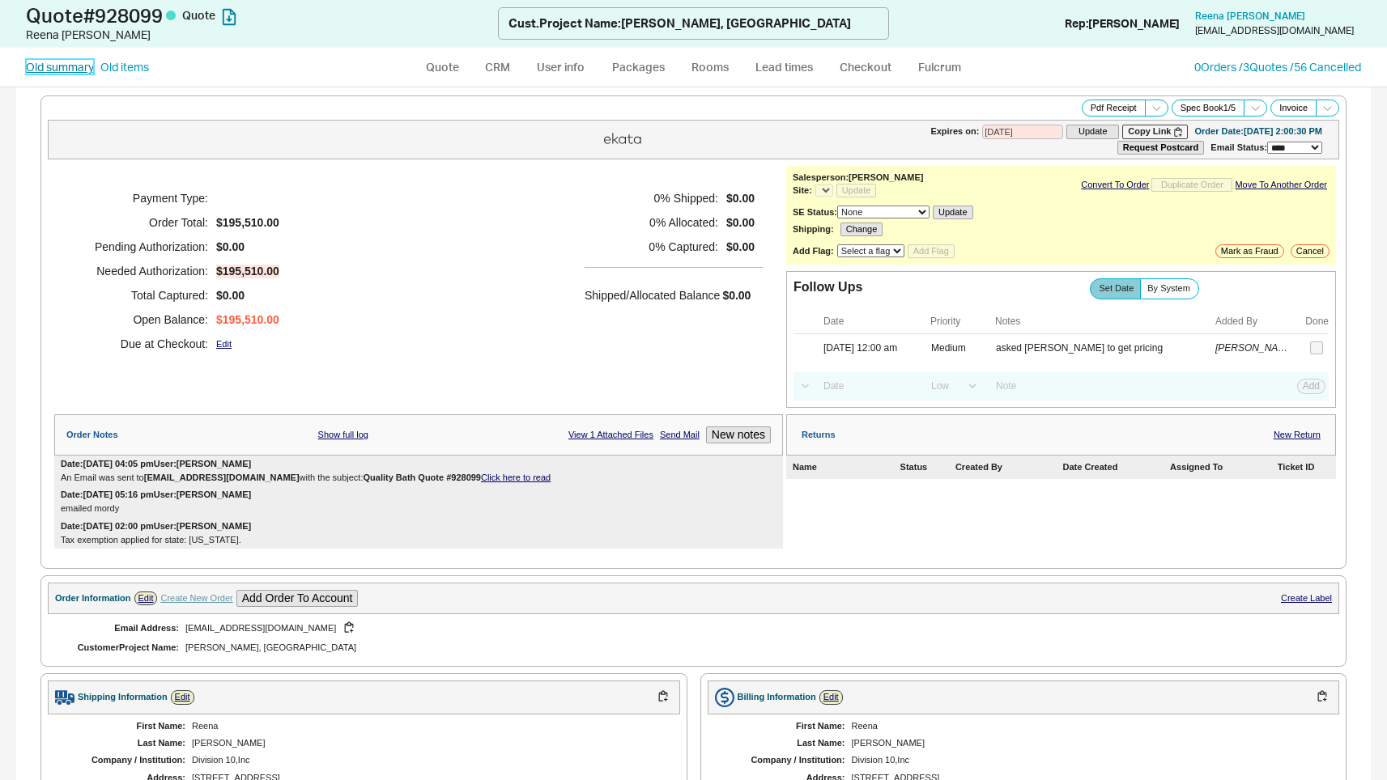
select select "*"
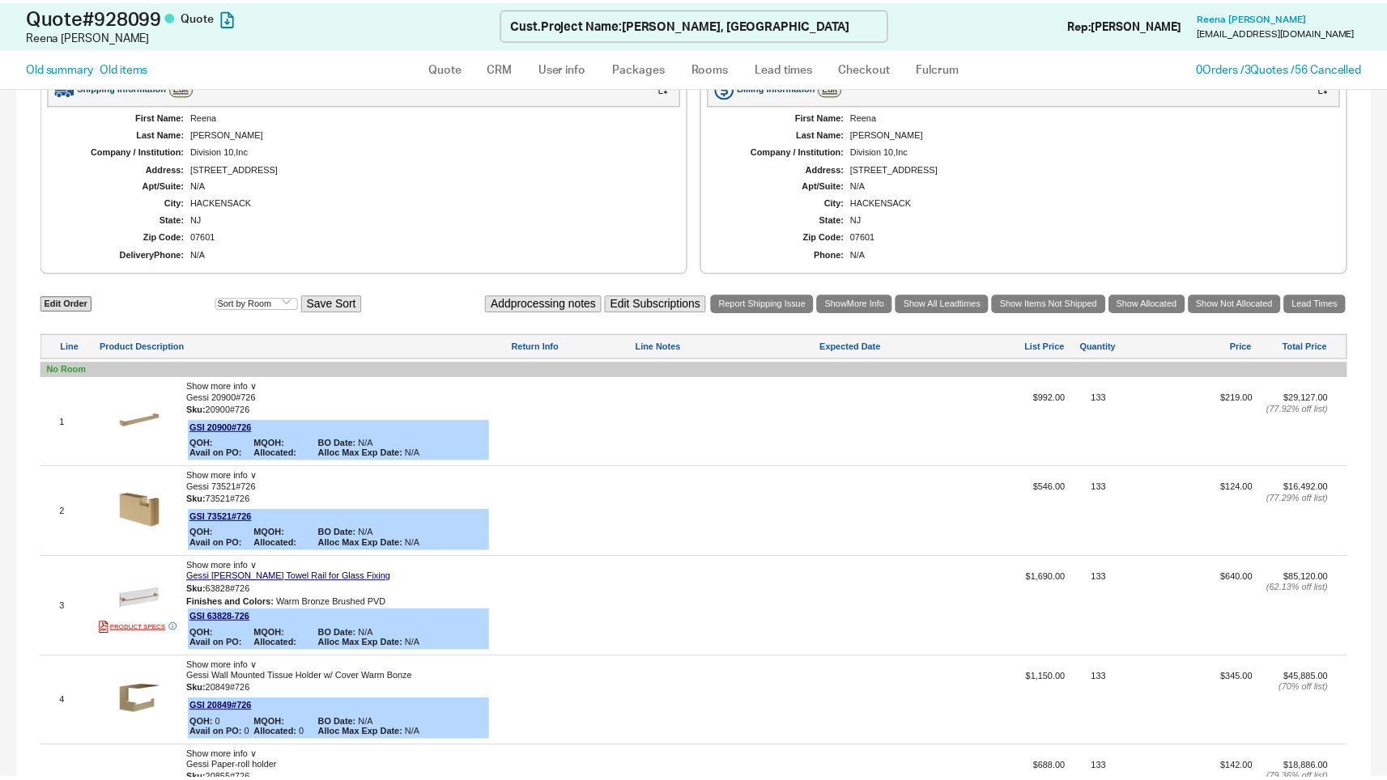
scroll to position [852, 0]
